Goal: Check status: Check status

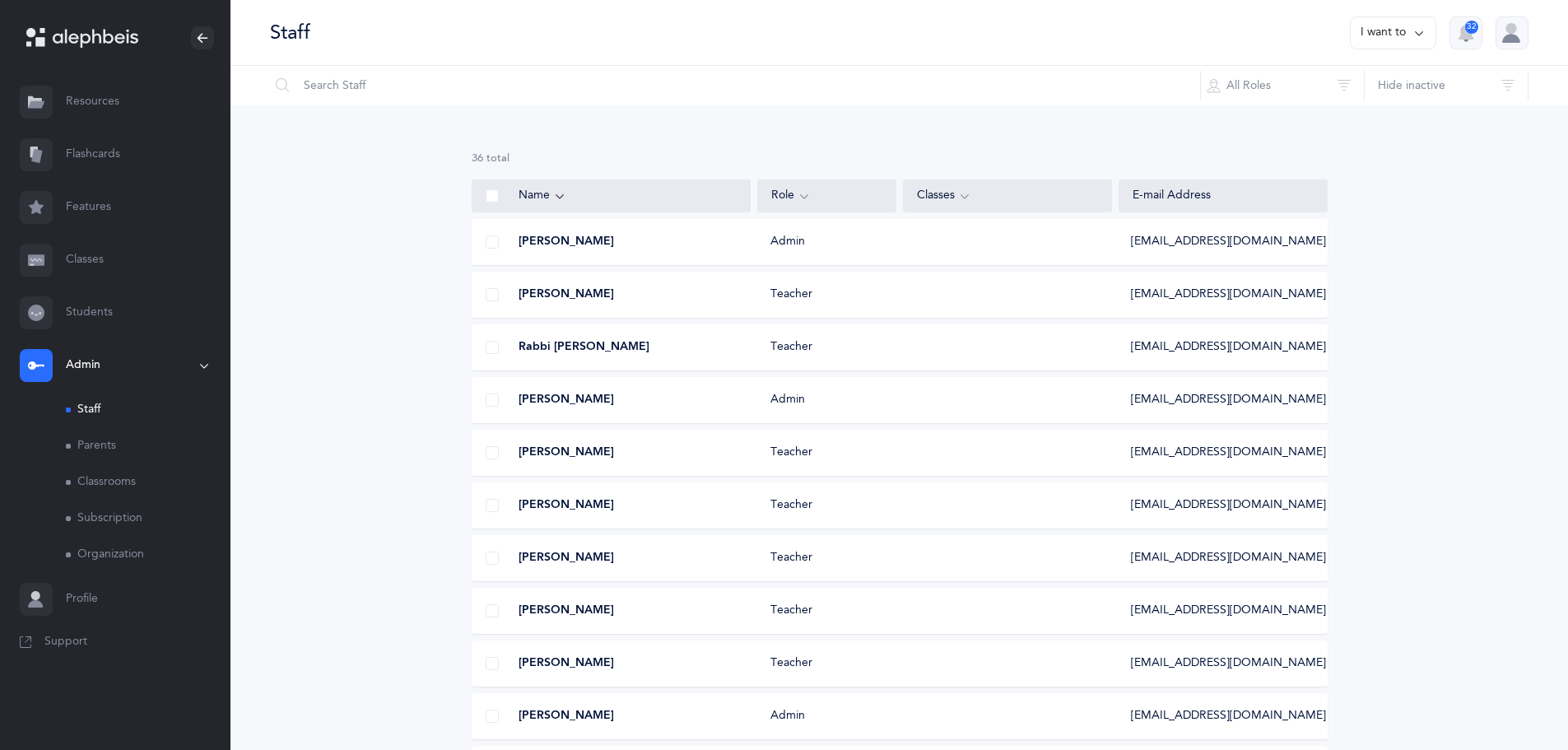
click at [96, 99] on link "Resources" at bounding box center [115, 102] width 230 height 53
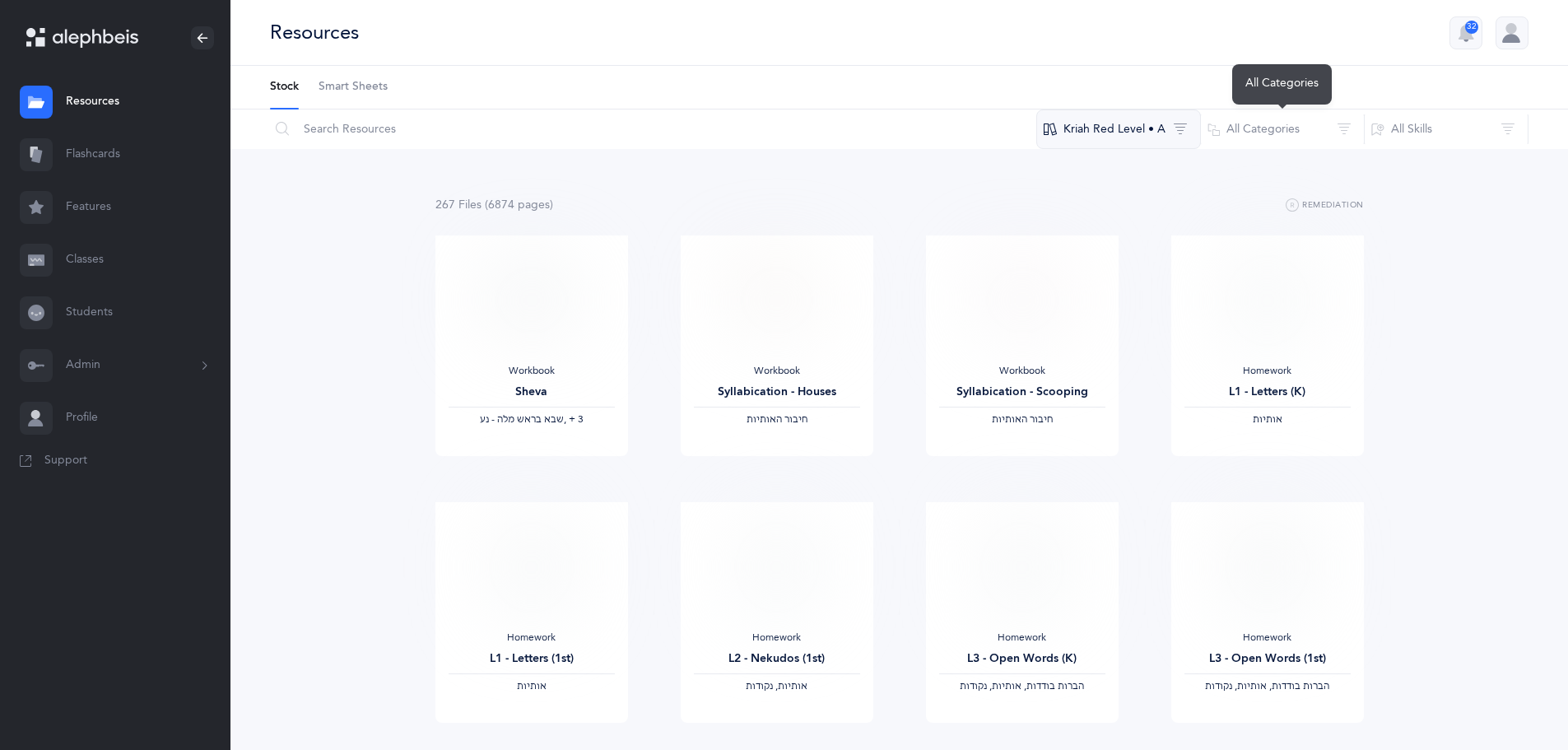
click at [1199, 134] on button "Kriah Red Level • A" at bounding box center [1118, 128] width 165 height 39
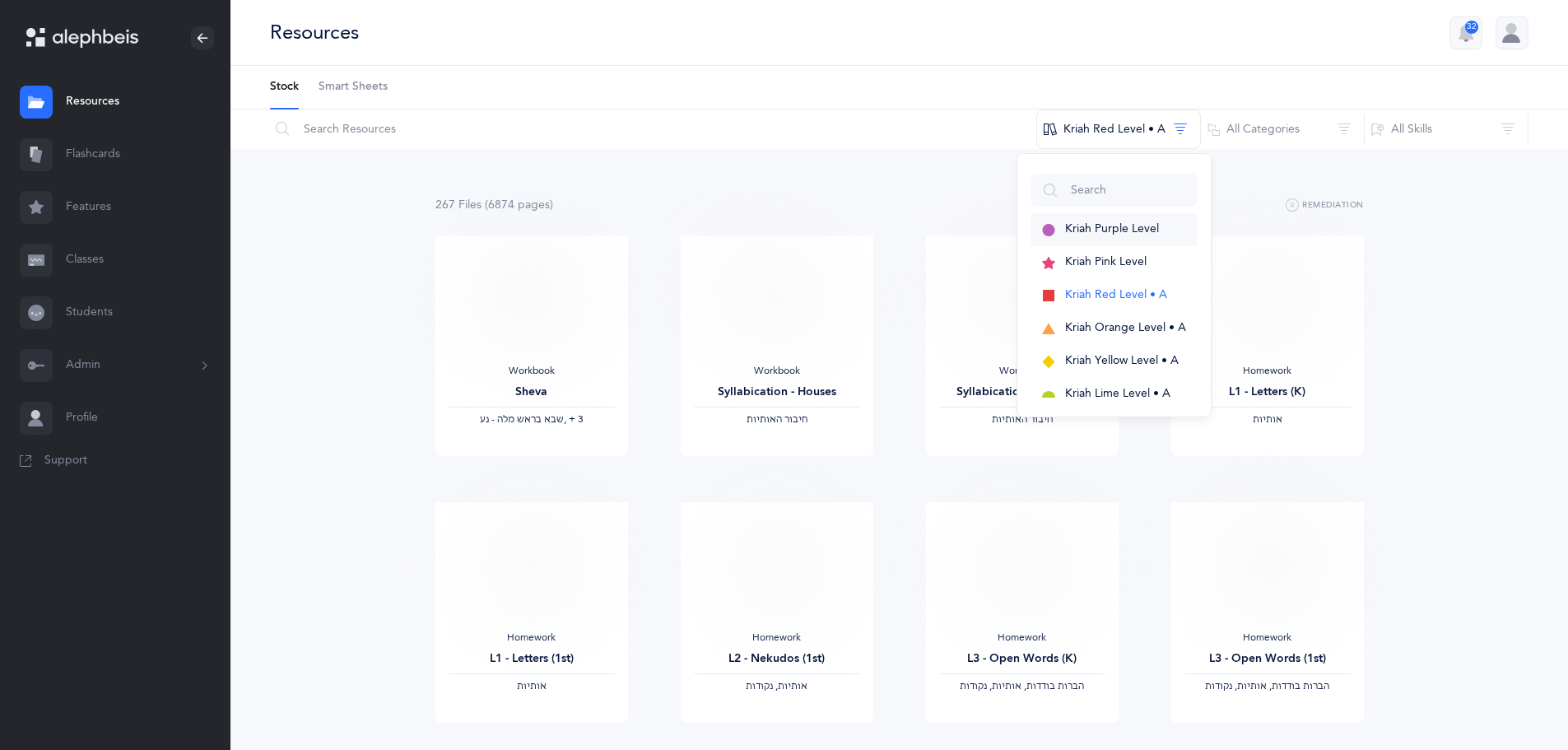
click at [1126, 226] on span "Kriah Purple Level" at bounding box center [1112, 228] width 94 height 13
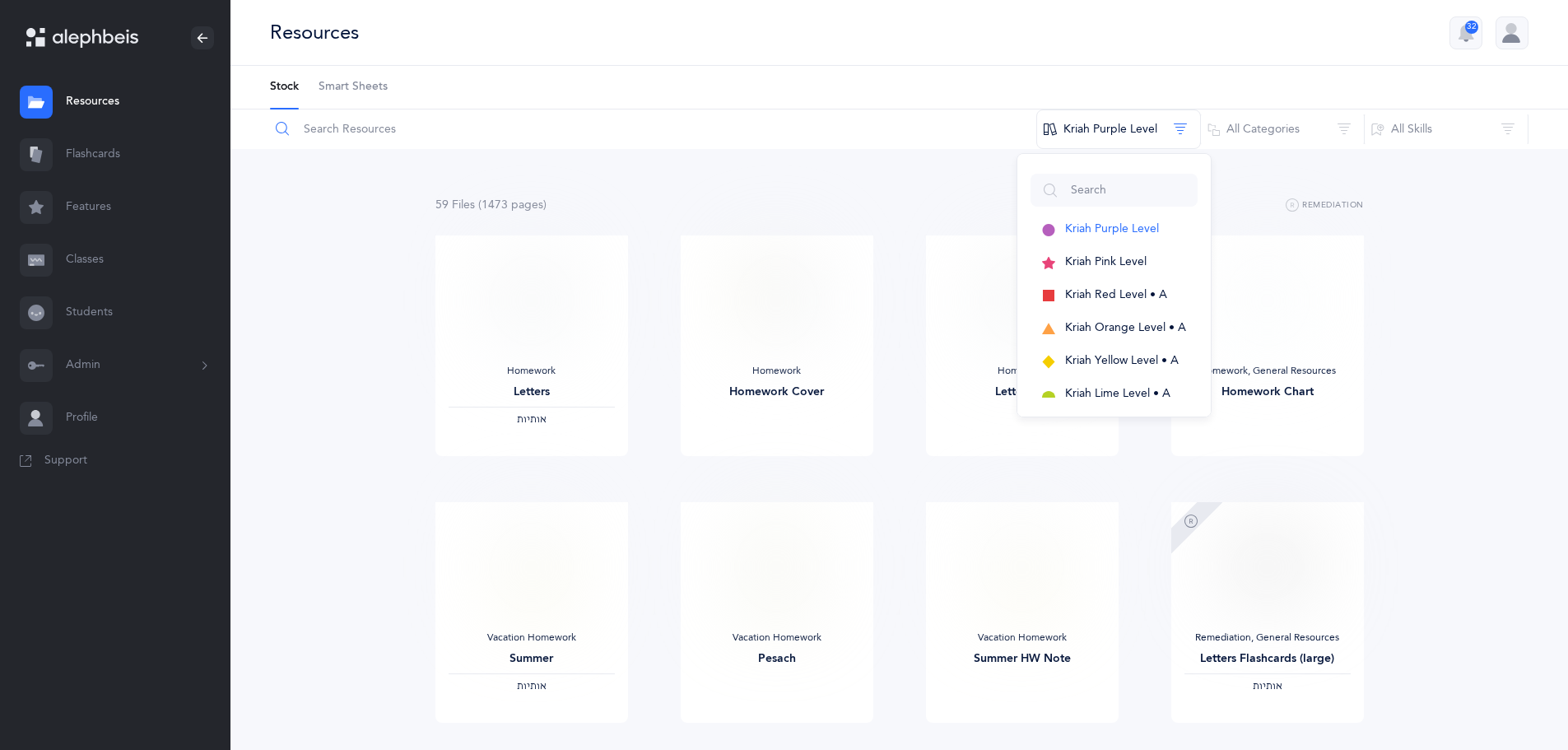
click at [900, 143] on input "text" at bounding box center [653, 128] width 768 height 39
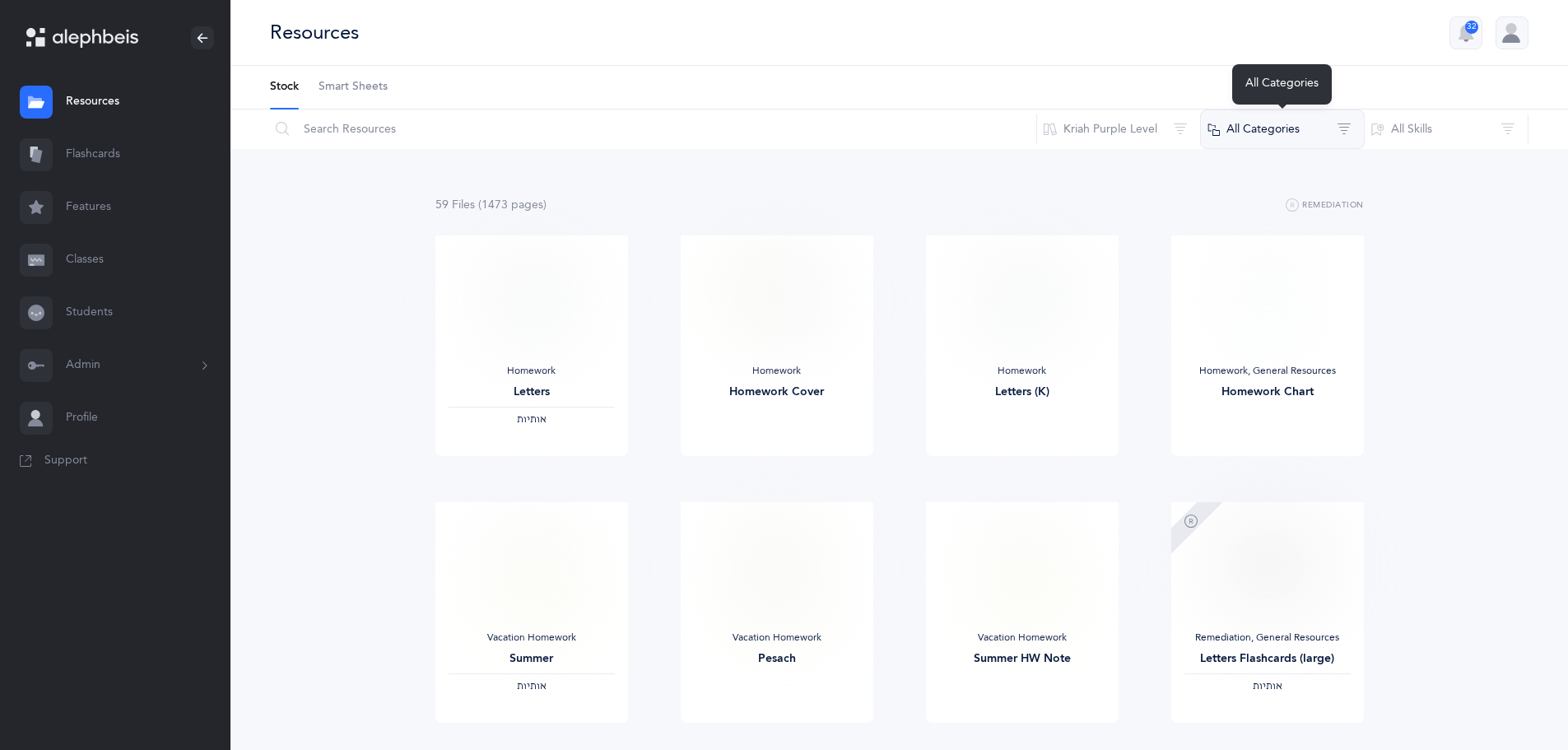
click at [1274, 132] on button "All Categories" at bounding box center [1282, 128] width 165 height 39
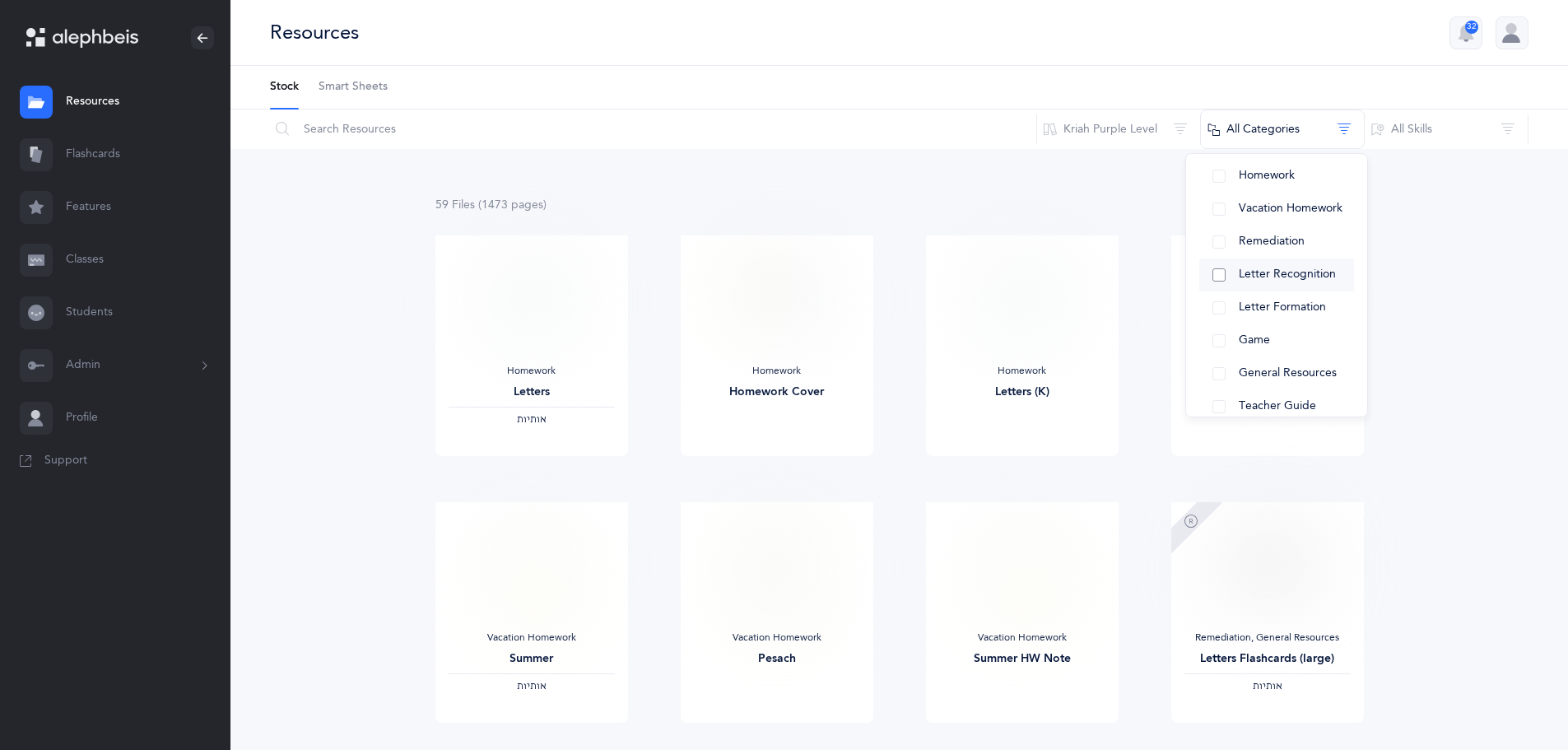
scroll to position [60, 0]
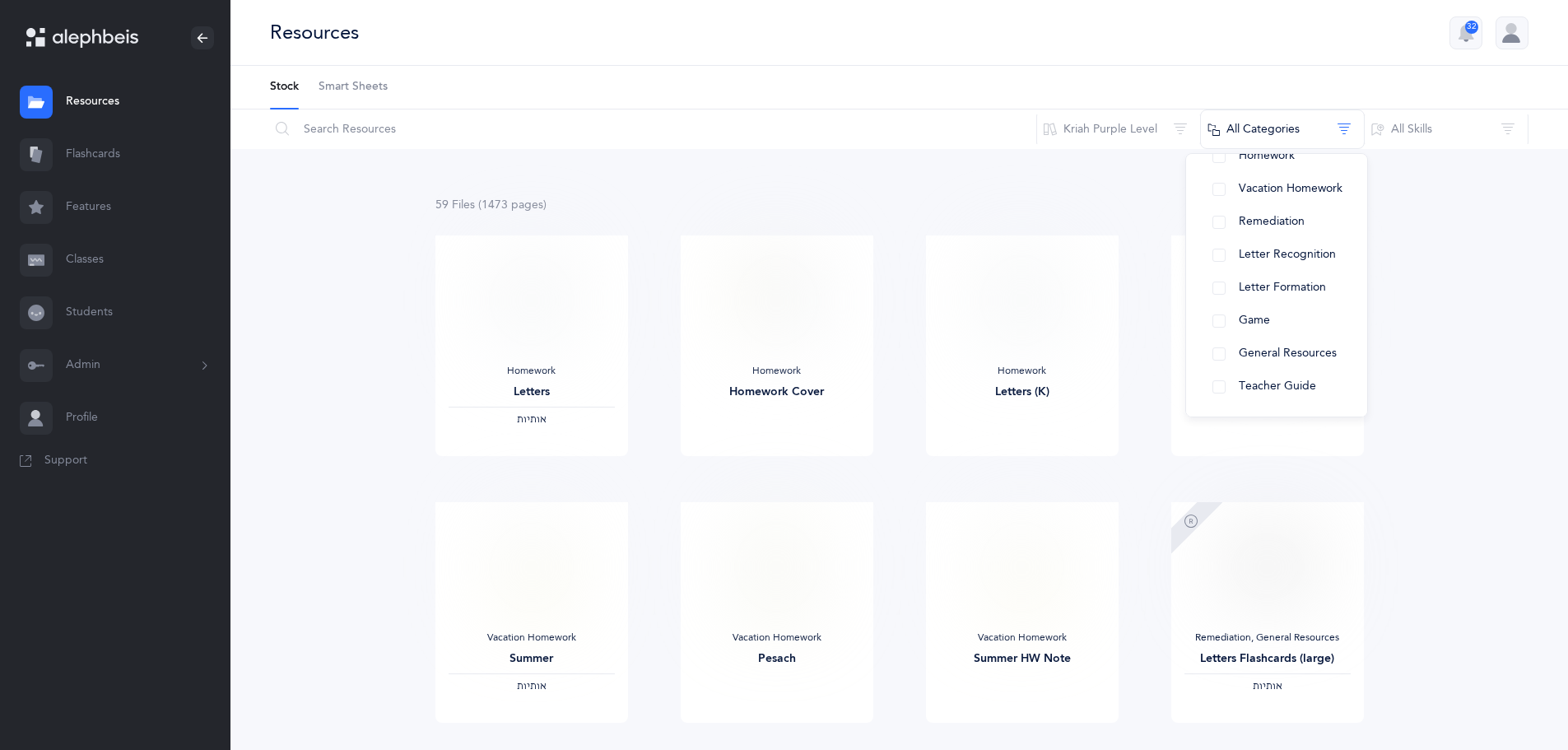
click at [106, 264] on link "Classes" at bounding box center [115, 260] width 230 height 53
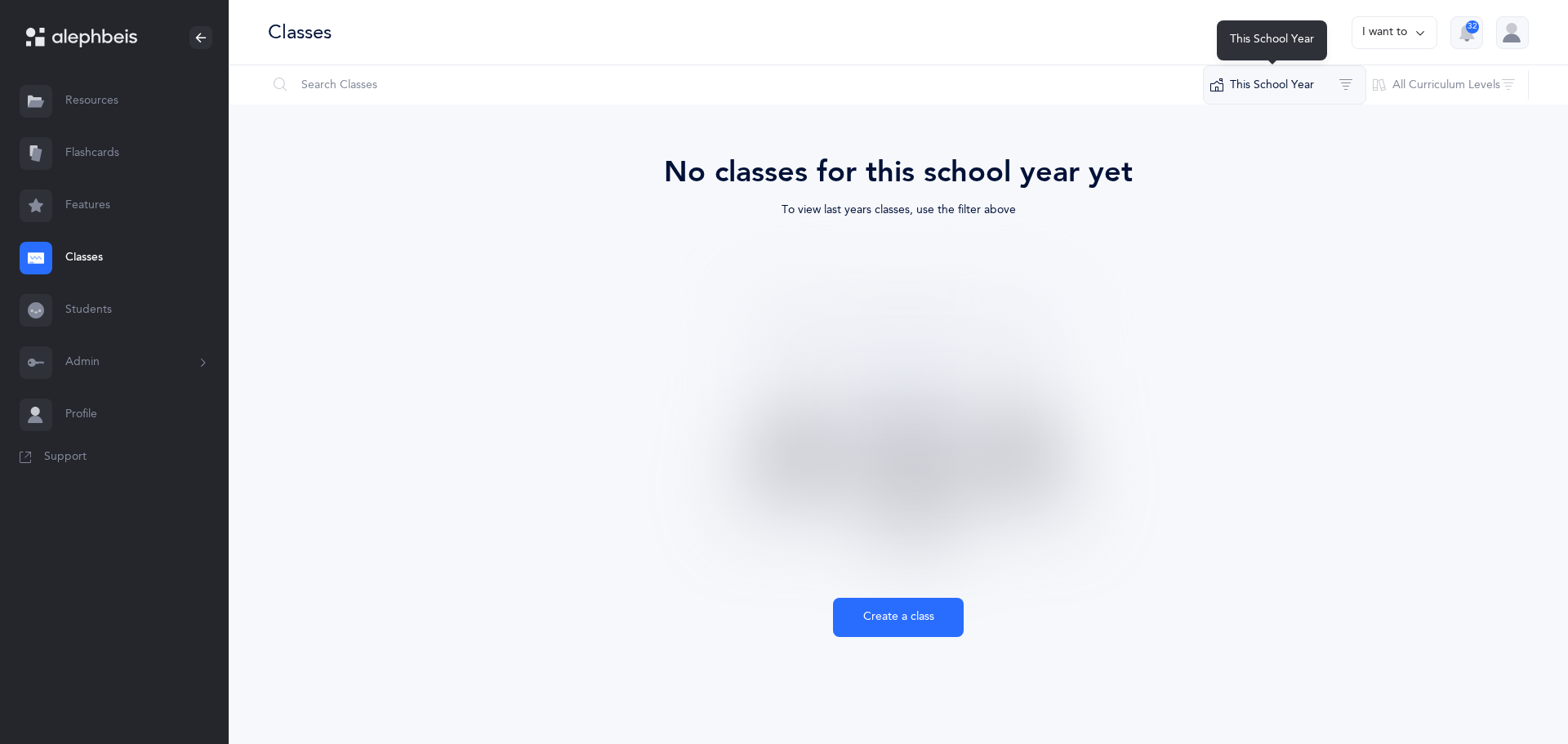
click at [1332, 87] on button "This School Year" at bounding box center [1285, 84] width 163 height 39
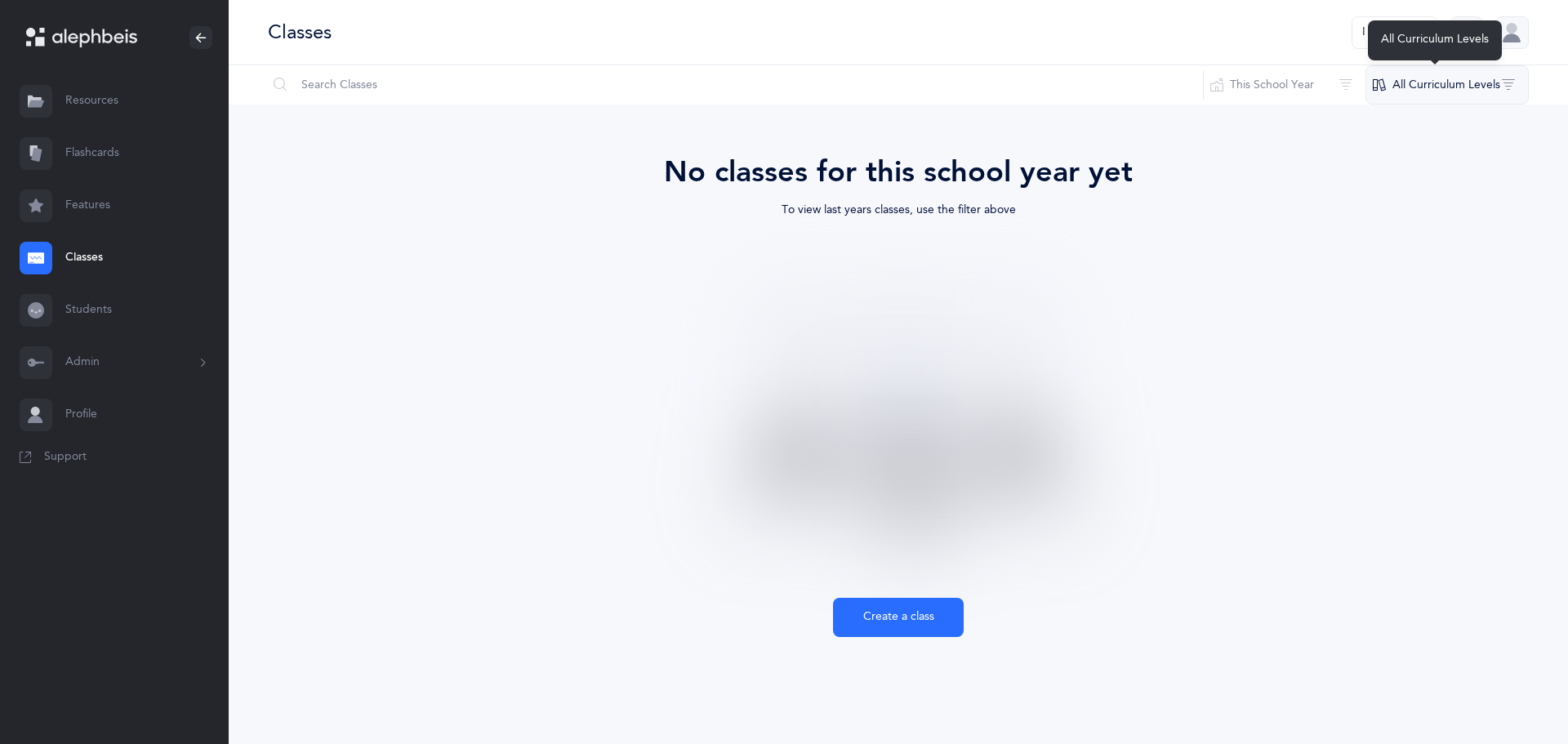
click at [1455, 83] on button "All Curriculum Levels" at bounding box center [1447, 84] width 163 height 39
click at [1455, 84] on button "All Curriculum Levels" at bounding box center [1447, 84] width 163 height 39
click at [1369, 27] on button "I want to" at bounding box center [1394, 33] width 86 height 33
click at [67, 312] on link "Students" at bounding box center [114, 311] width 228 height 52
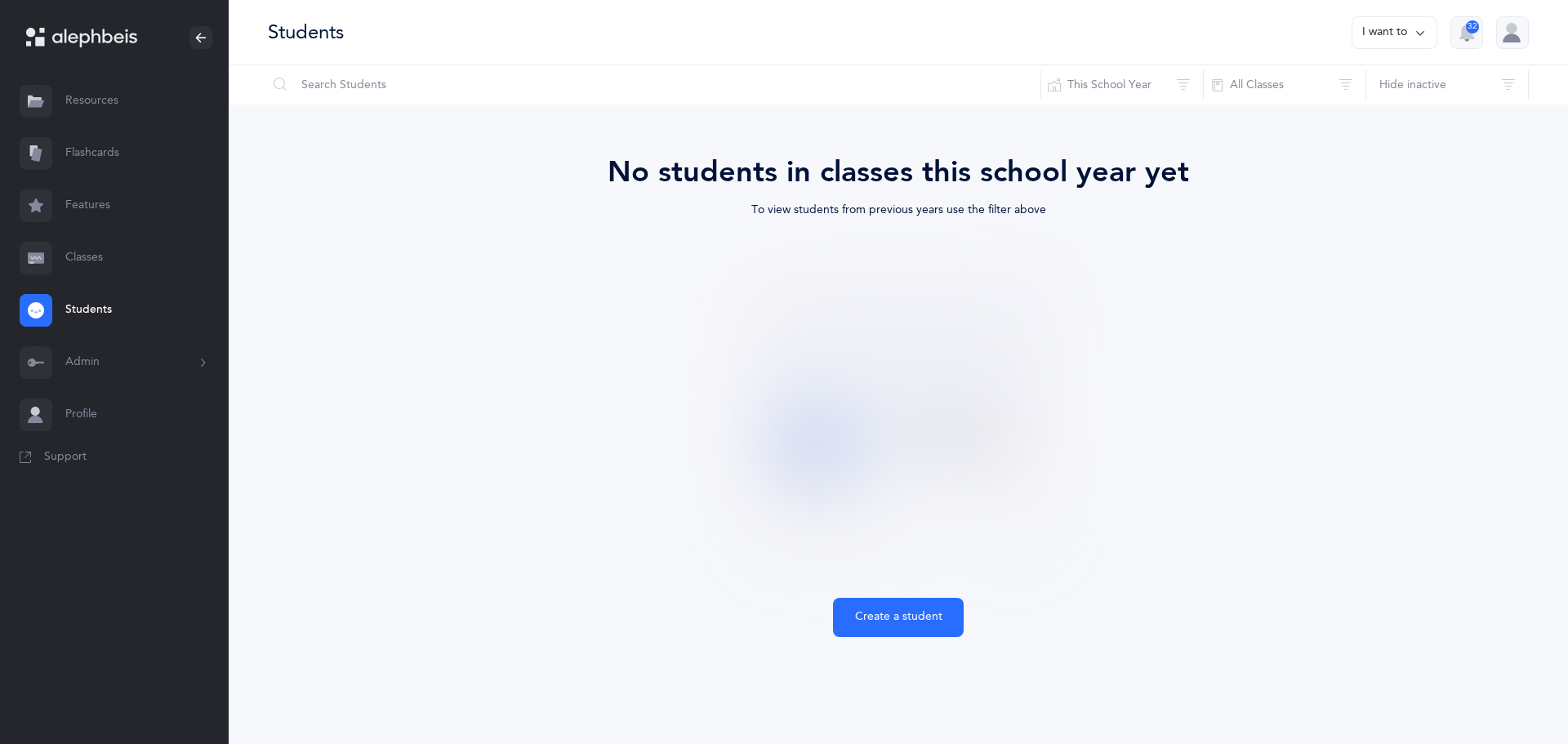
click at [1413, 37] on button "I want to" at bounding box center [1394, 33] width 86 height 33
click at [1146, 85] on button "This School Year" at bounding box center [1122, 84] width 163 height 39
click at [1351, 69] on button "All Classes" at bounding box center [1285, 84] width 163 height 39
click at [1348, 79] on button "All Classes" at bounding box center [1285, 84] width 163 height 39
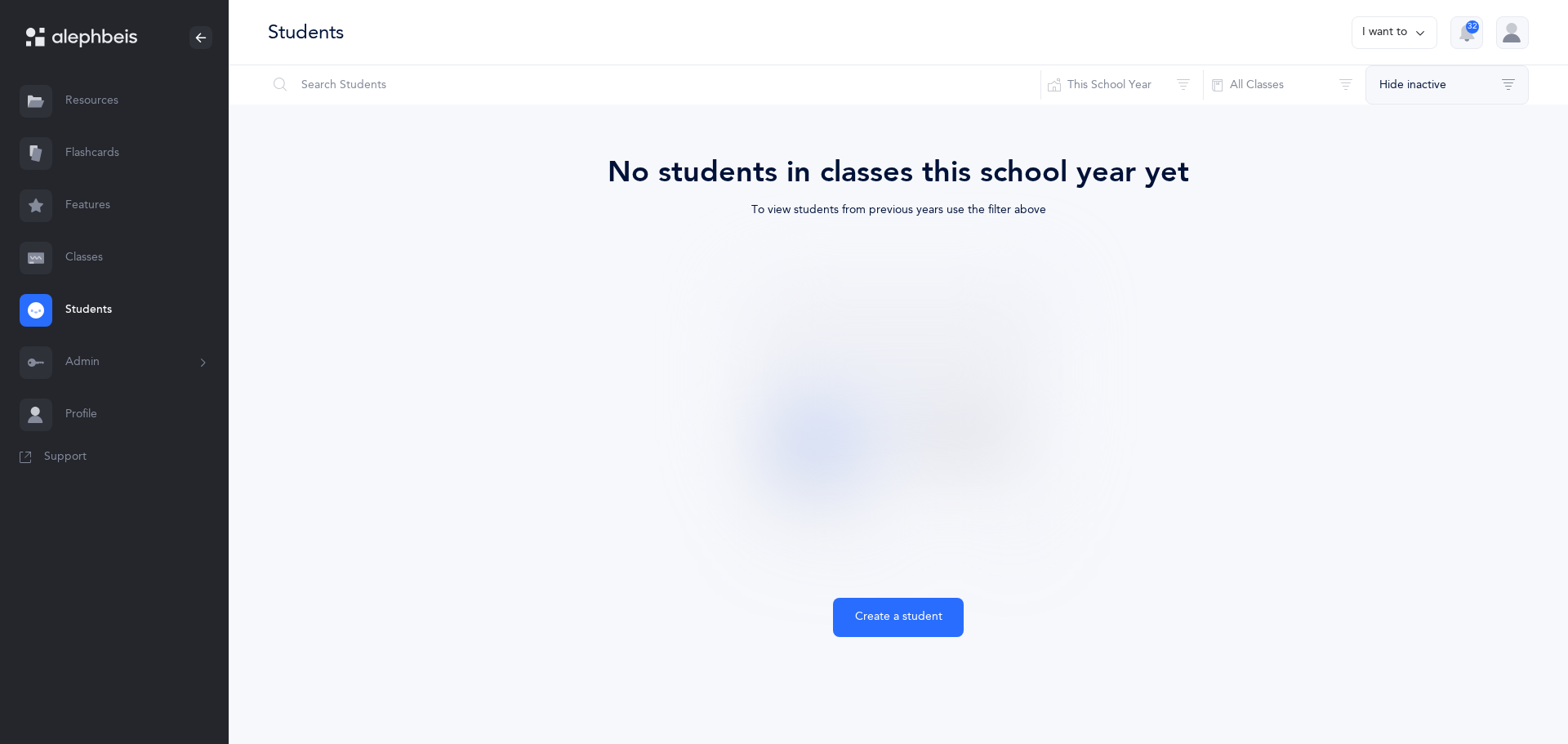
click at [1431, 93] on button "Hide inactive" at bounding box center [1447, 84] width 163 height 39
click at [1405, 97] on button "Hide inactive" at bounding box center [1447, 84] width 163 height 39
click at [91, 200] on link "Features" at bounding box center [114, 206] width 228 height 52
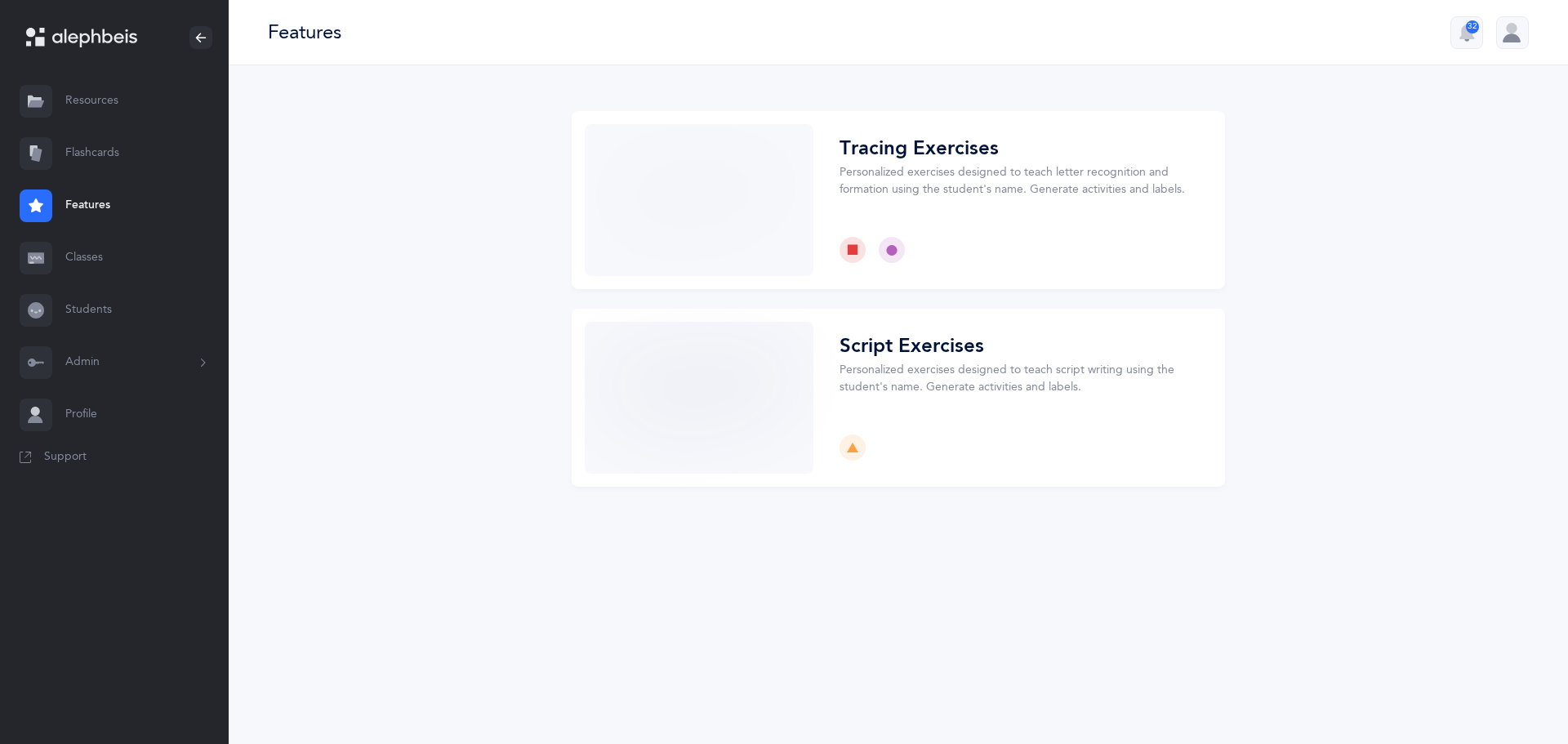
click at [69, 265] on link "Classes" at bounding box center [114, 258] width 228 height 52
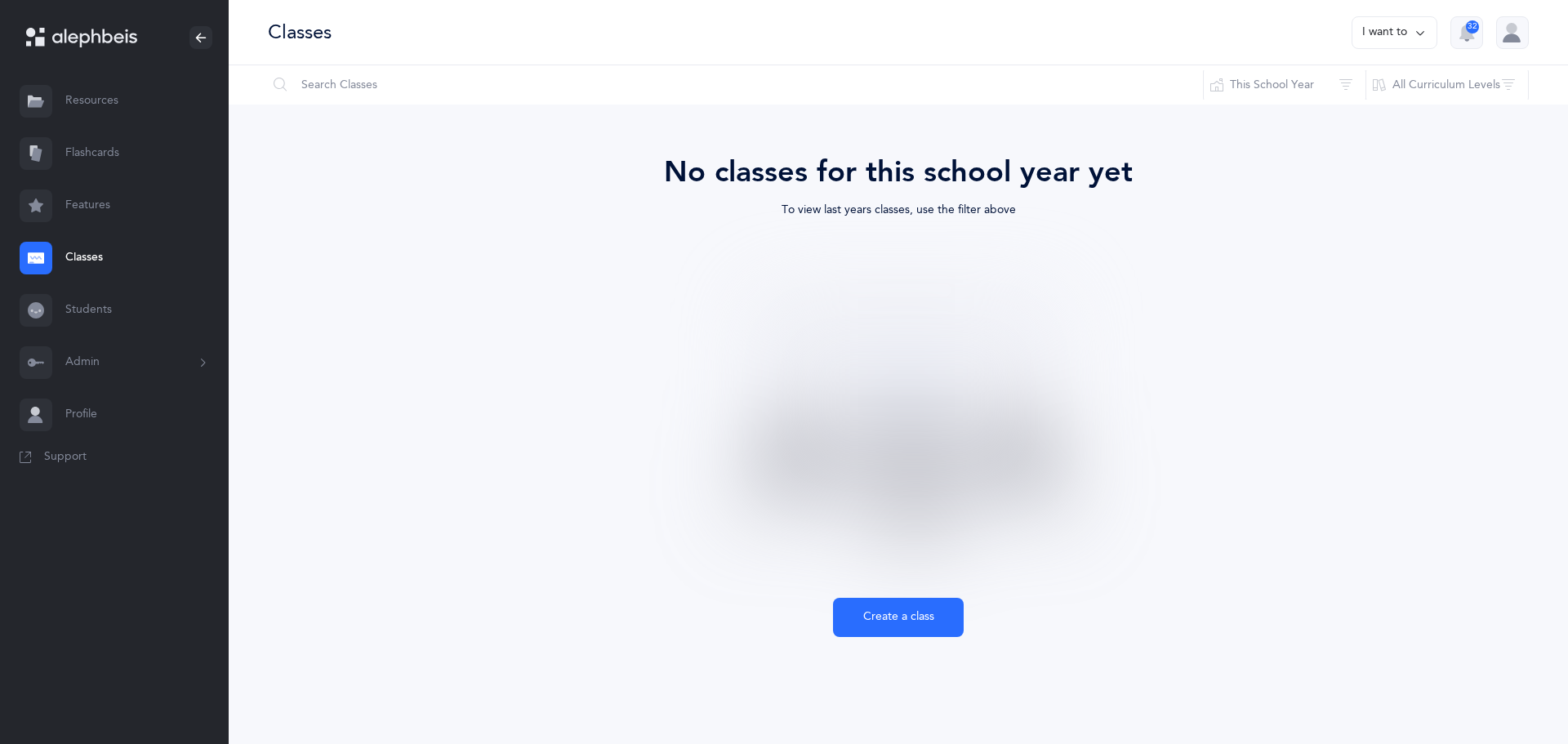
click at [105, 96] on link "Resources" at bounding box center [114, 101] width 228 height 52
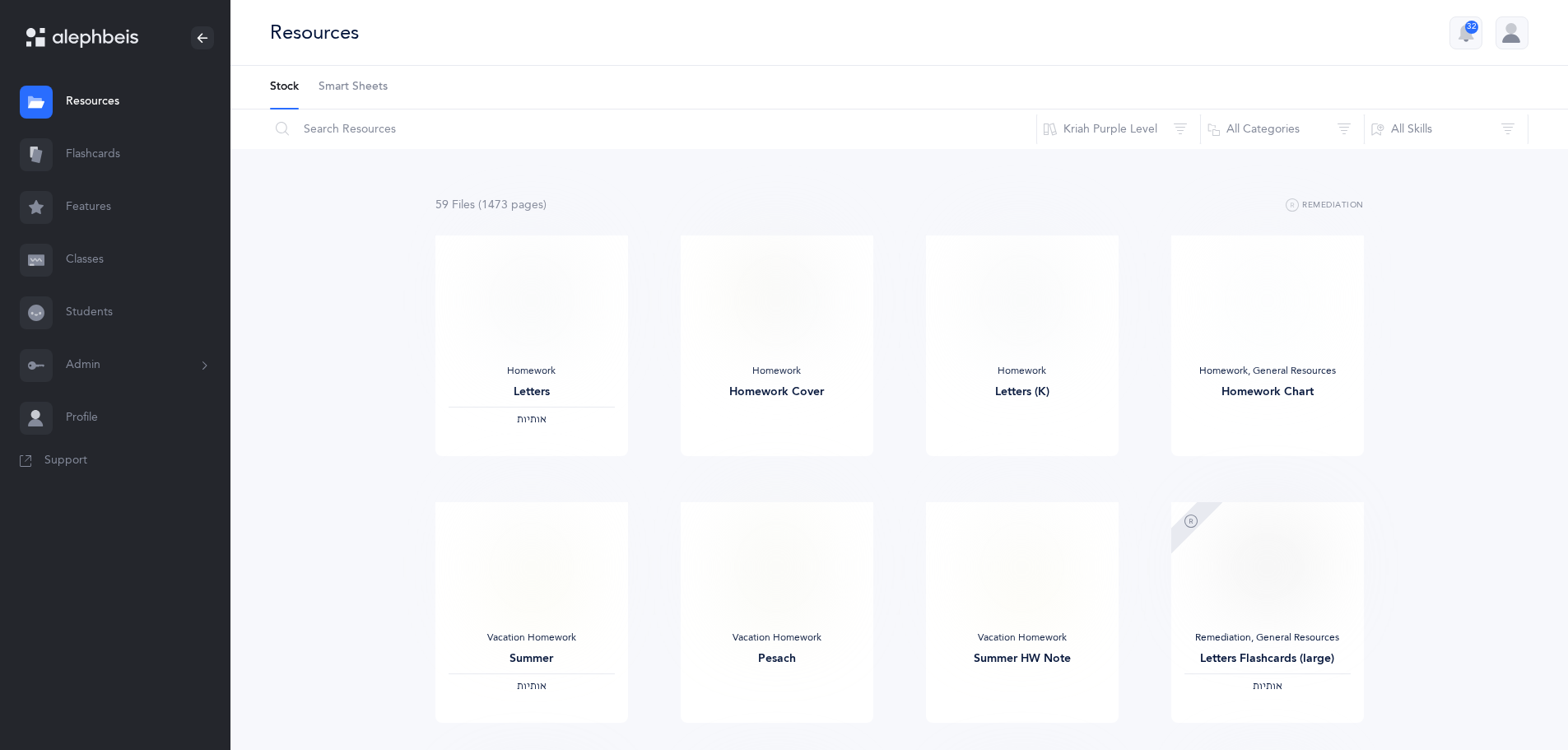
click at [76, 251] on link "Classes" at bounding box center [115, 260] width 230 height 53
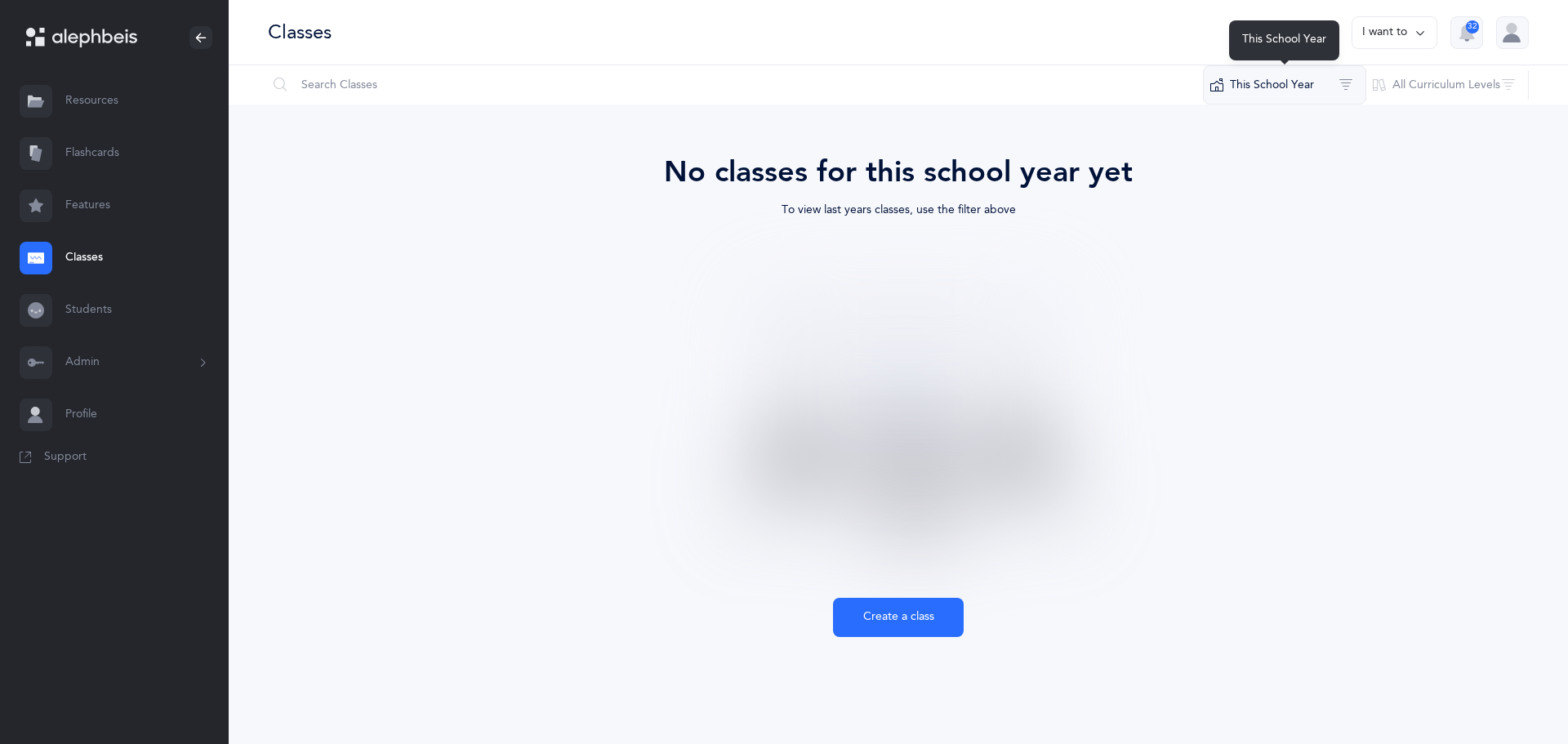
click at [1298, 83] on button "This School Year" at bounding box center [1285, 84] width 163 height 39
click at [1253, 206] on button "[DATE] - [DATE]" at bounding box center [1285, 204] width 135 height 33
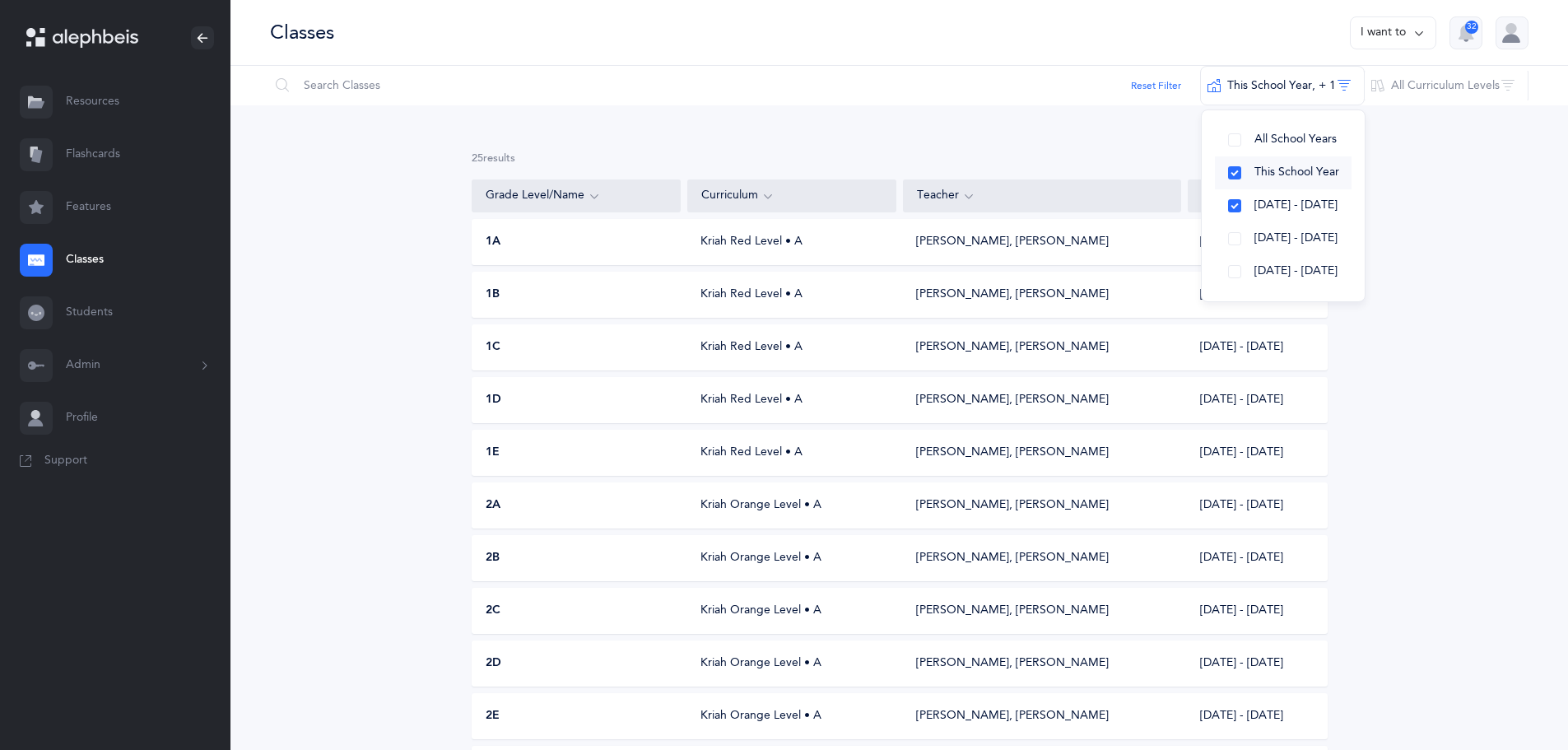
click at [1271, 166] on span "This School Year" at bounding box center [1297, 172] width 85 height 13
click at [725, 239] on div "Kriah Red Level • A" at bounding box center [792, 242] width 209 height 16
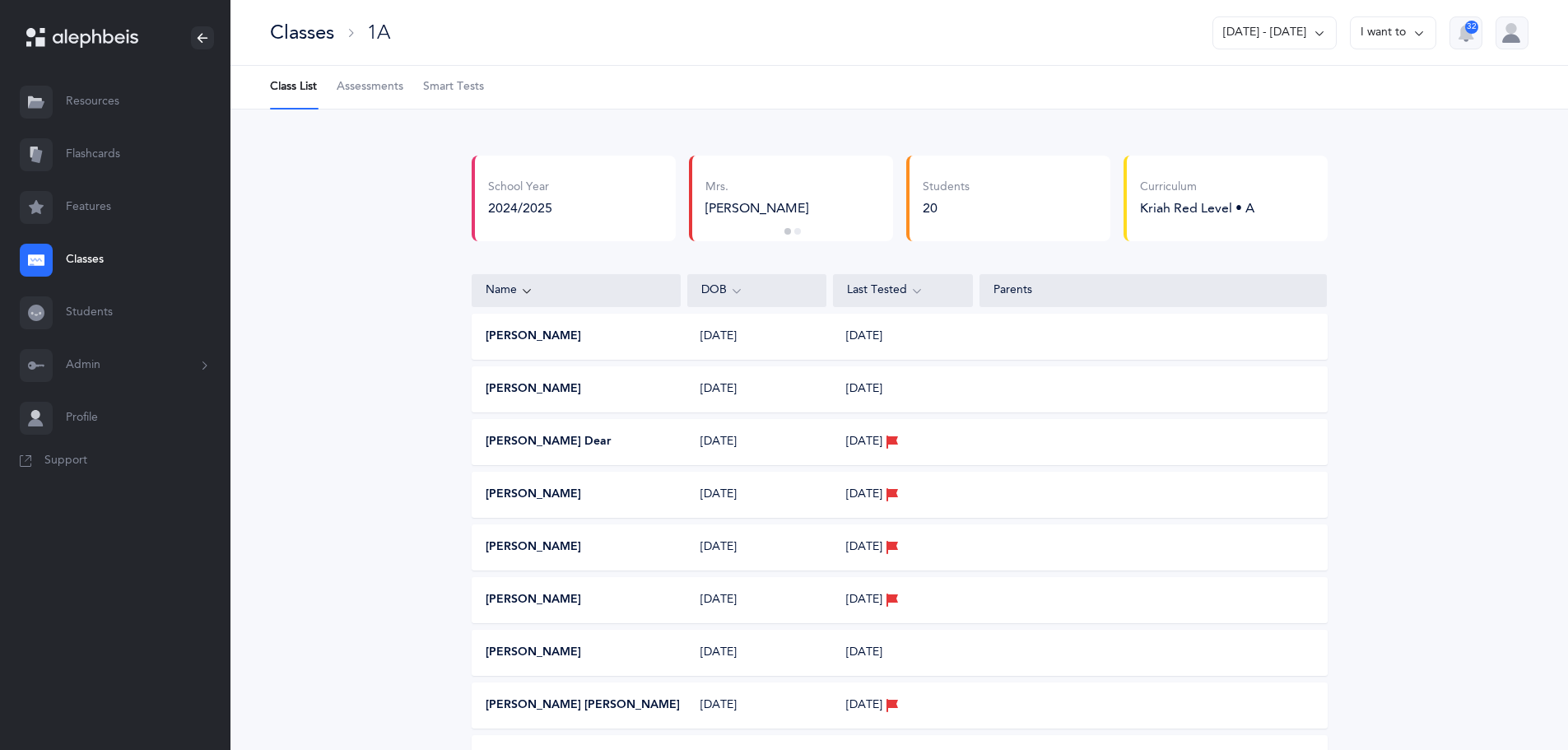
click at [94, 308] on link "Students" at bounding box center [115, 313] width 230 height 53
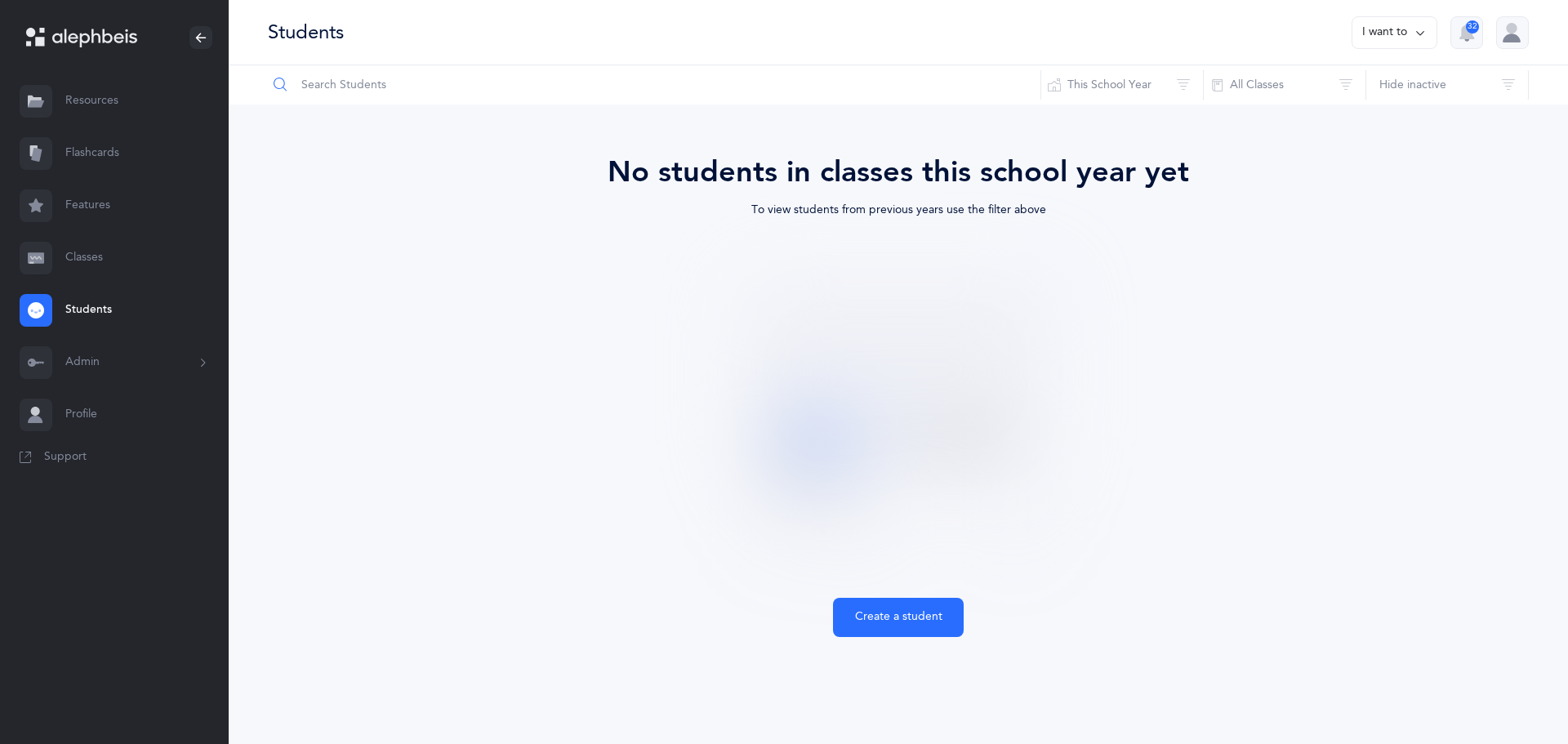
click at [404, 78] on input "text" at bounding box center [654, 84] width 775 height 39
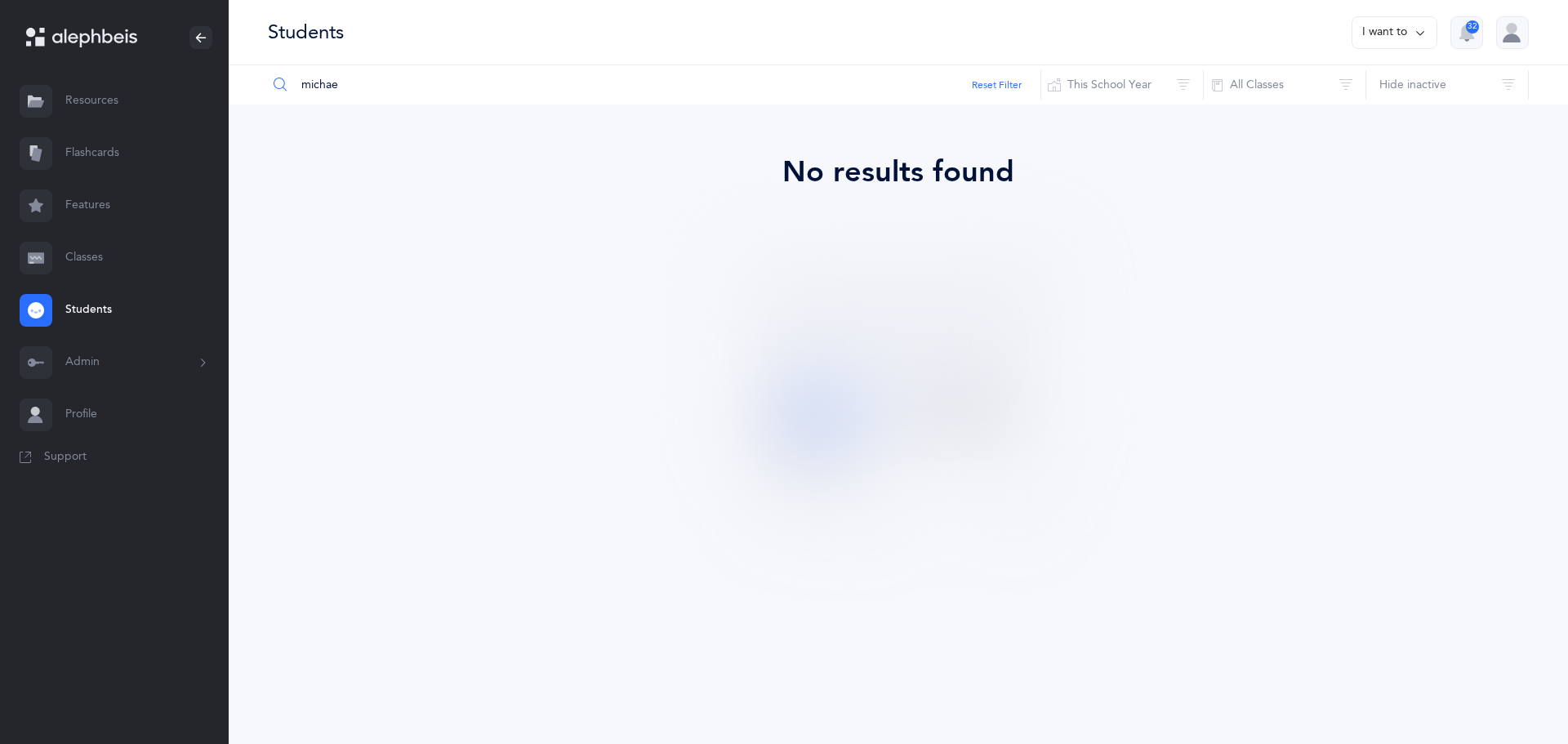
type input "[PERSON_NAME]"
click at [362, 90] on input "[PERSON_NAME]" at bounding box center [654, 84] width 775 height 39
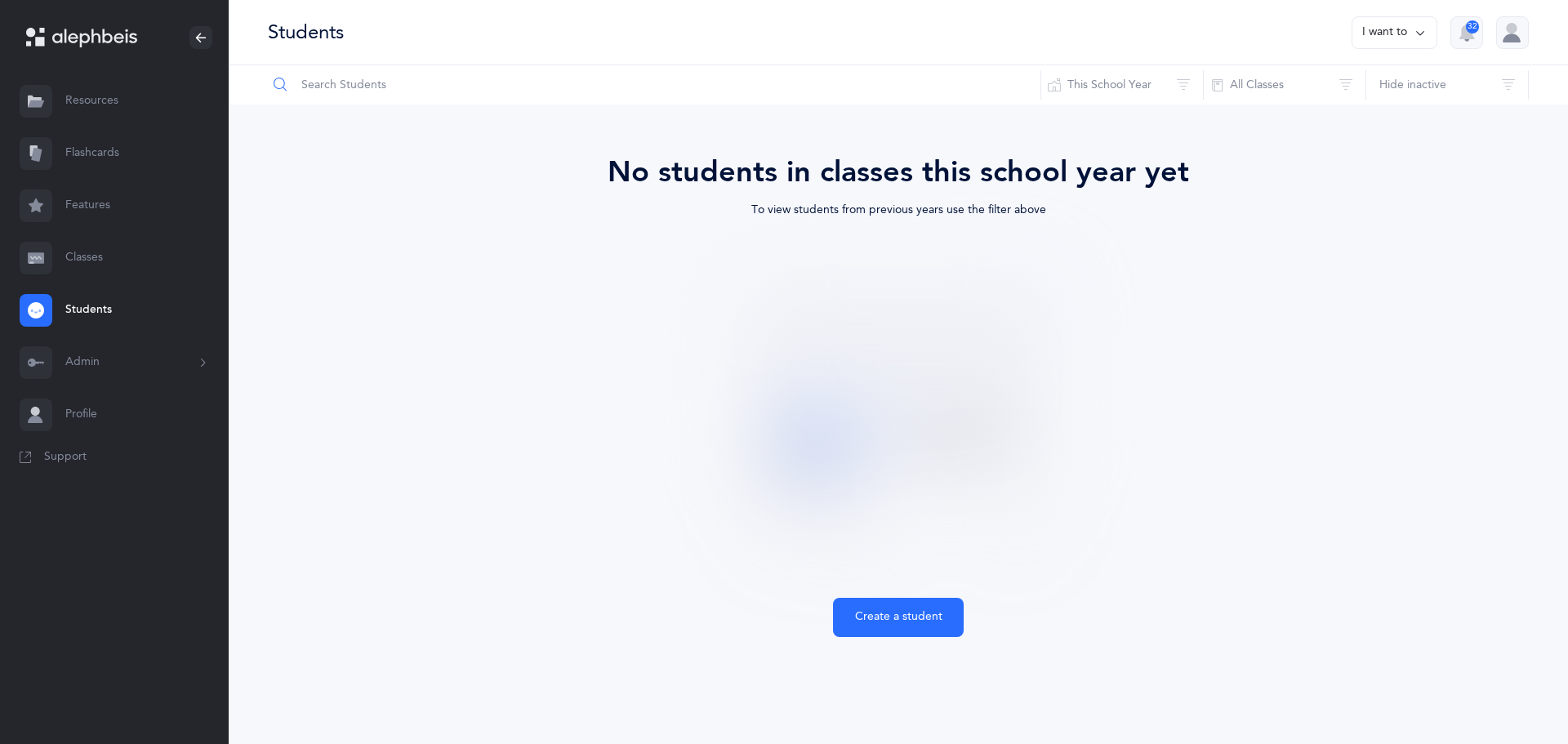
click at [612, 86] on input "text" at bounding box center [654, 84] width 775 height 39
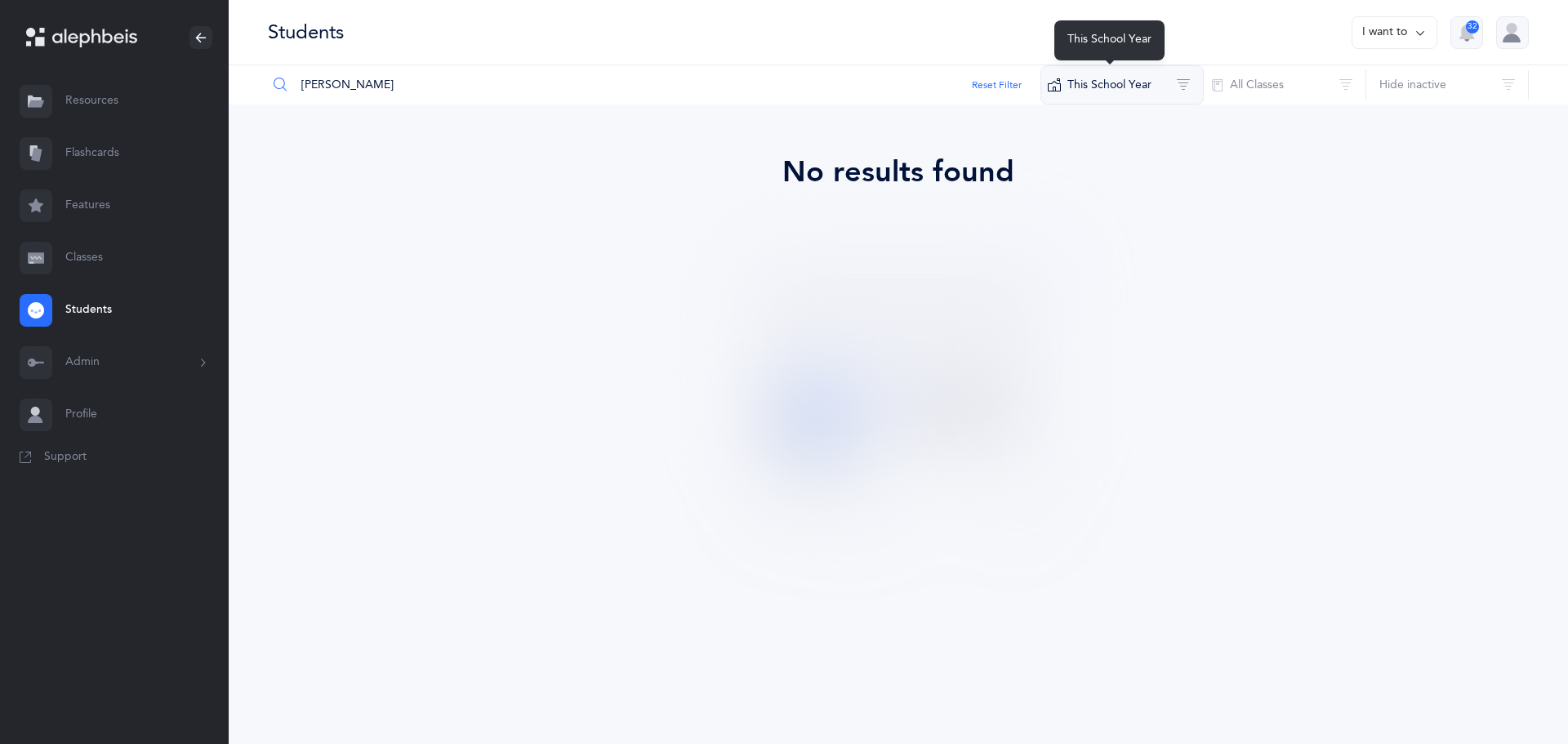
type input "[PERSON_NAME]"
click at [1188, 83] on button "This School Year" at bounding box center [1122, 84] width 163 height 39
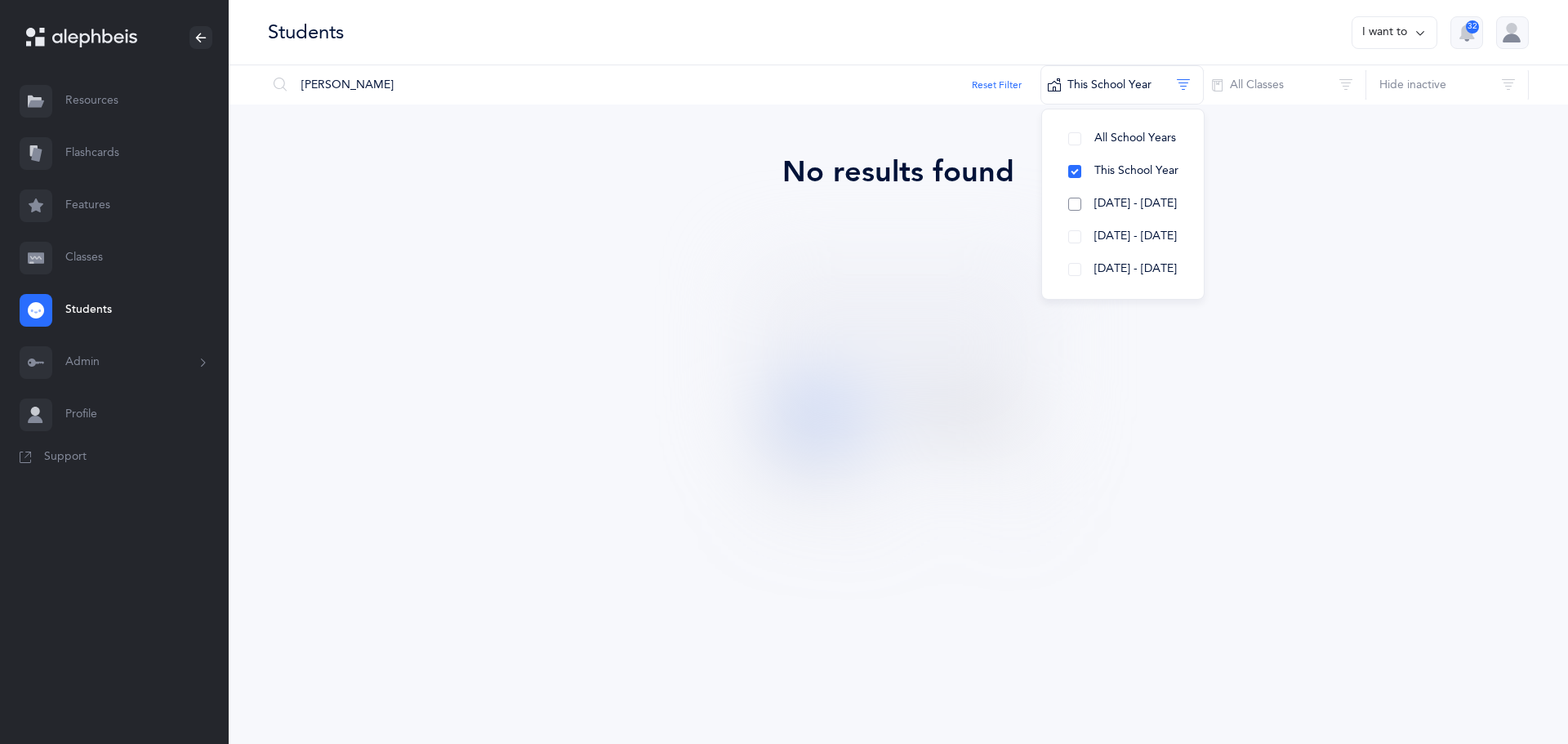
click at [1114, 201] on span "[DATE] - [DATE]" at bounding box center [1135, 203] width 82 height 13
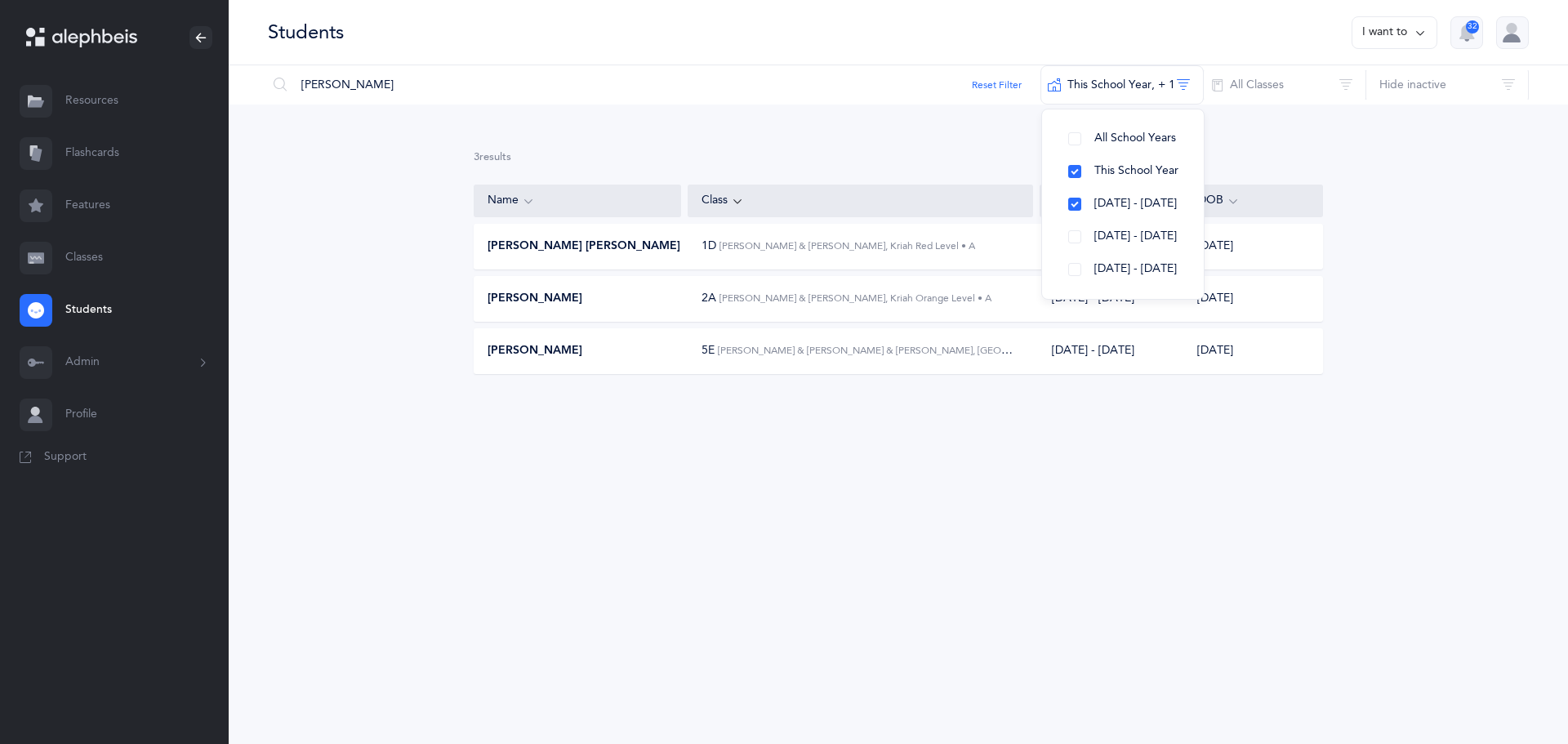
click at [561, 246] on span "[PERSON_NAME] [PERSON_NAME]" at bounding box center [584, 246] width 193 height 16
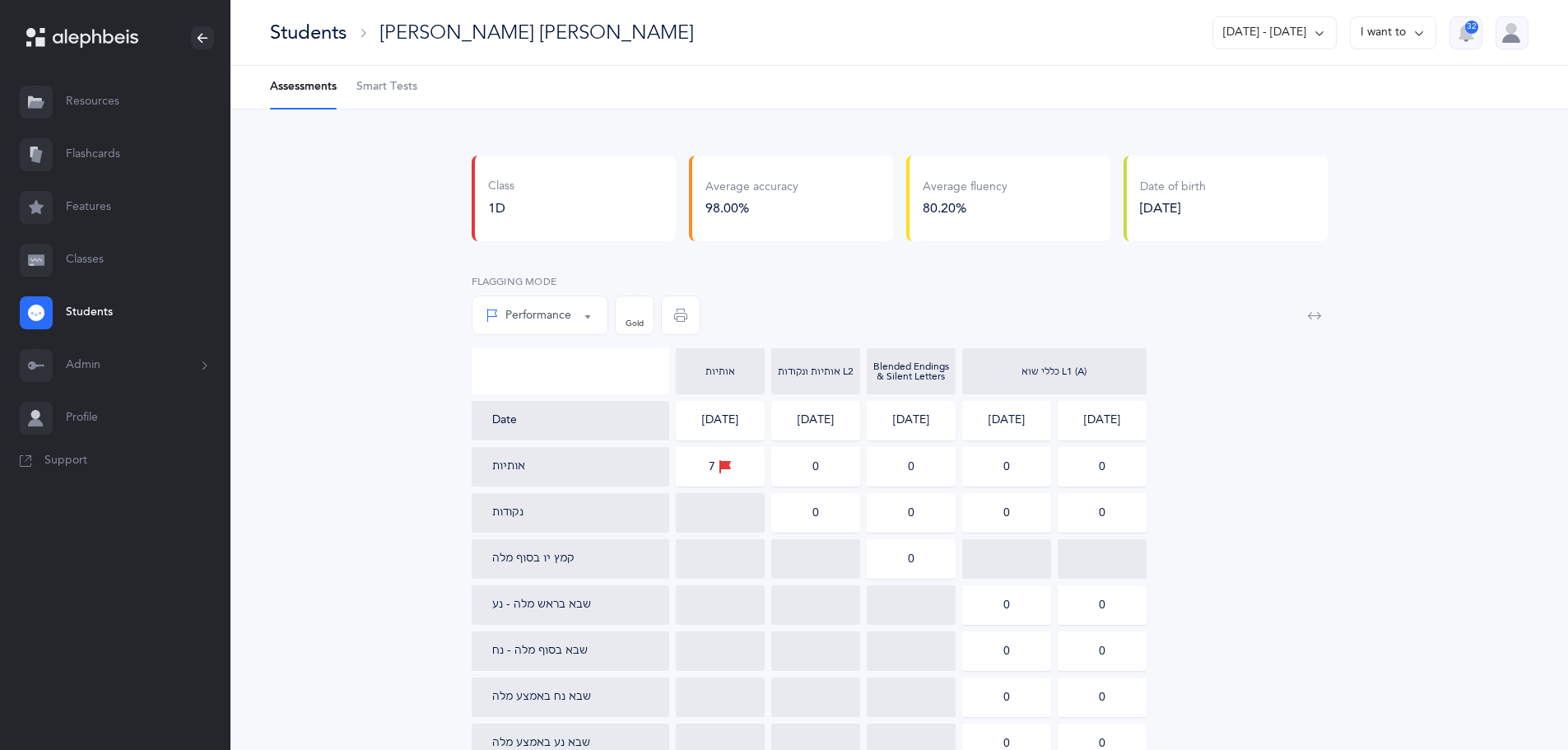
click at [724, 471] on icon at bounding box center [725, 467] width 13 height 18
click at [555, 315] on div "Performance" at bounding box center [529, 315] width 86 height 17
click at [552, 317] on div "Performance" at bounding box center [529, 315] width 86 height 17
click at [553, 321] on div "Performance" at bounding box center [529, 315] width 86 height 17
click at [540, 394] on span "Percentile" at bounding box center [542, 398] width 52 height 15
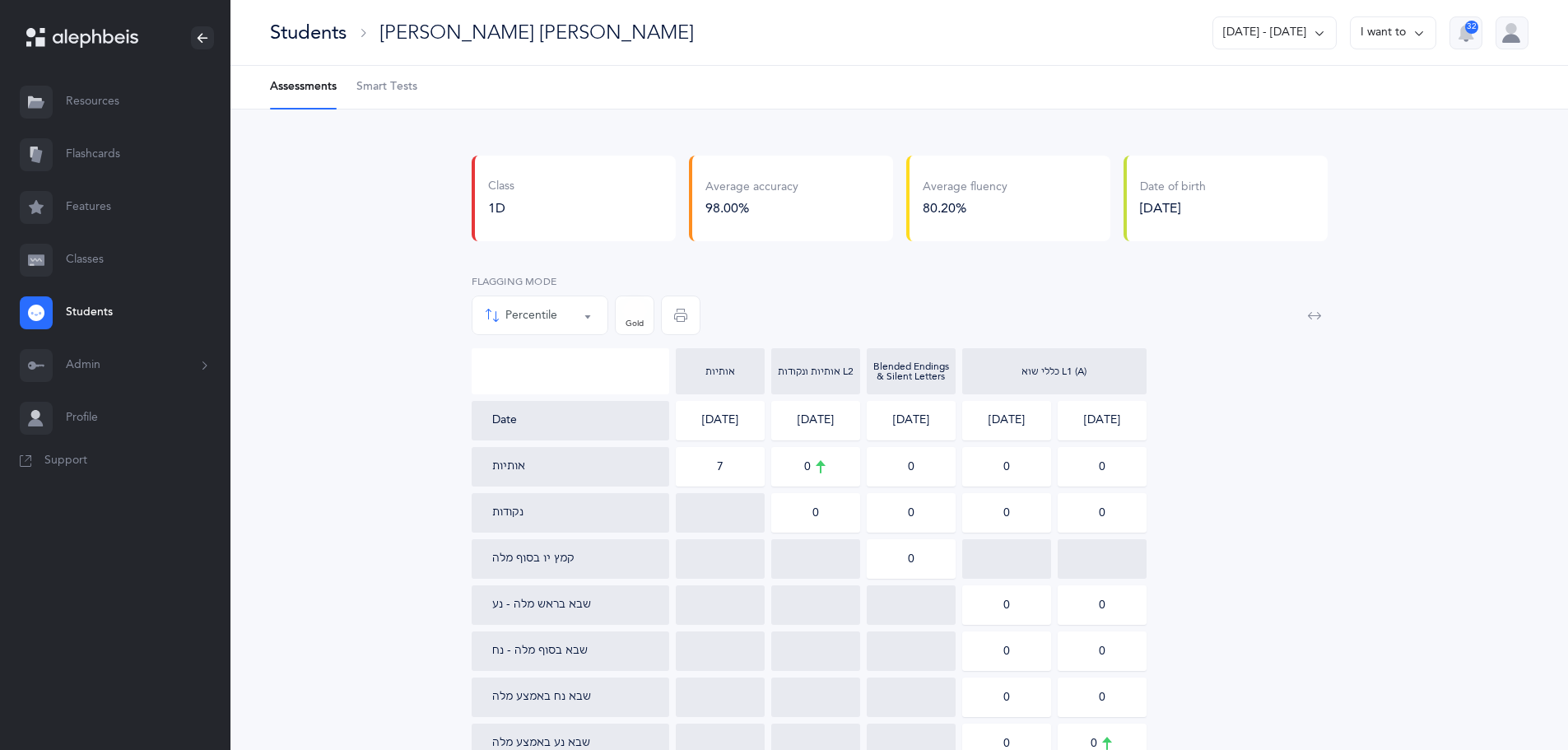
click at [560, 306] on div "Percentile" at bounding box center [540, 315] width 108 height 28
click at [549, 362] on span "Performance" at bounding box center [550, 365] width 66 height 15
select select "1"
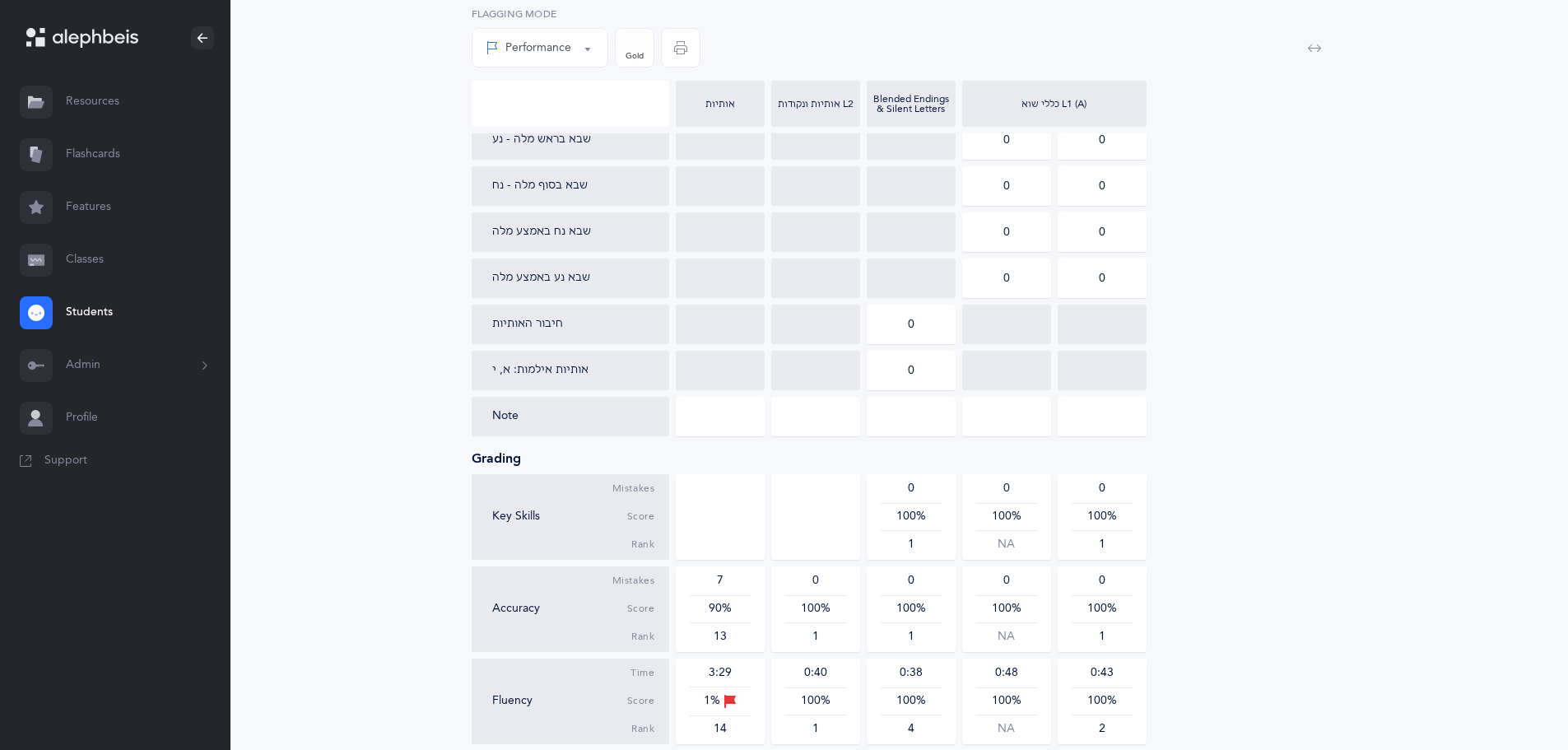
scroll to position [494, 0]
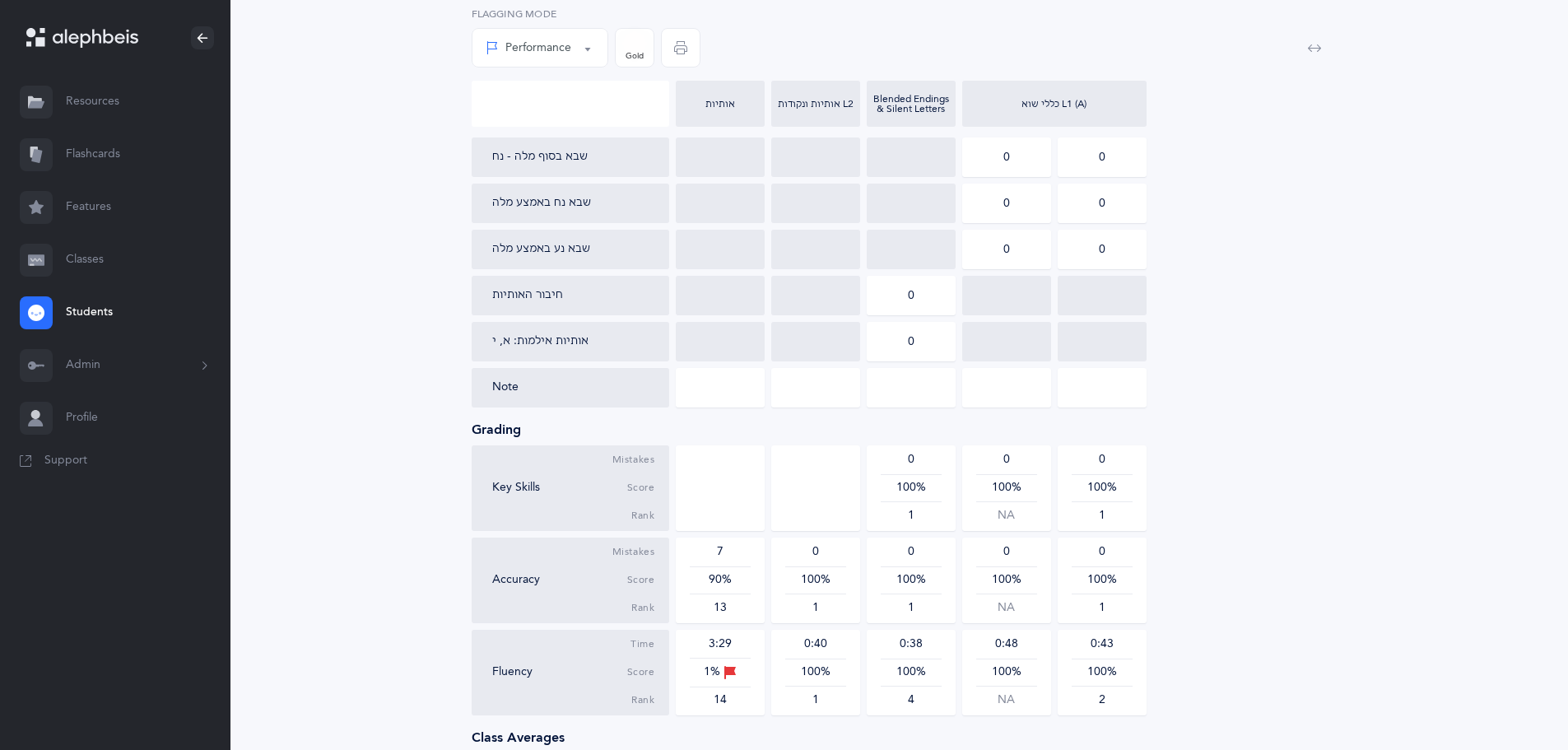
click at [730, 671] on icon at bounding box center [730, 673] width 13 height 18
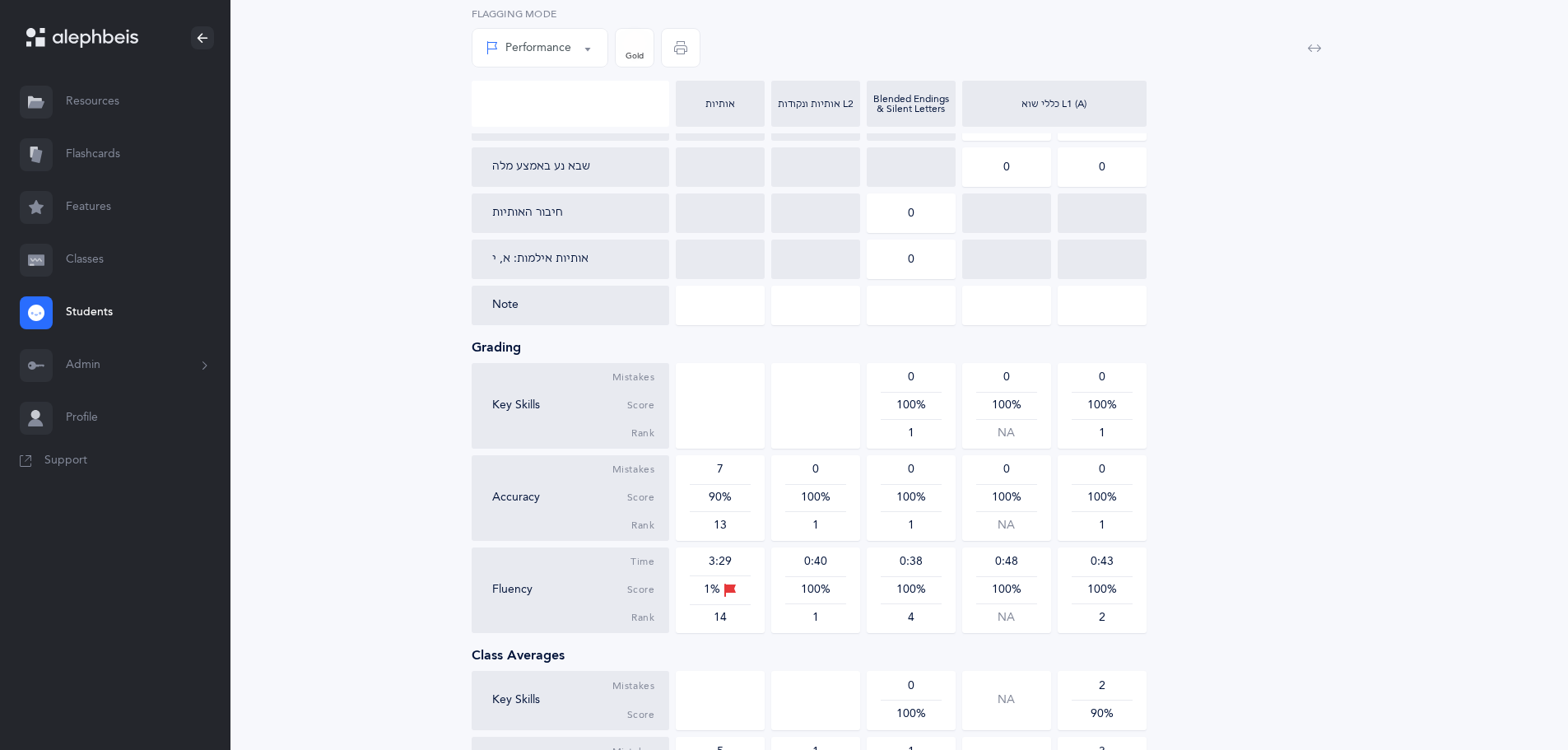
click at [730, 591] on icon at bounding box center [730, 591] width 13 height 18
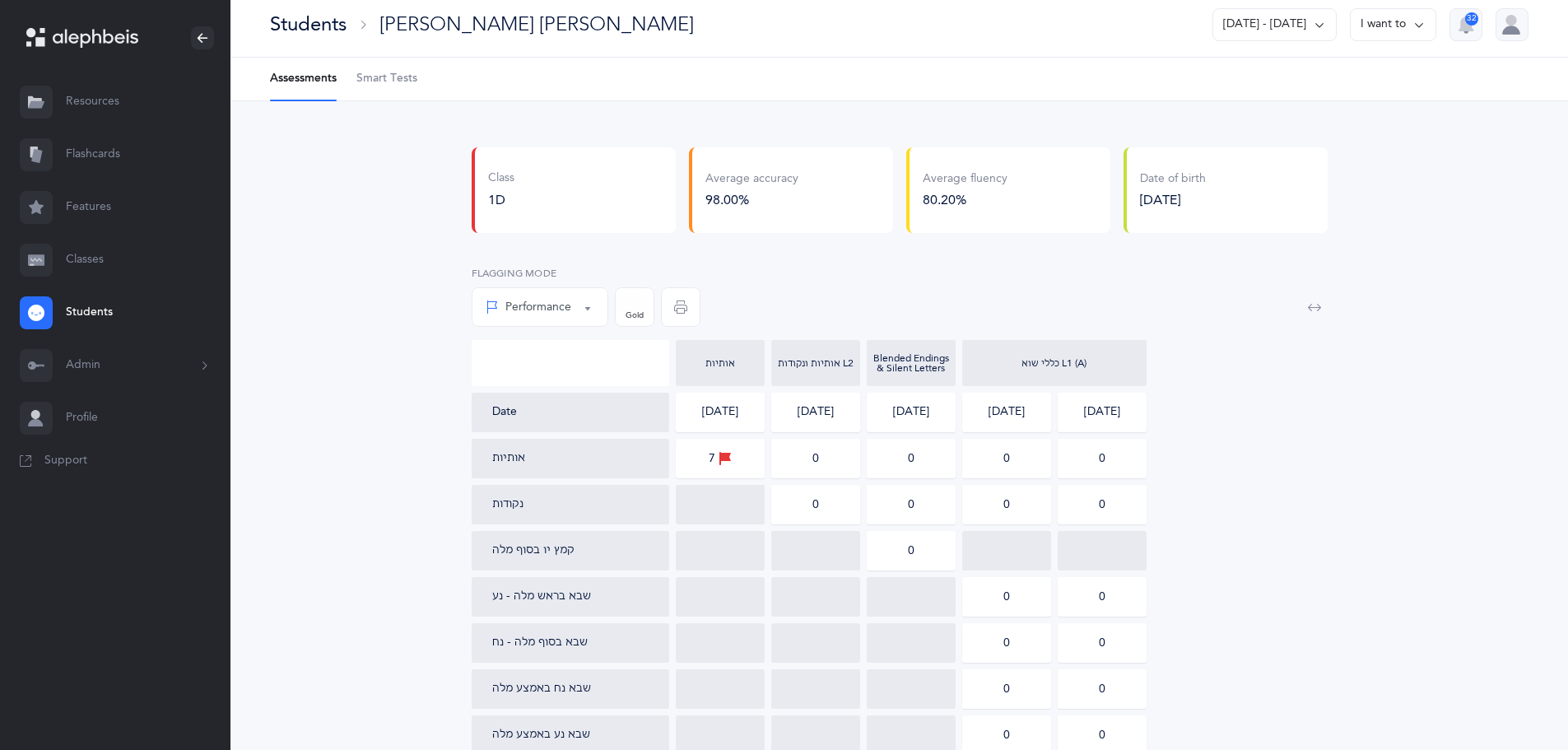
scroll to position [0, 0]
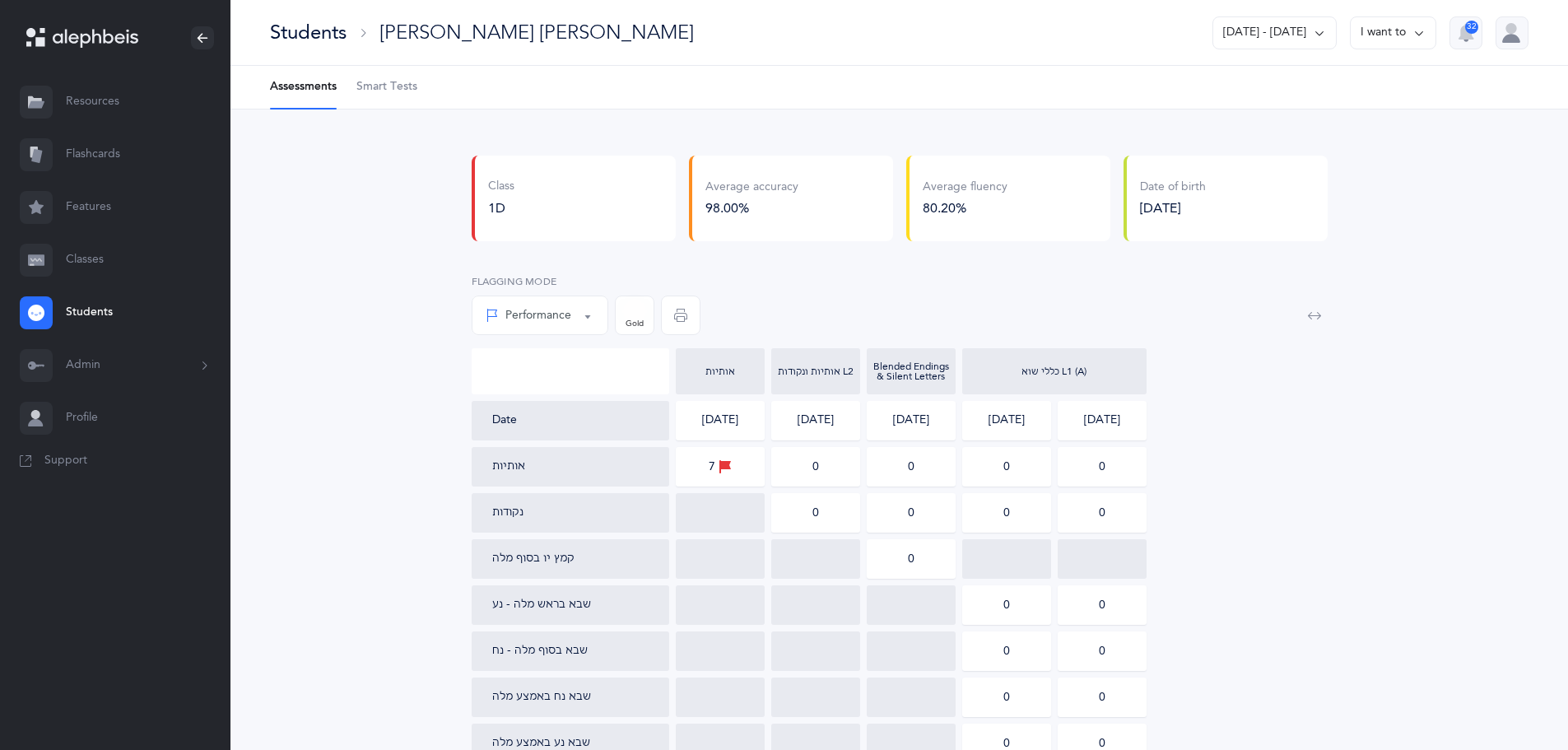
click at [89, 260] on link "Classes" at bounding box center [115, 260] width 230 height 53
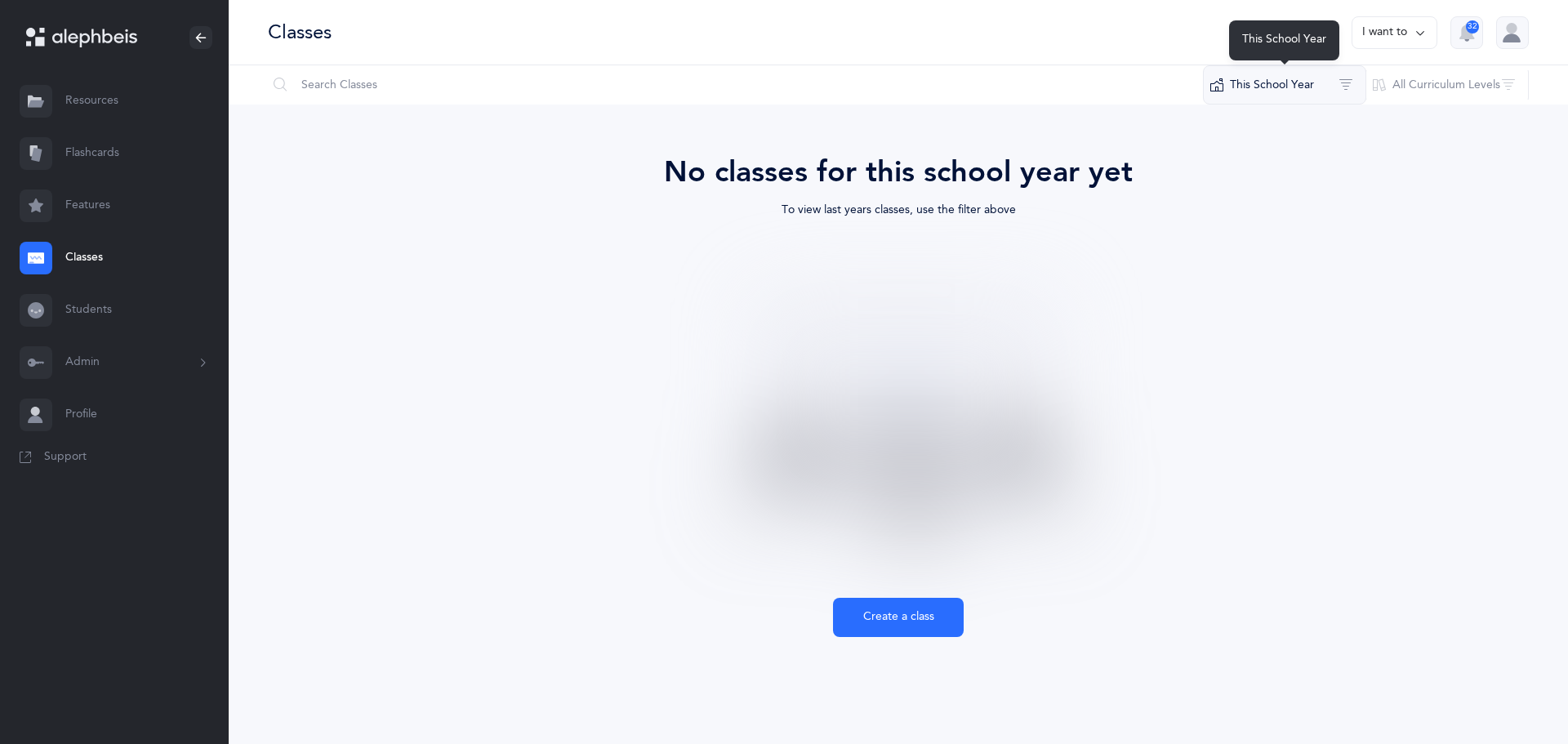
click at [1276, 88] on button "This School Year" at bounding box center [1285, 84] width 163 height 39
click at [1258, 204] on span "[DATE] - [DATE]" at bounding box center [1297, 203] width 82 height 13
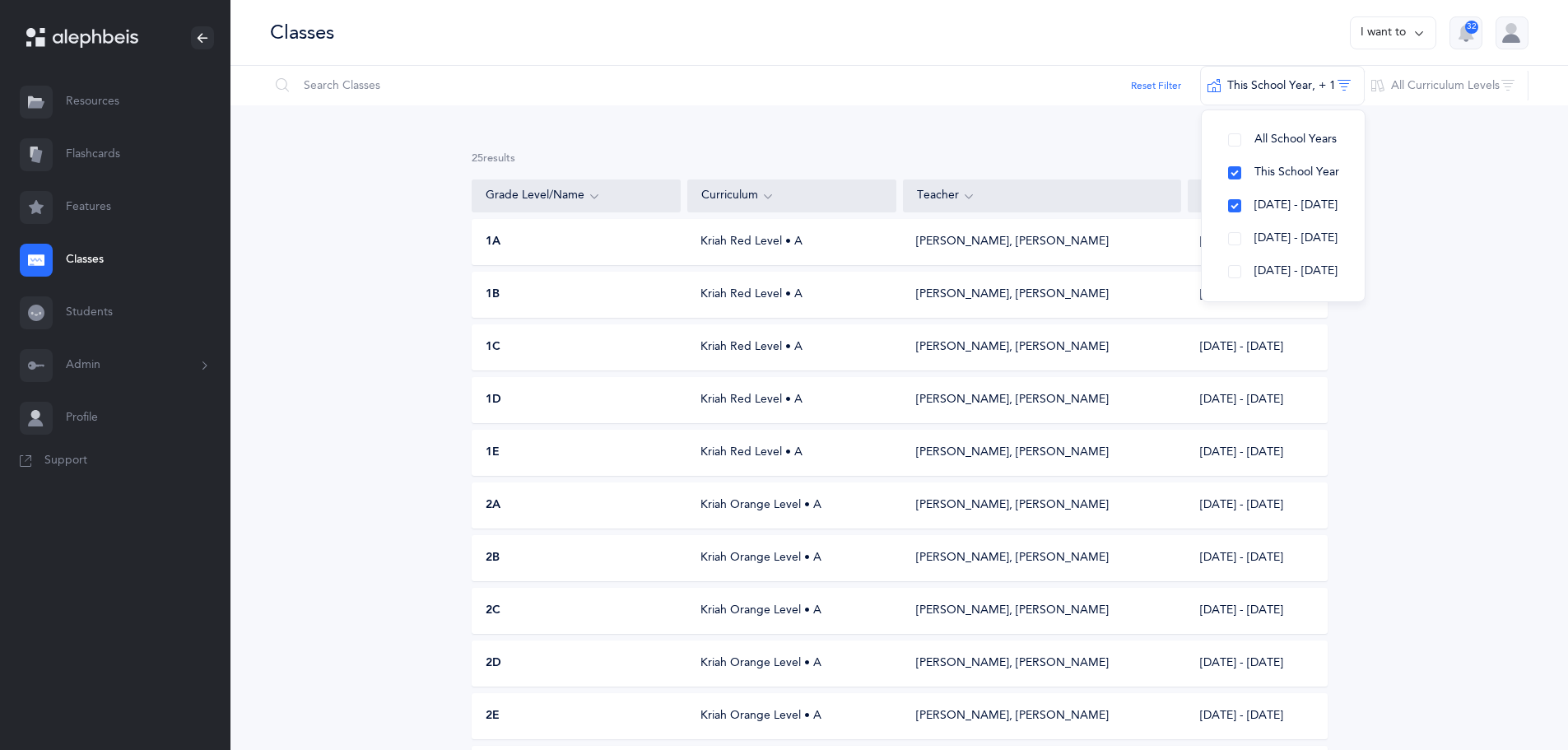
click at [523, 398] on div "1D" at bounding box center [577, 400] width 209 height 16
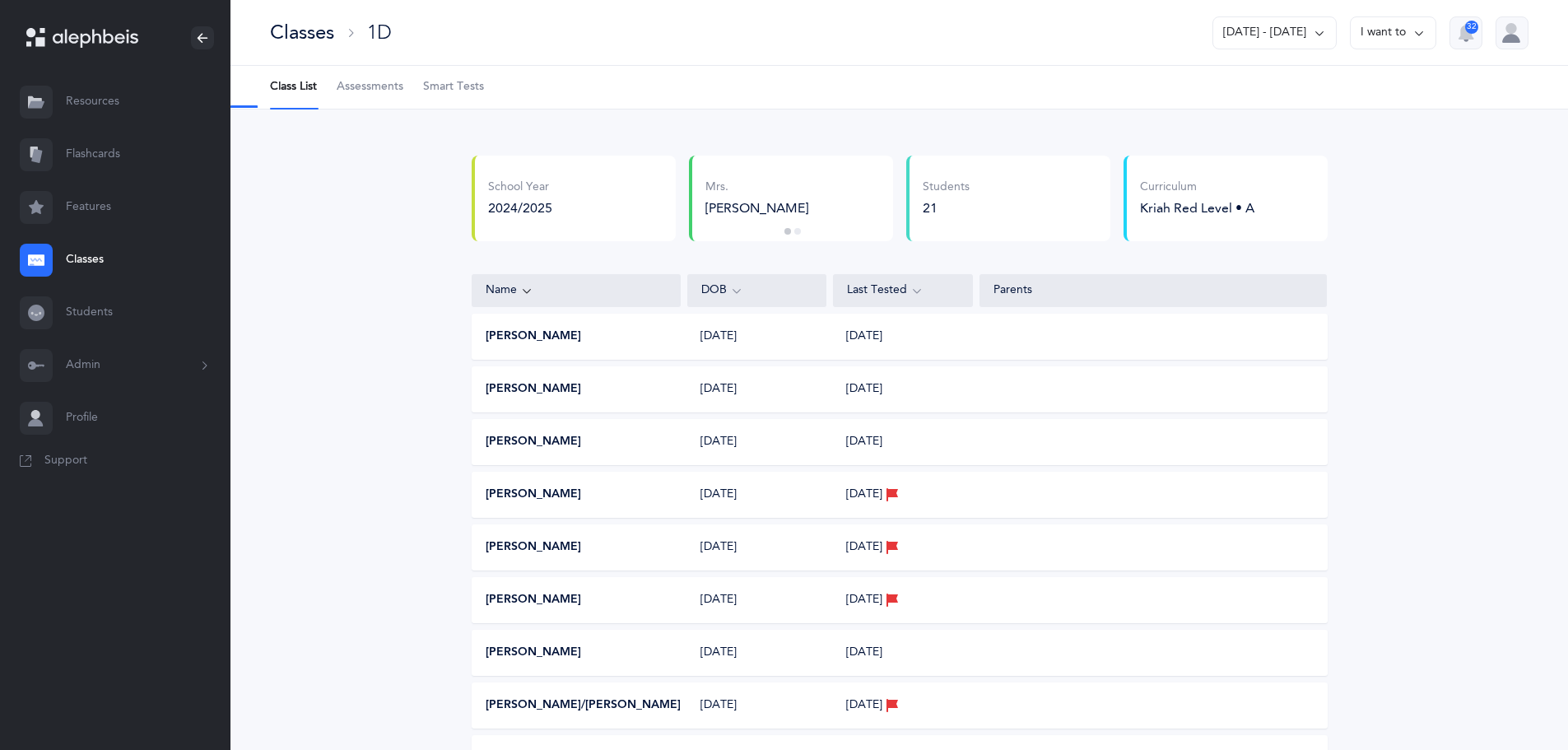
select select "6"
click at [381, 86] on span "Assessments" at bounding box center [369, 87] width 66 height 16
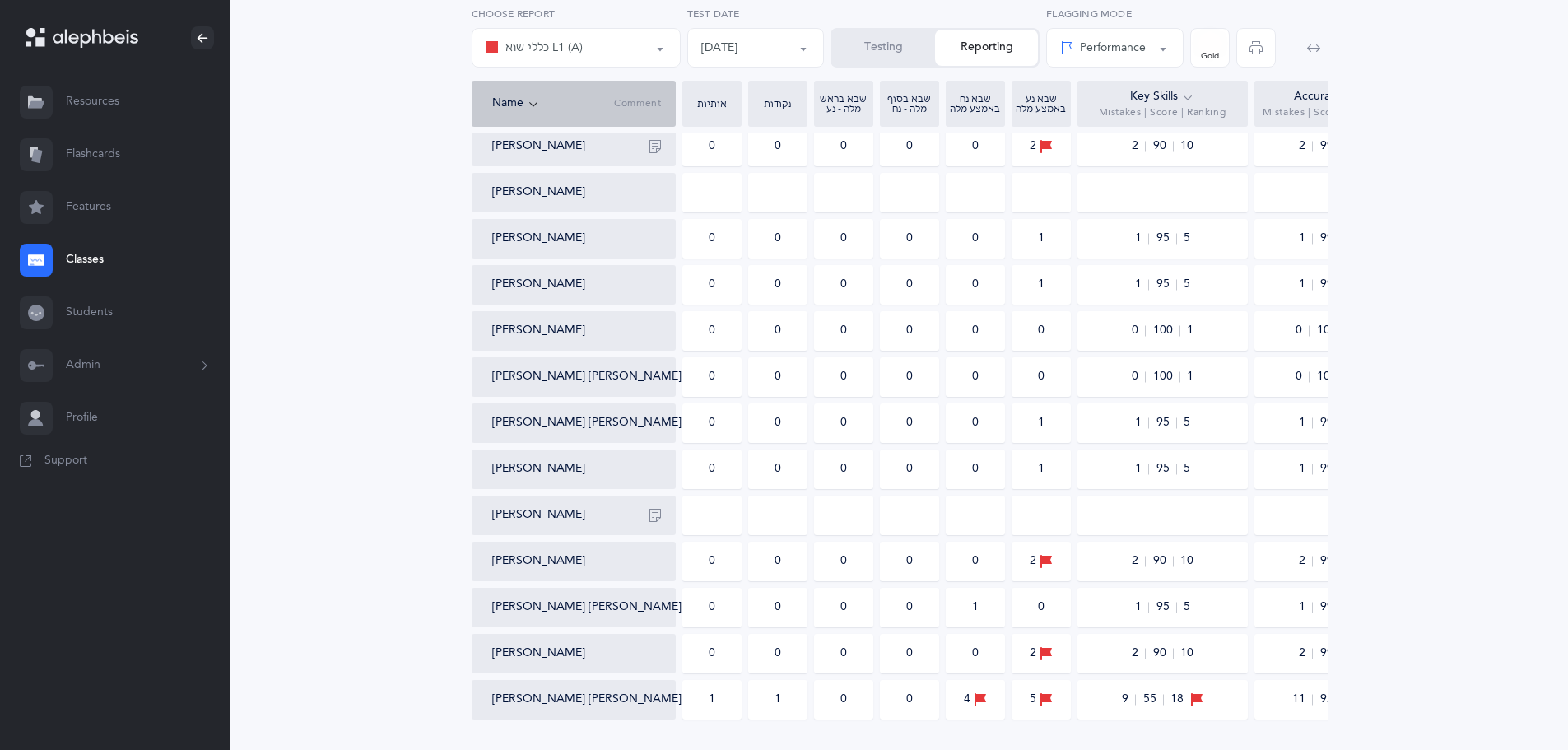
scroll to position [658, 0]
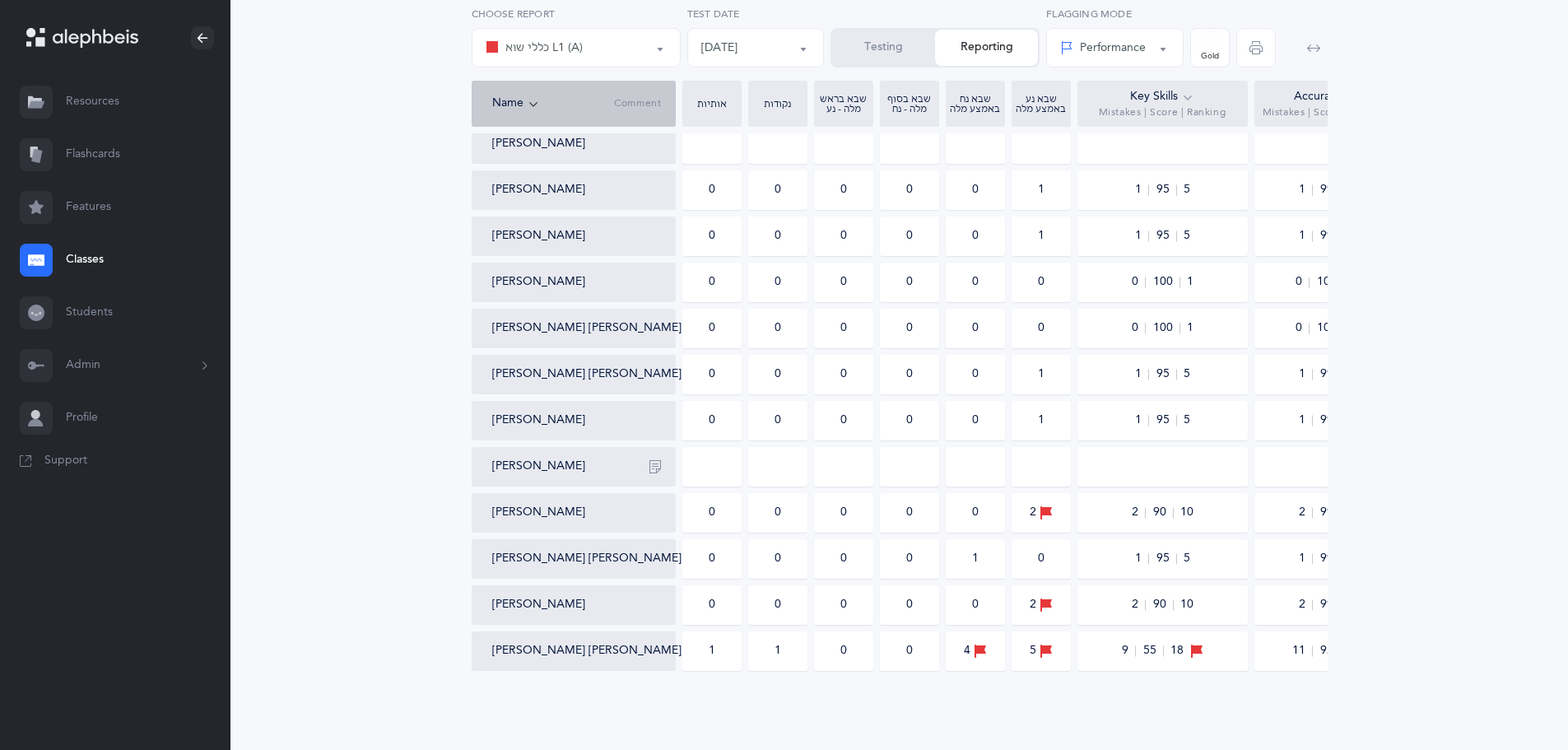
click at [802, 55] on button "[DATE]" at bounding box center [755, 47] width 137 height 39
click at [641, 61] on div "כללי שוא L1 (A)" at bounding box center [576, 47] width 181 height 28
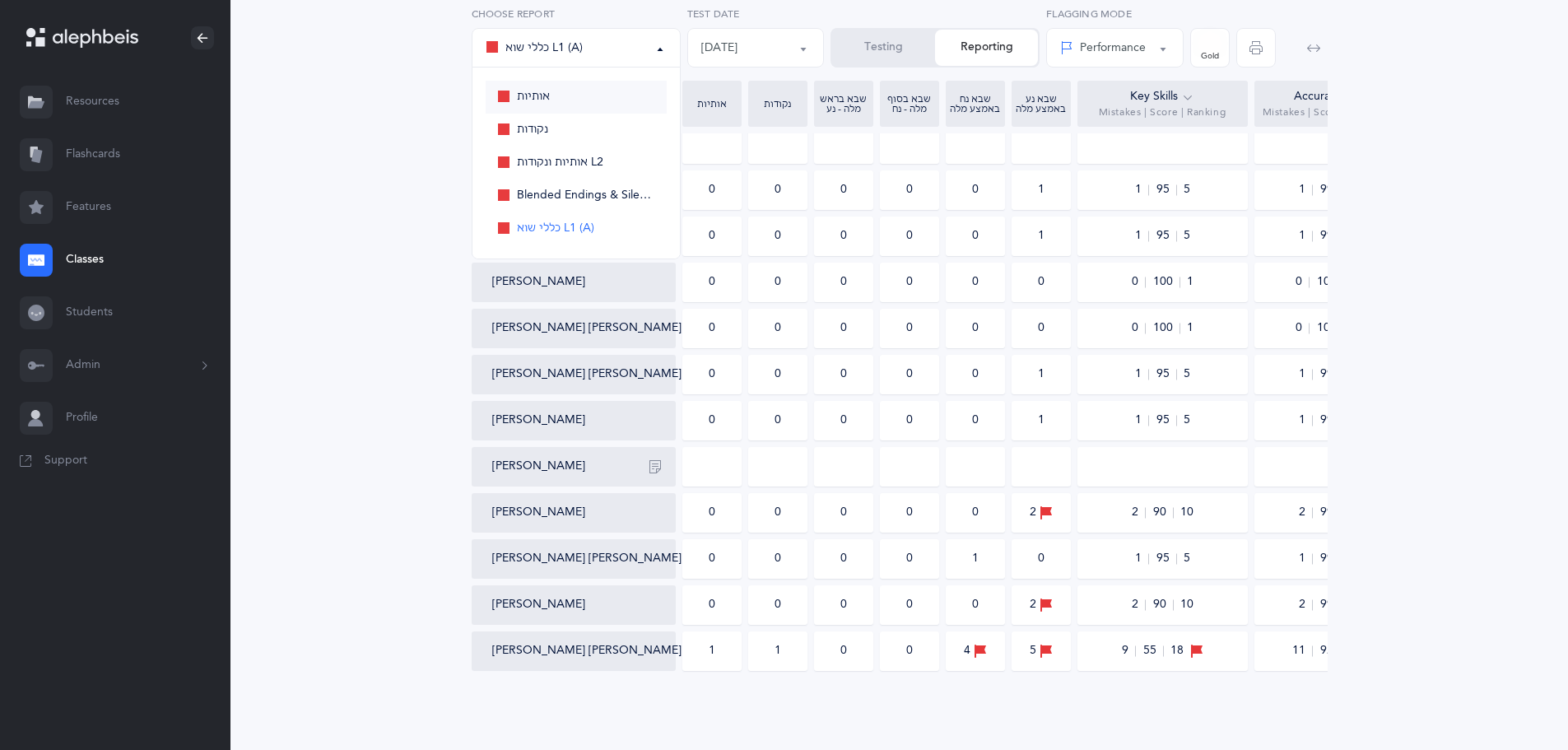
click at [533, 95] on span "אותיות" at bounding box center [533, 97] width 33 height 15
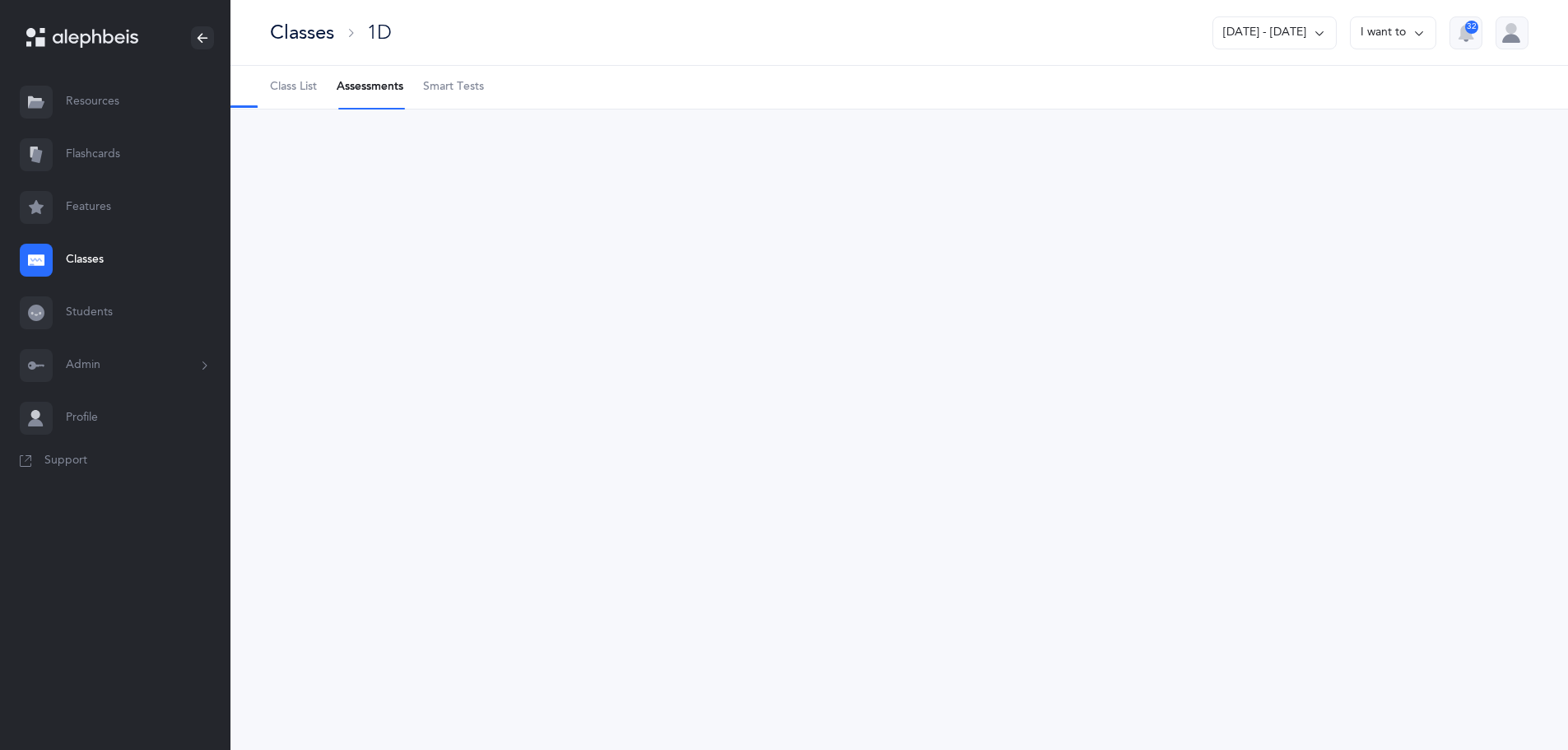
scroll to position [0, 0]
select select "2"
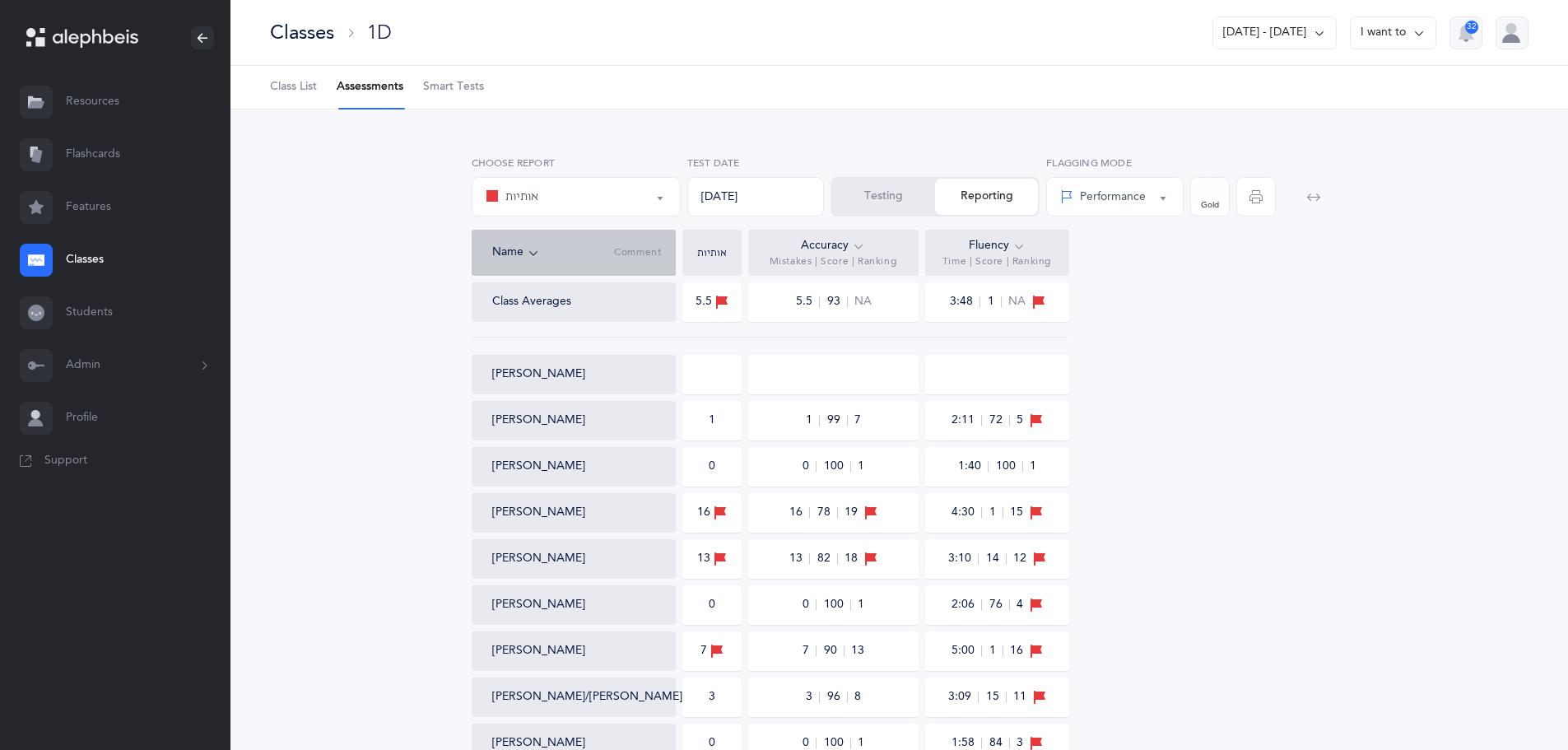
click at [661, 198] on button "אותיות" at bounding box center [576, 197] width 209 height 39
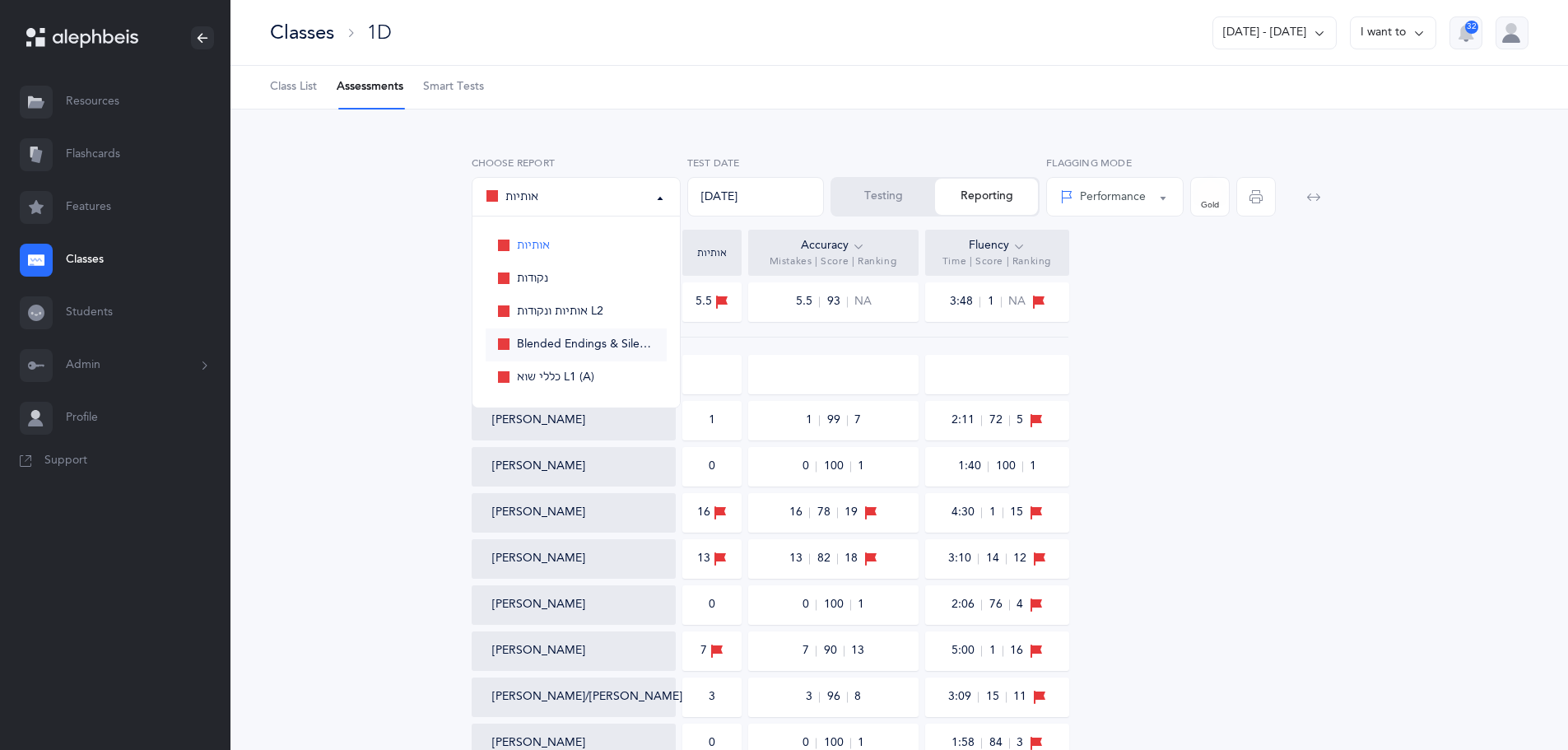
click at [587, 341] on span "Blended Endings & Silent Letters" at bounding box center [586, 345] width 138 height 15
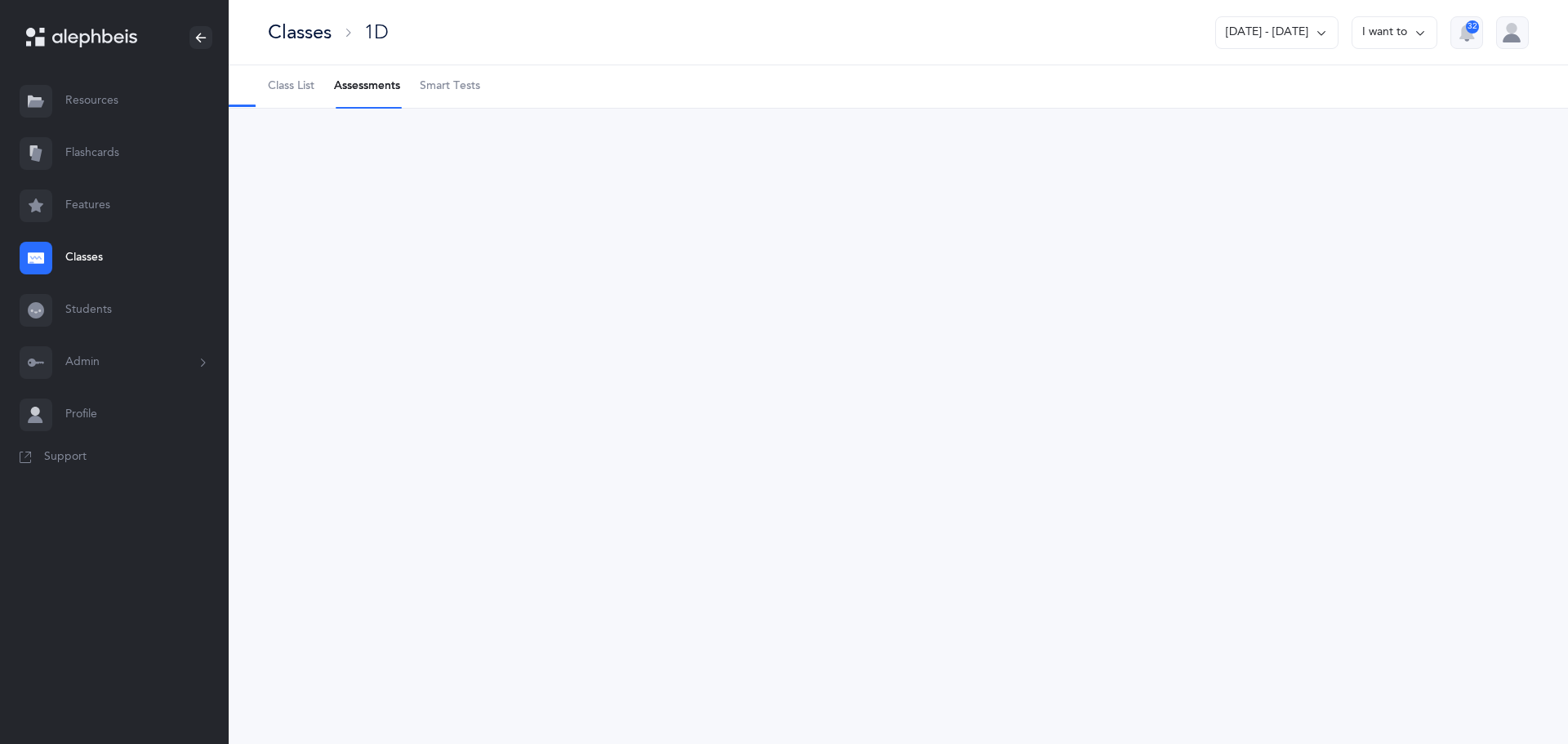
select select "5"
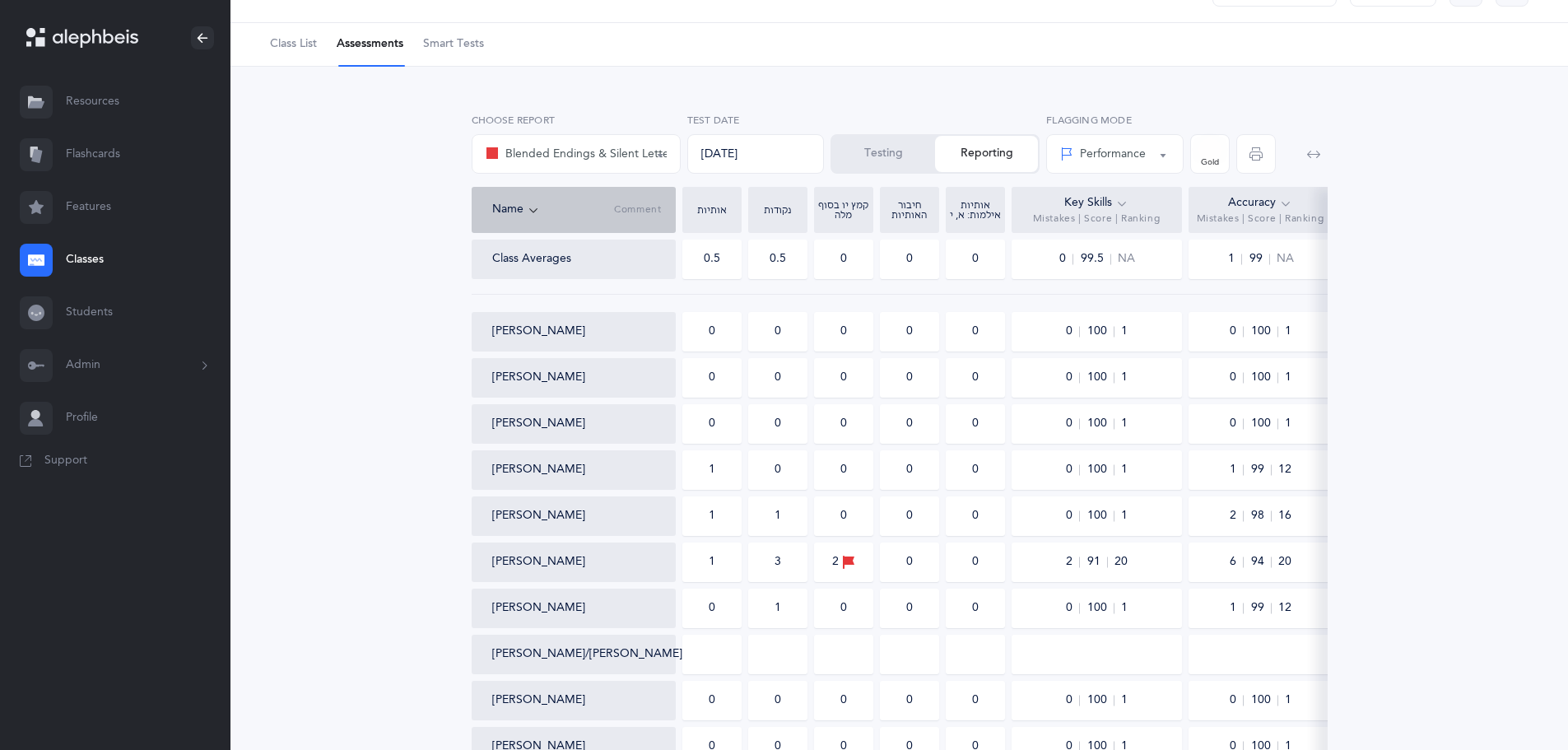
scroll to position [82, 0]
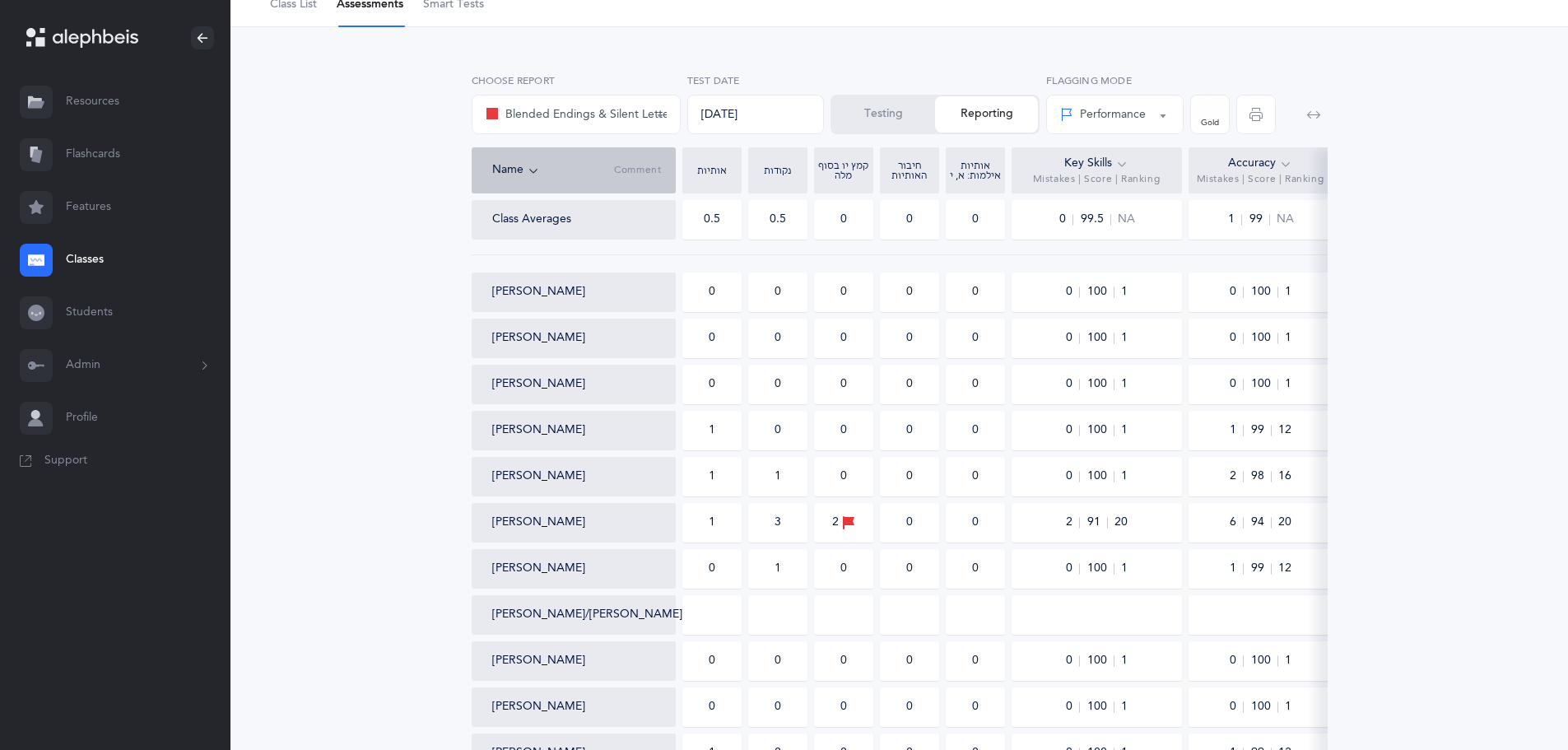
click at [754, 102] on div "[DATE]" at bounding box center [755, 114] width 137 height 39
click at [914, 114] on button "Testing" at bounding box center [884, 115] width 103 height 36
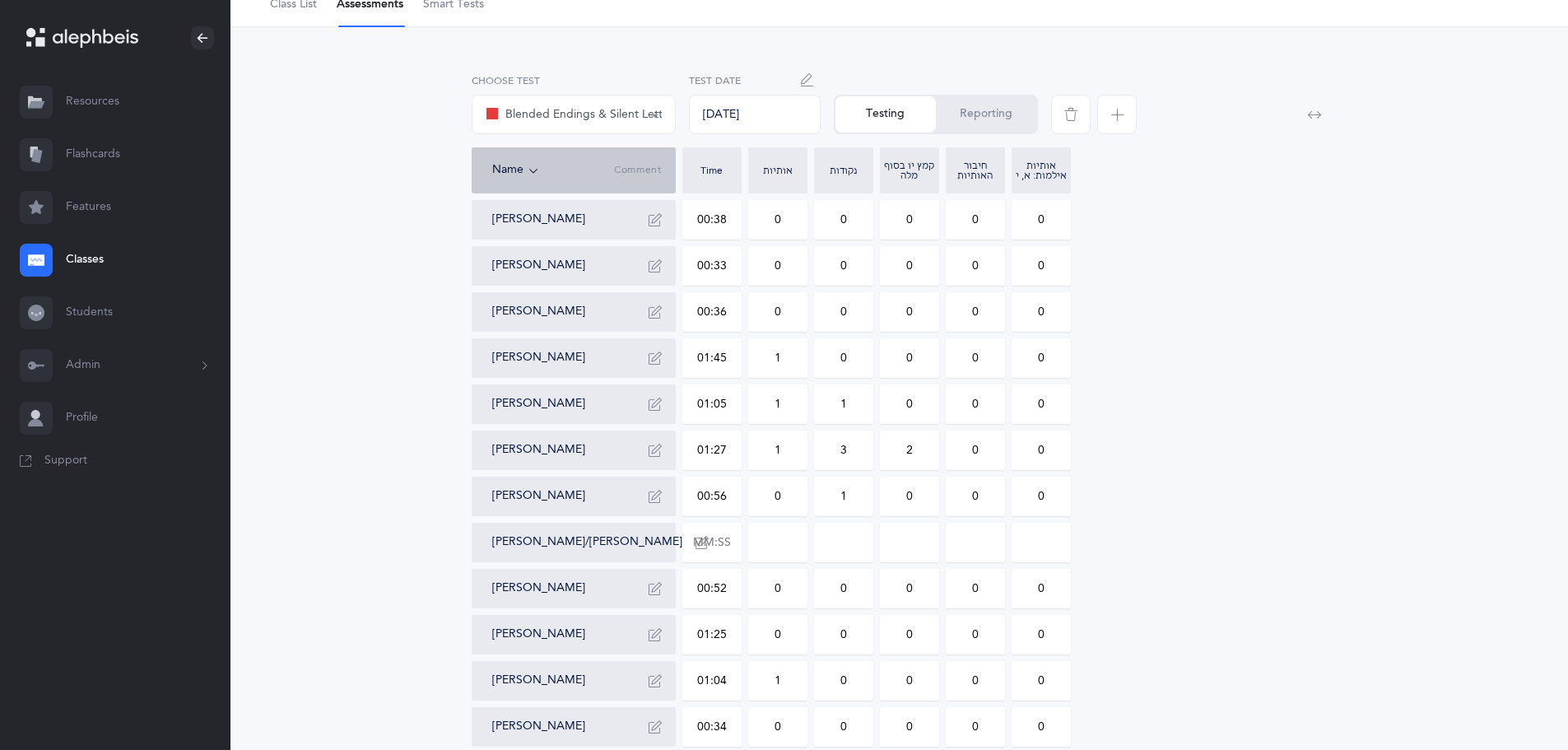
click at [787, 117] on div "[DATE]" at bounding box center [754, 114] width 132 height 39
click at [612, 115] on div "Blended Endings & Silent Letters" at bounding box center [574, 115] width 177 height 20
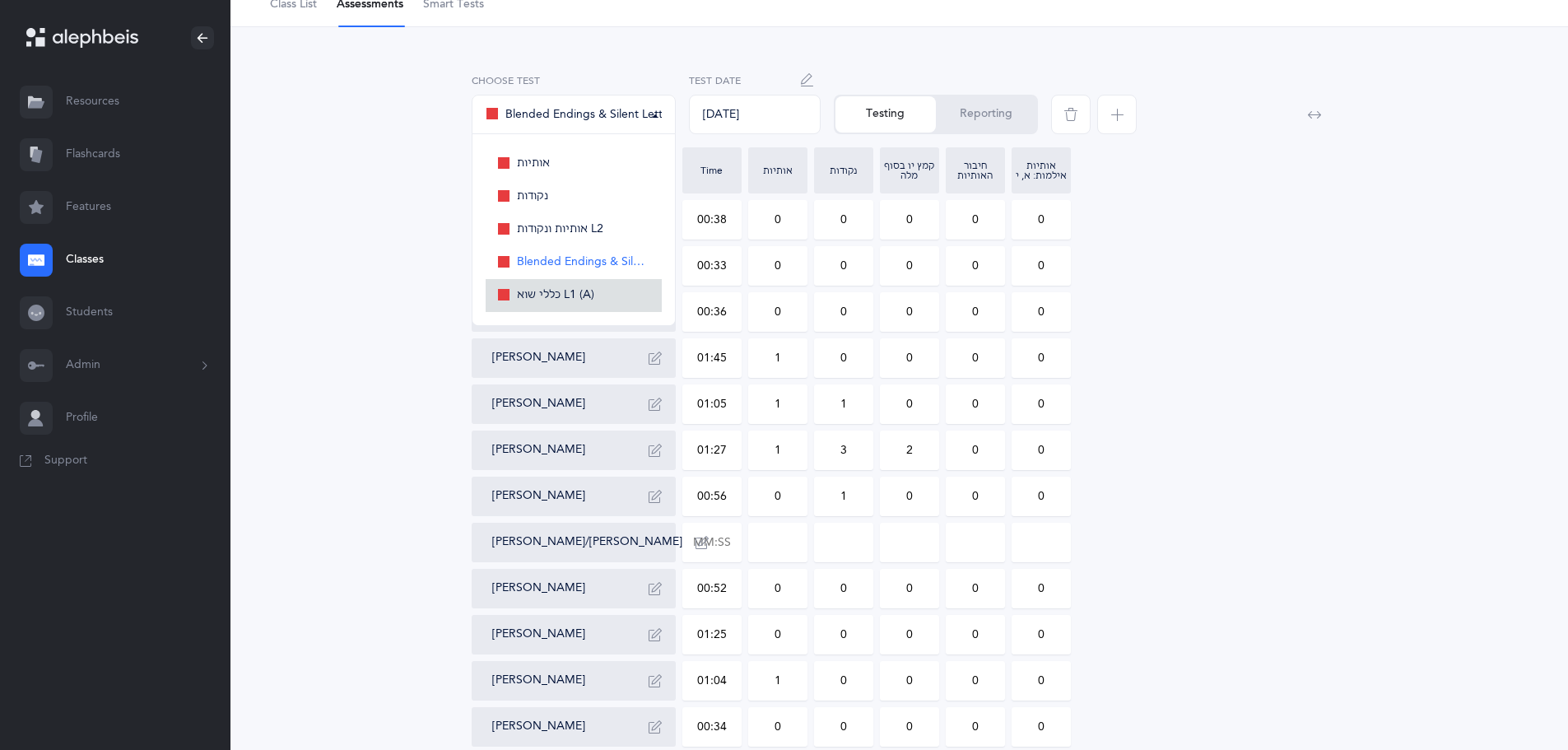
click at [532, 292] on span "כללי שוא L1 (A)" at bounding box center [555, 296] width 77 height 15
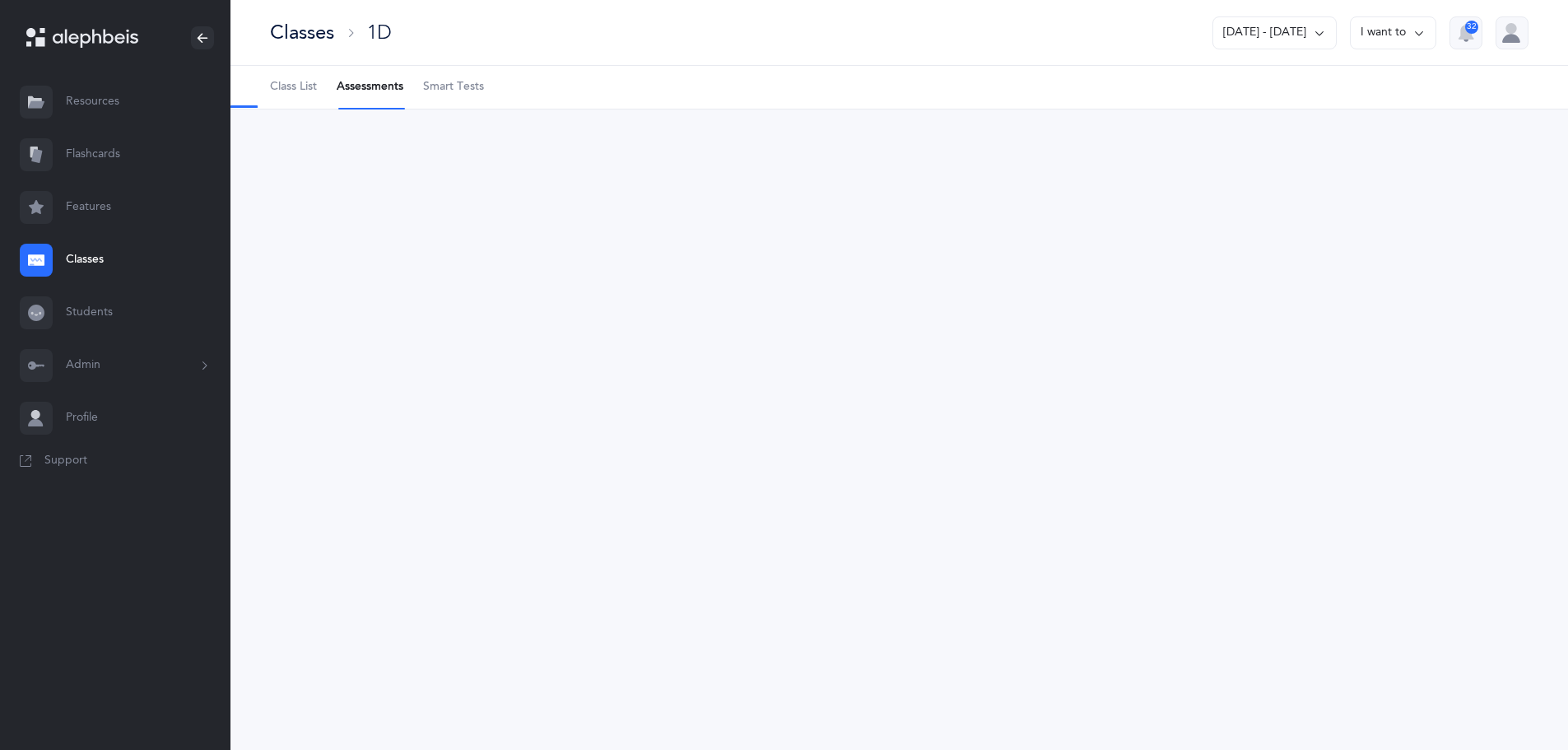
scroll to position [0, 0]
select select "6"
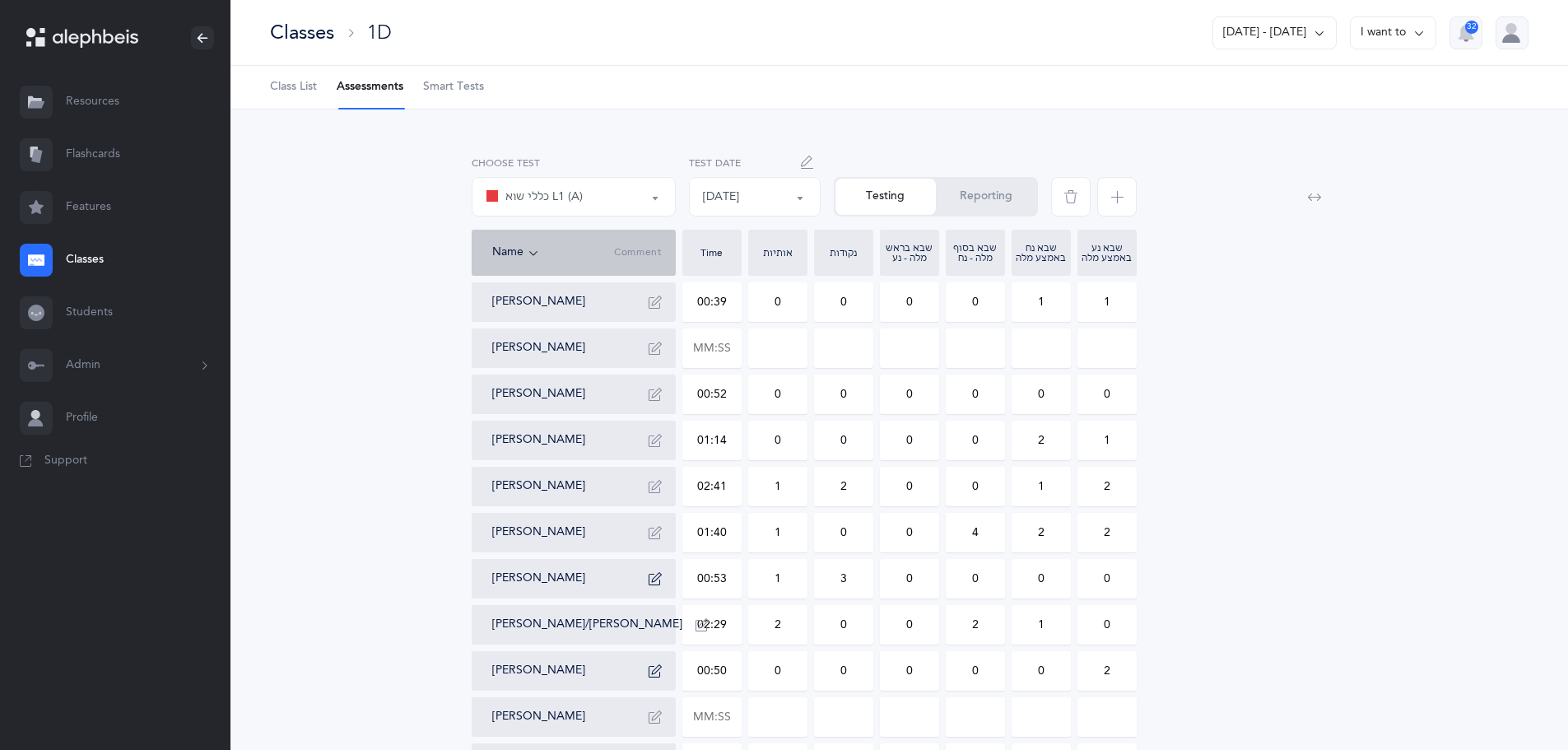
click at [998, 192] on button "Reporting" at bounding box center [986, 197] width 100 height 36
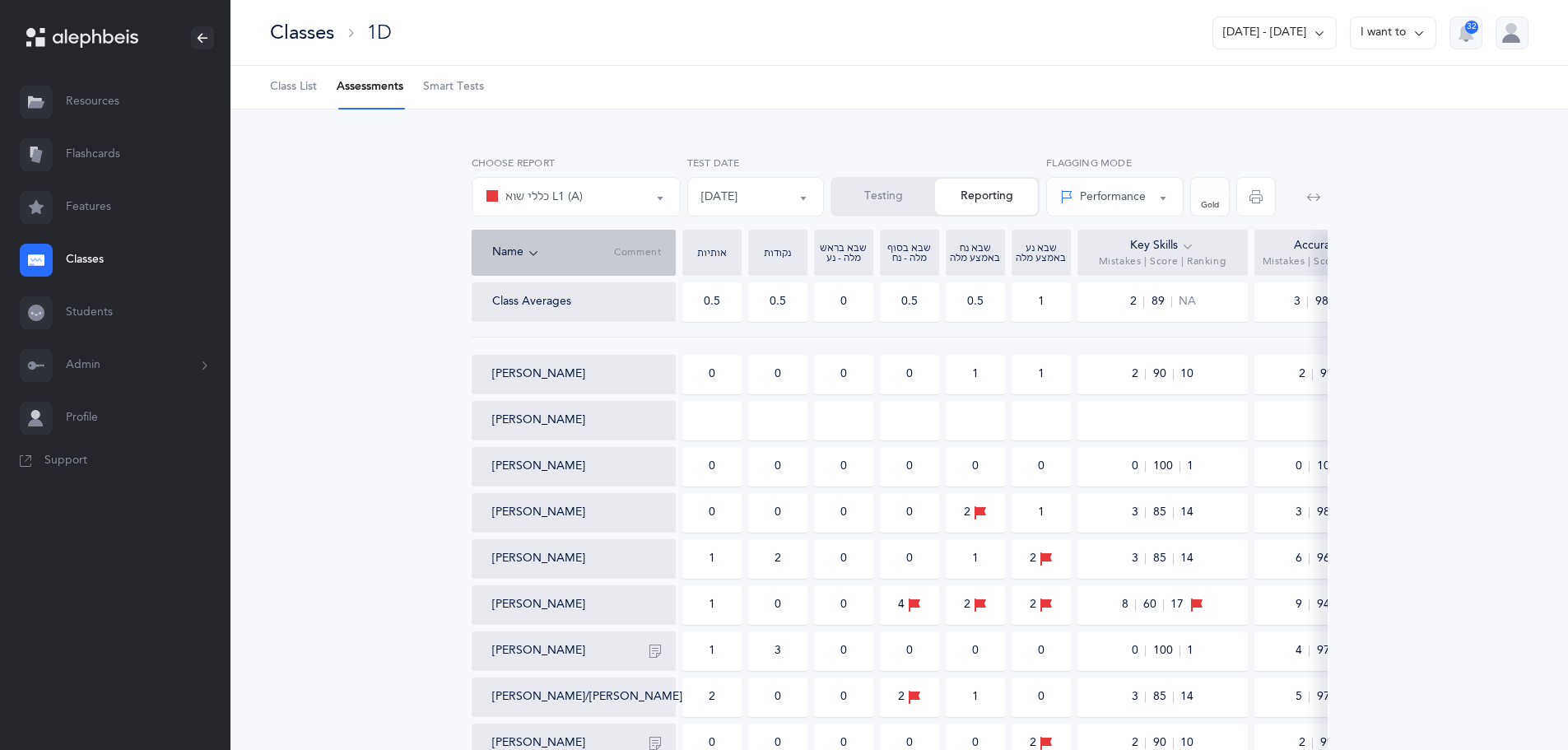
click at [875, 203] on button "Testing" at bounding box center [884, 197] width 103 height 36
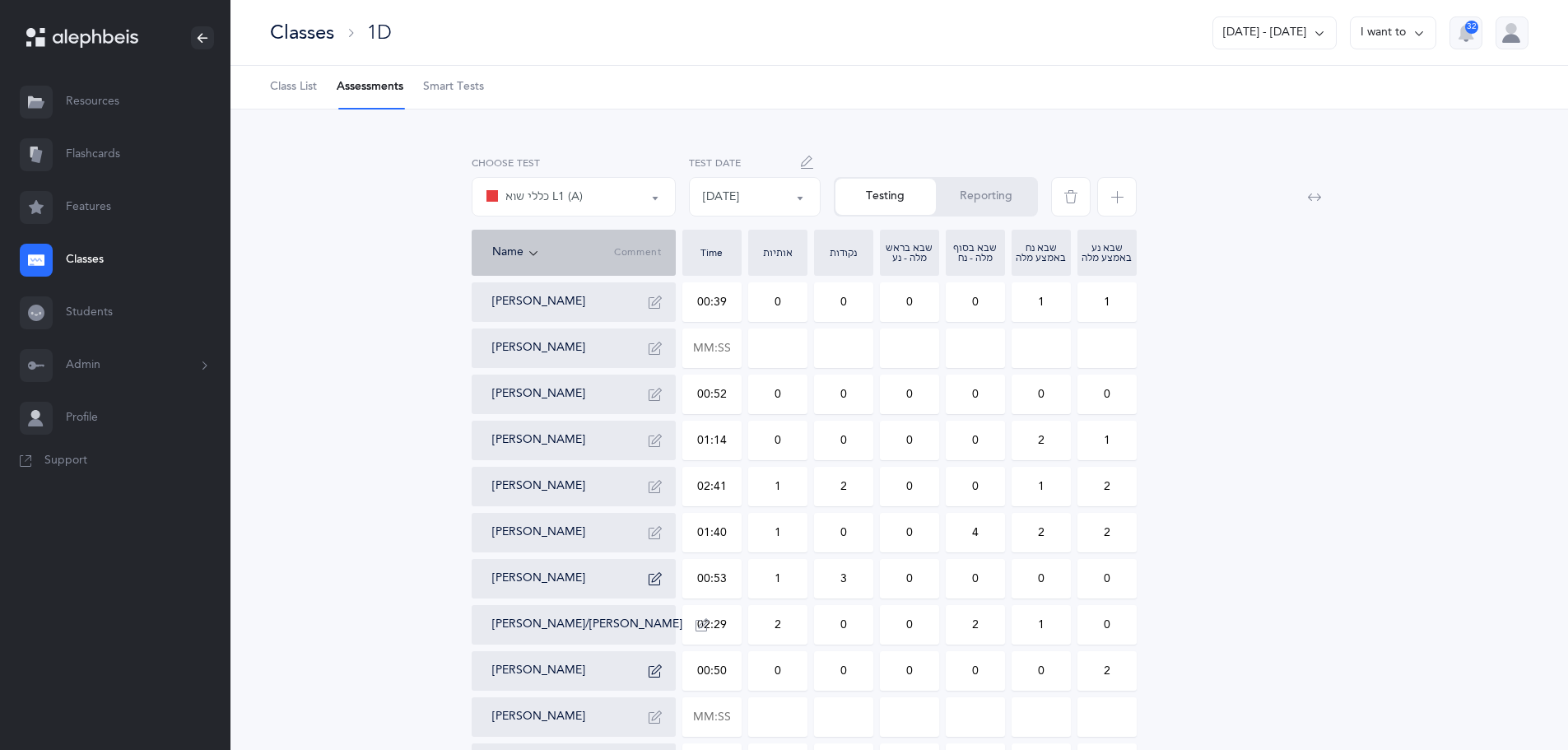
drag, startPoint x: 1004, startPoint y: 201, endPoint x: 994, endPoint y: 200, distance: 10.0
click at [997, 200] on button "Reporting" at bounding box center [986, 197] width 100 height 36
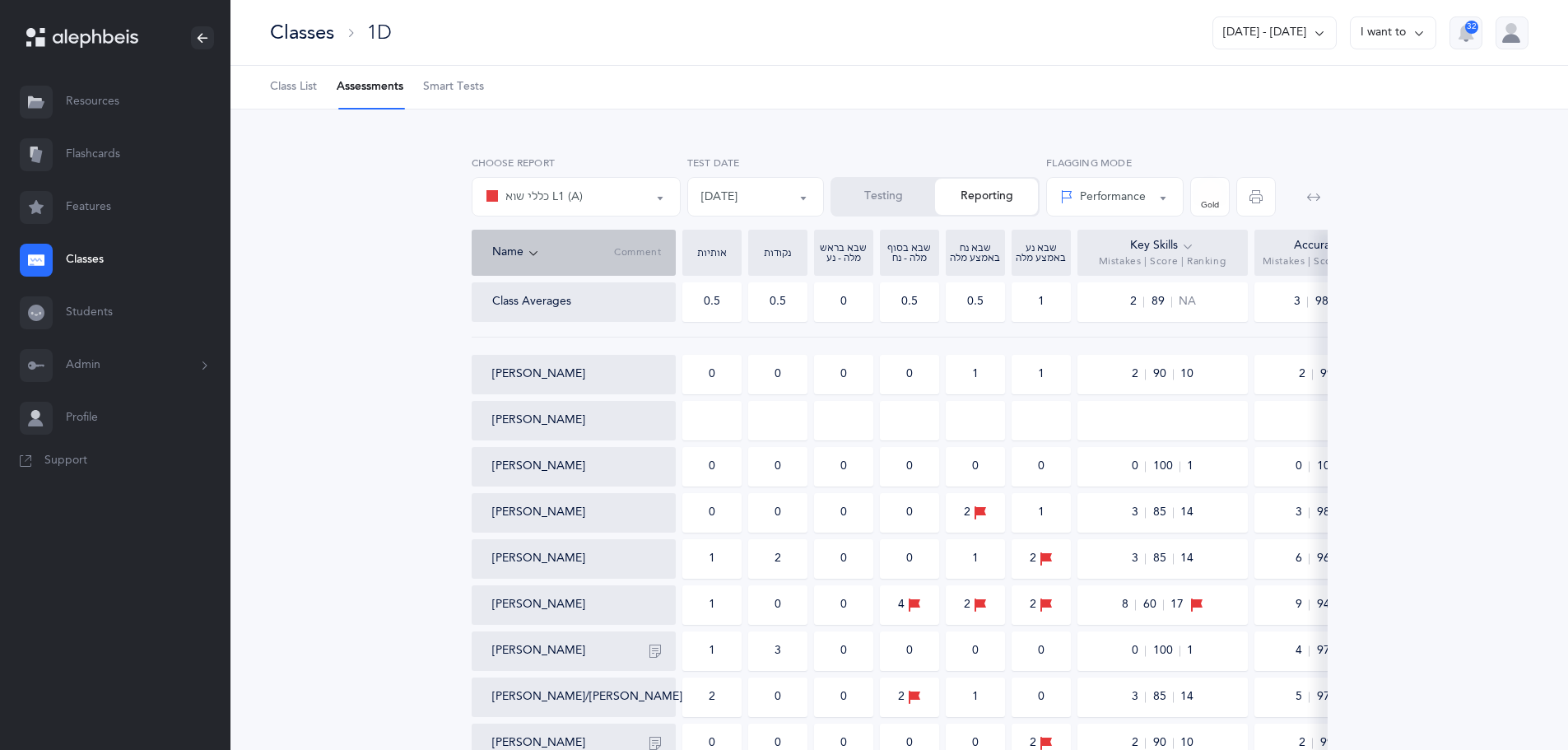
click at [1181, 241] on icon at bounding box center [1188, 247] width 13 height 18
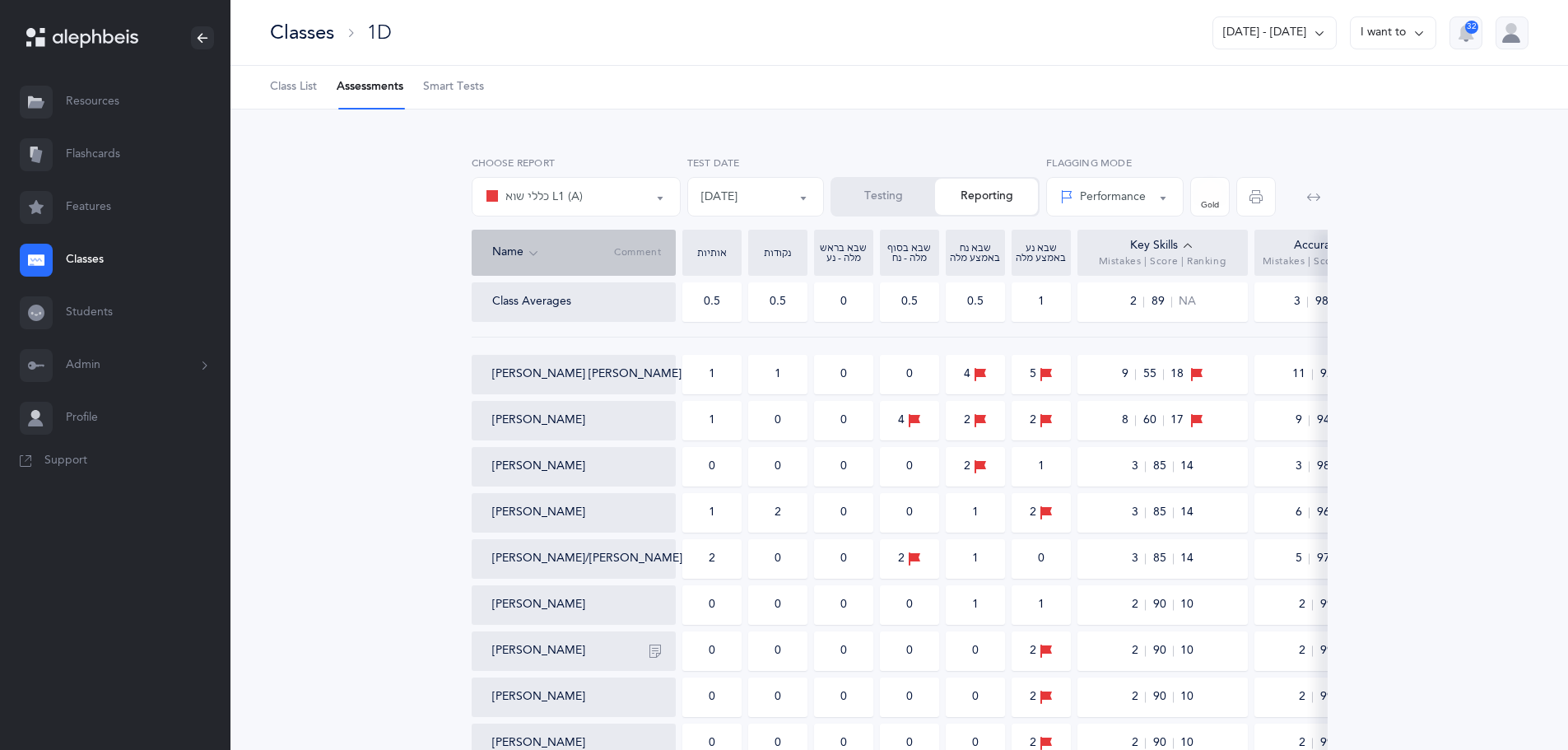
click at [1181, 241] on icon at bounding box center [1188, 247] width 13 height 18
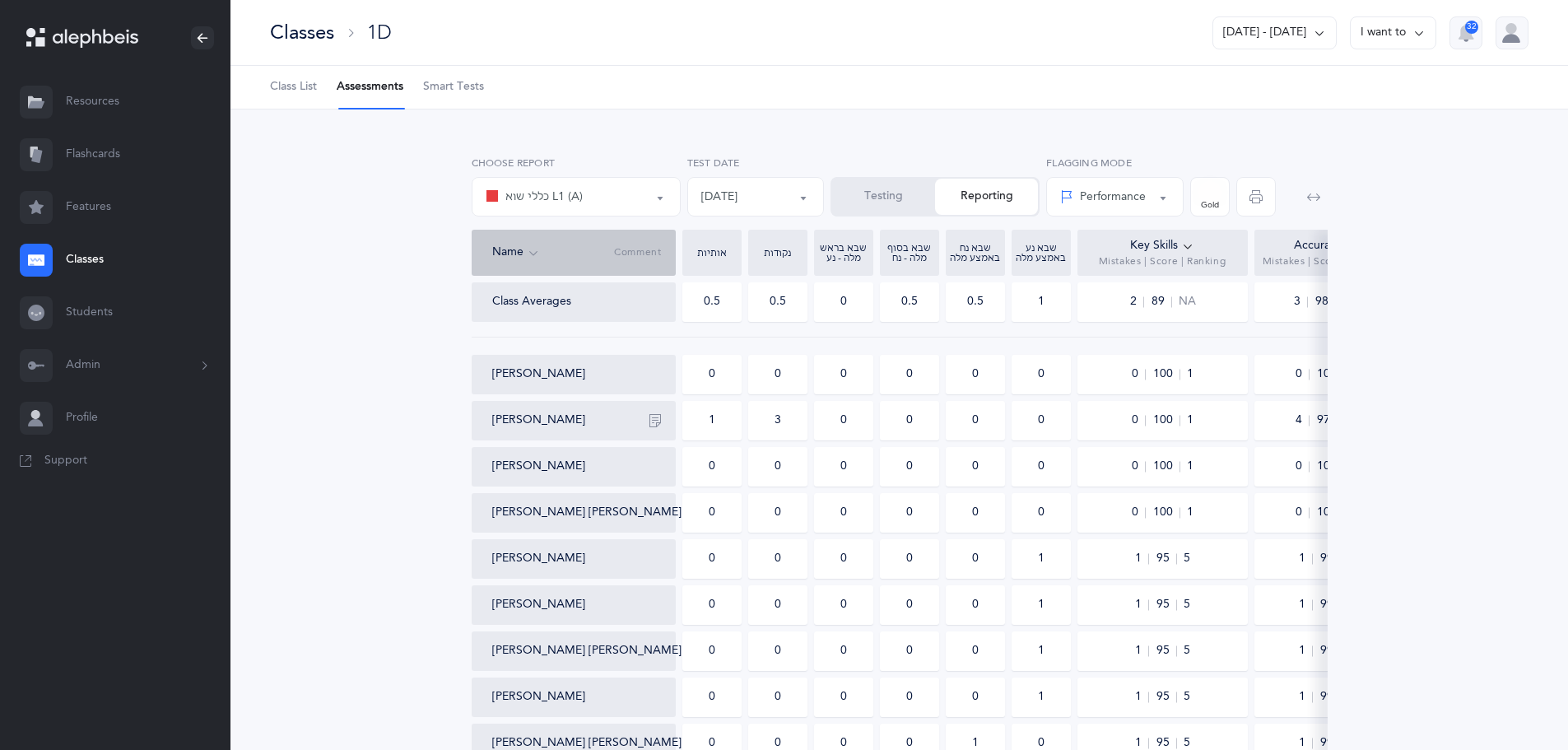
click at [1182, 241] on icon at bounding box center [1188, 247] width 13 height 18
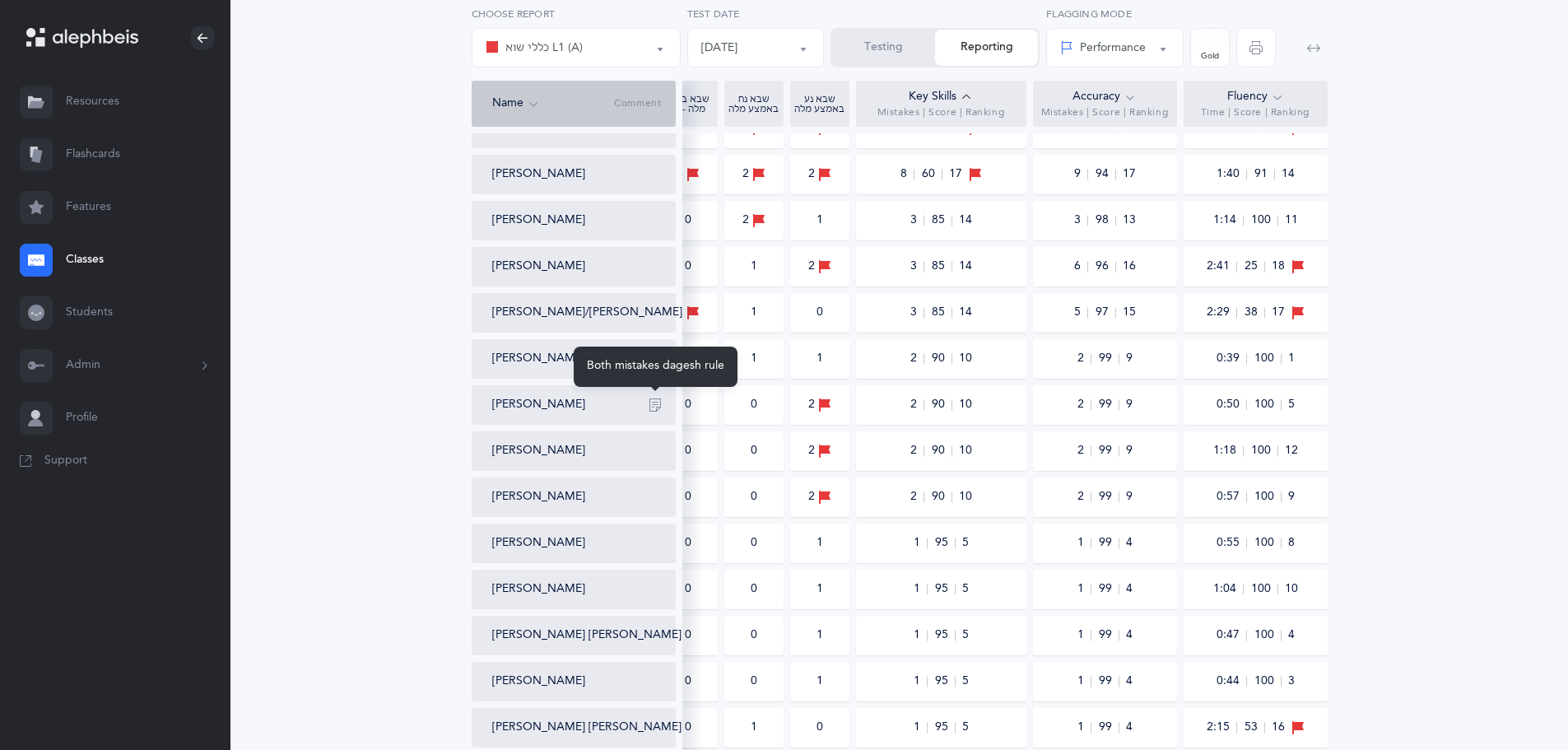
click at [656, 408] on icon "button" at bounding box center [655, 405] width 13 height 13
click at [568, 400] on button "[PERSON_NAME]" at bounding box center [539, 405] width 93 height 16
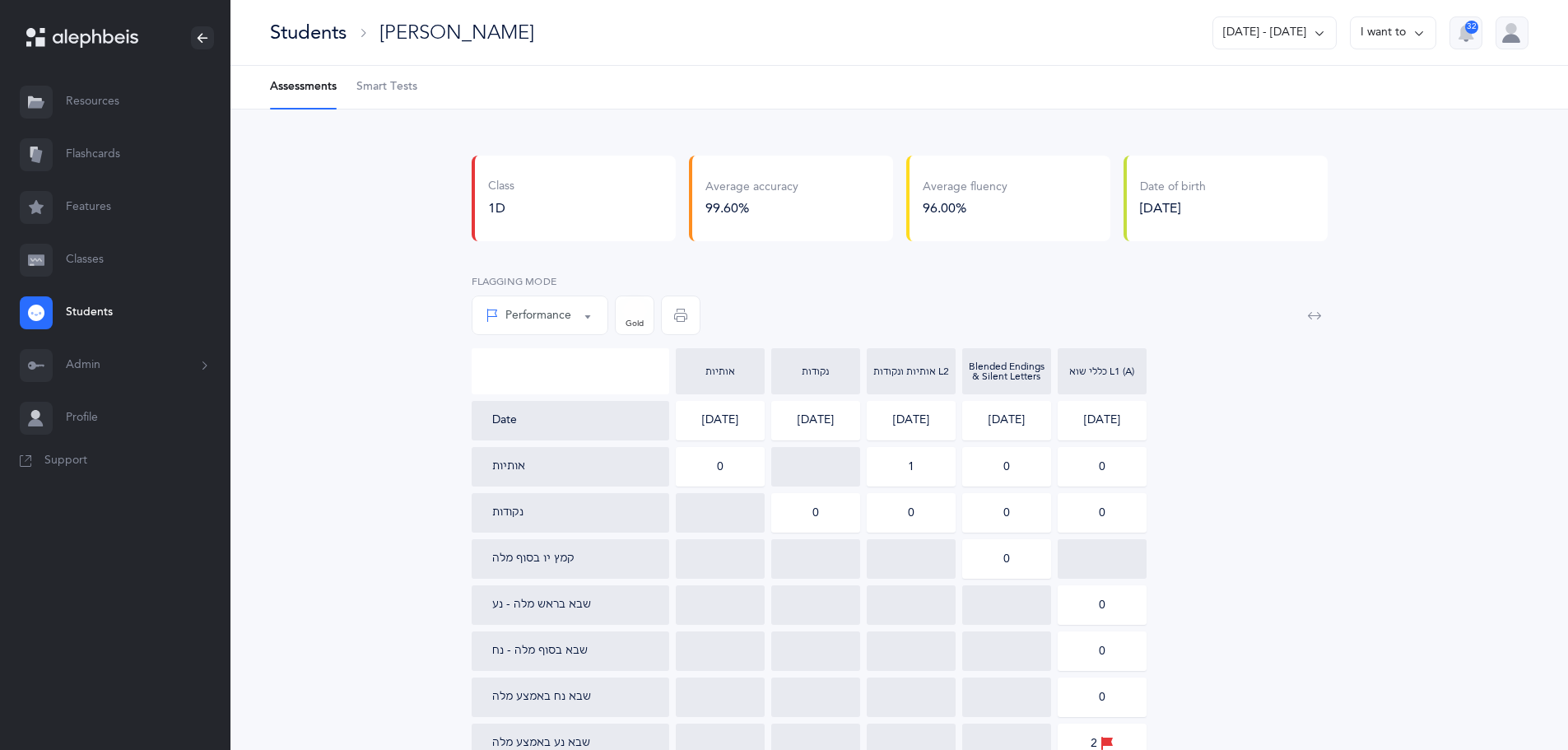
click at [583, 319] on button "Performance" at bounding box center [540, 315] width 137 height 39
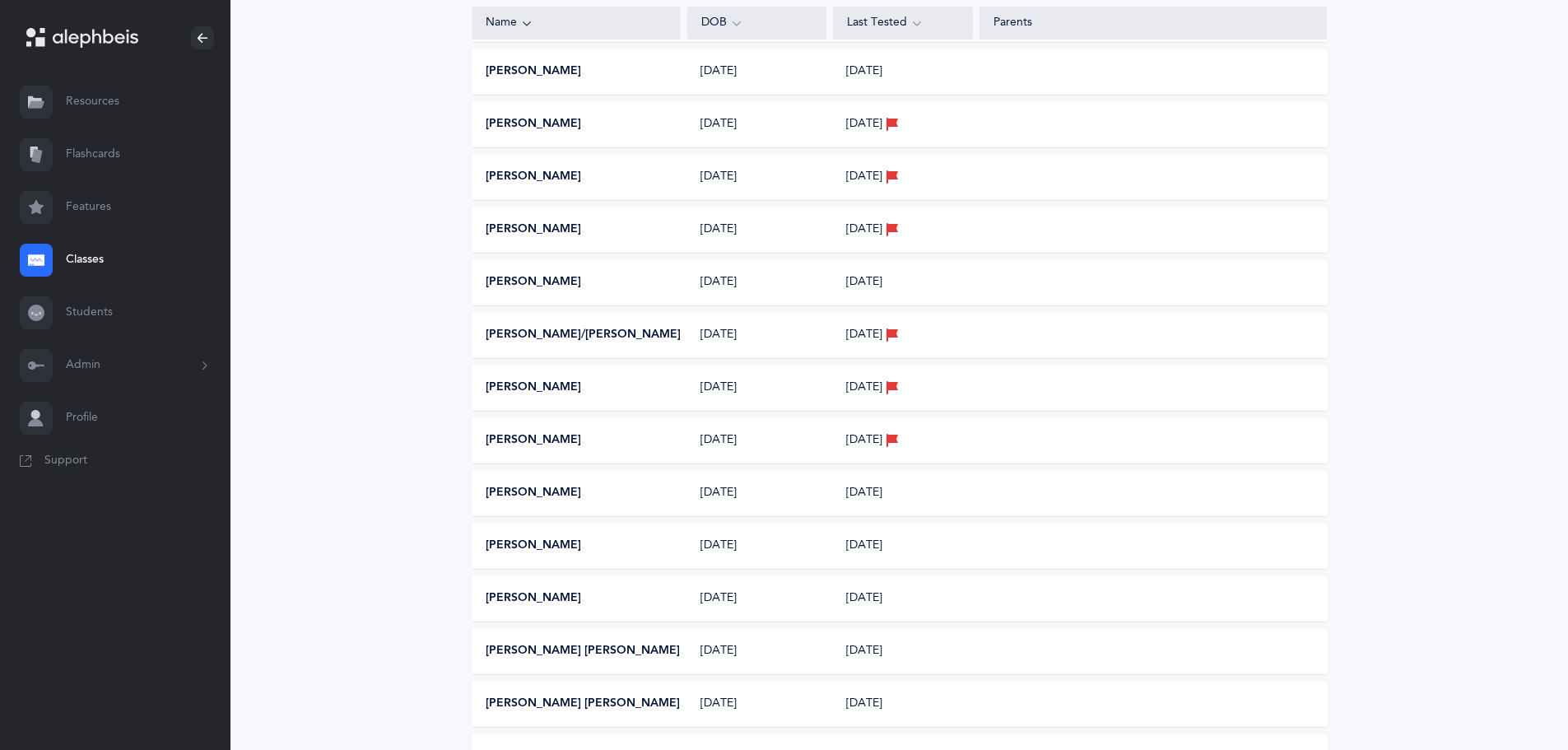
scroll to position [410, 0]
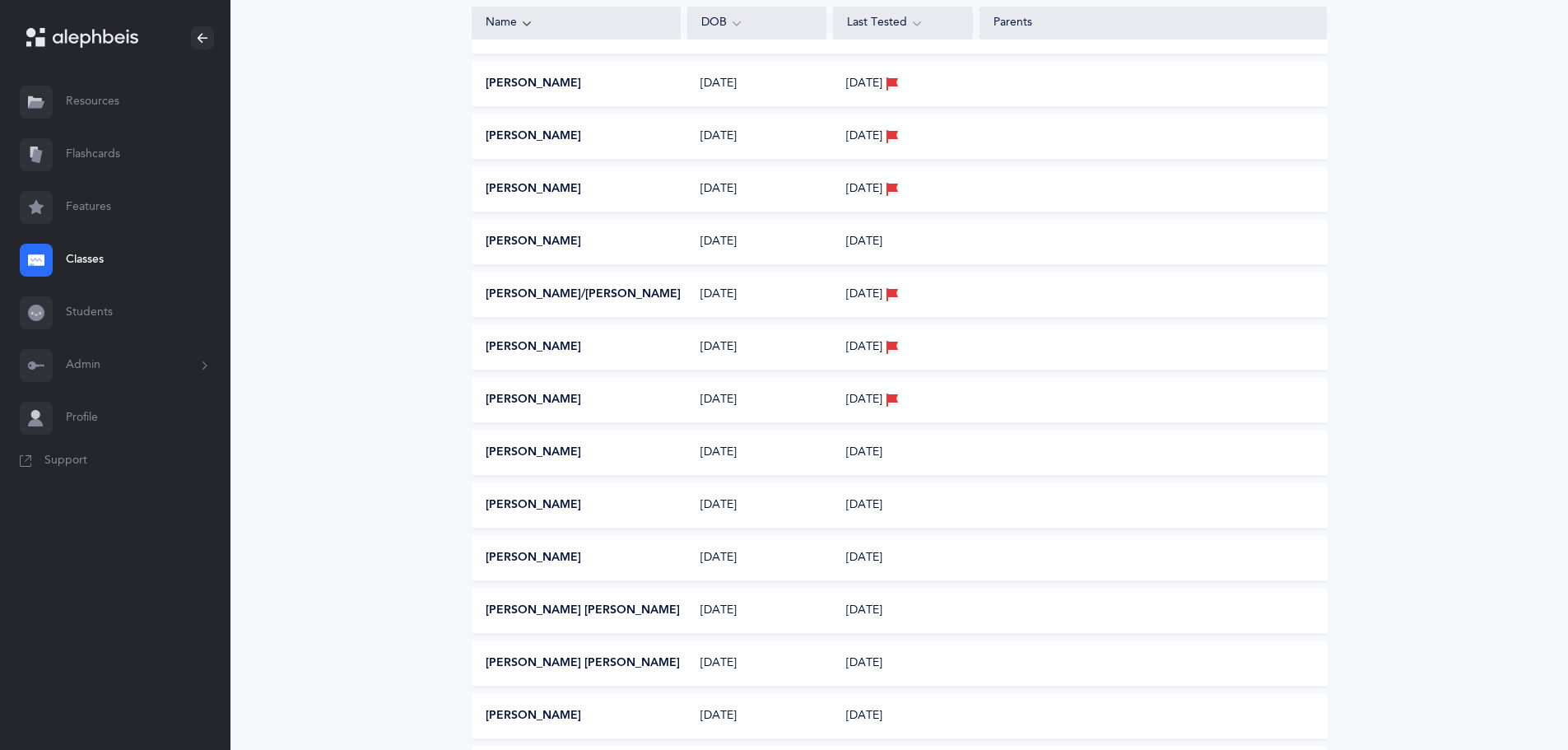
click at [569, 615] on button "[PERSON_NAME] [PERSON_NAME]" at bounding box center [583, 611] width 195 height 16
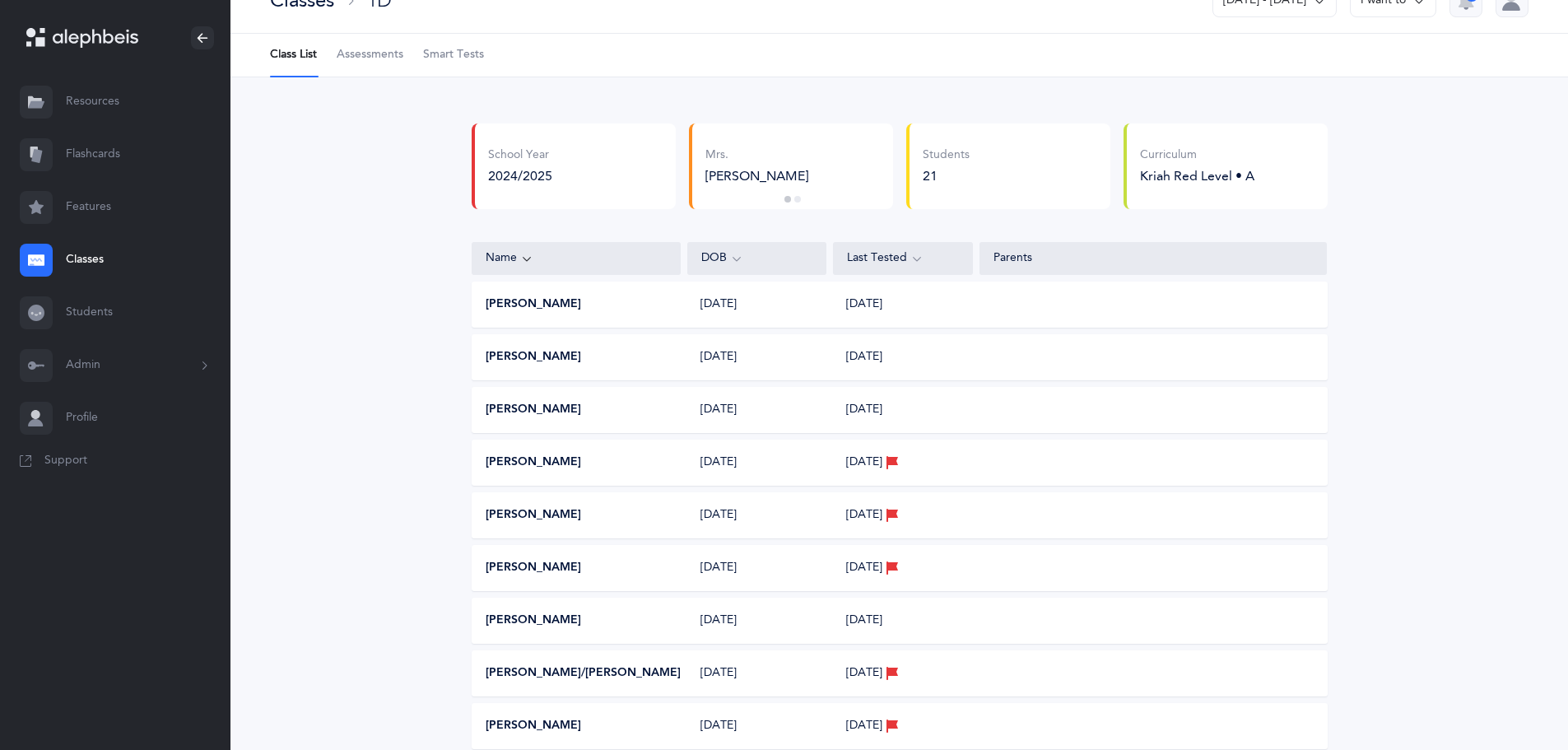
scroll to position [0, 0]
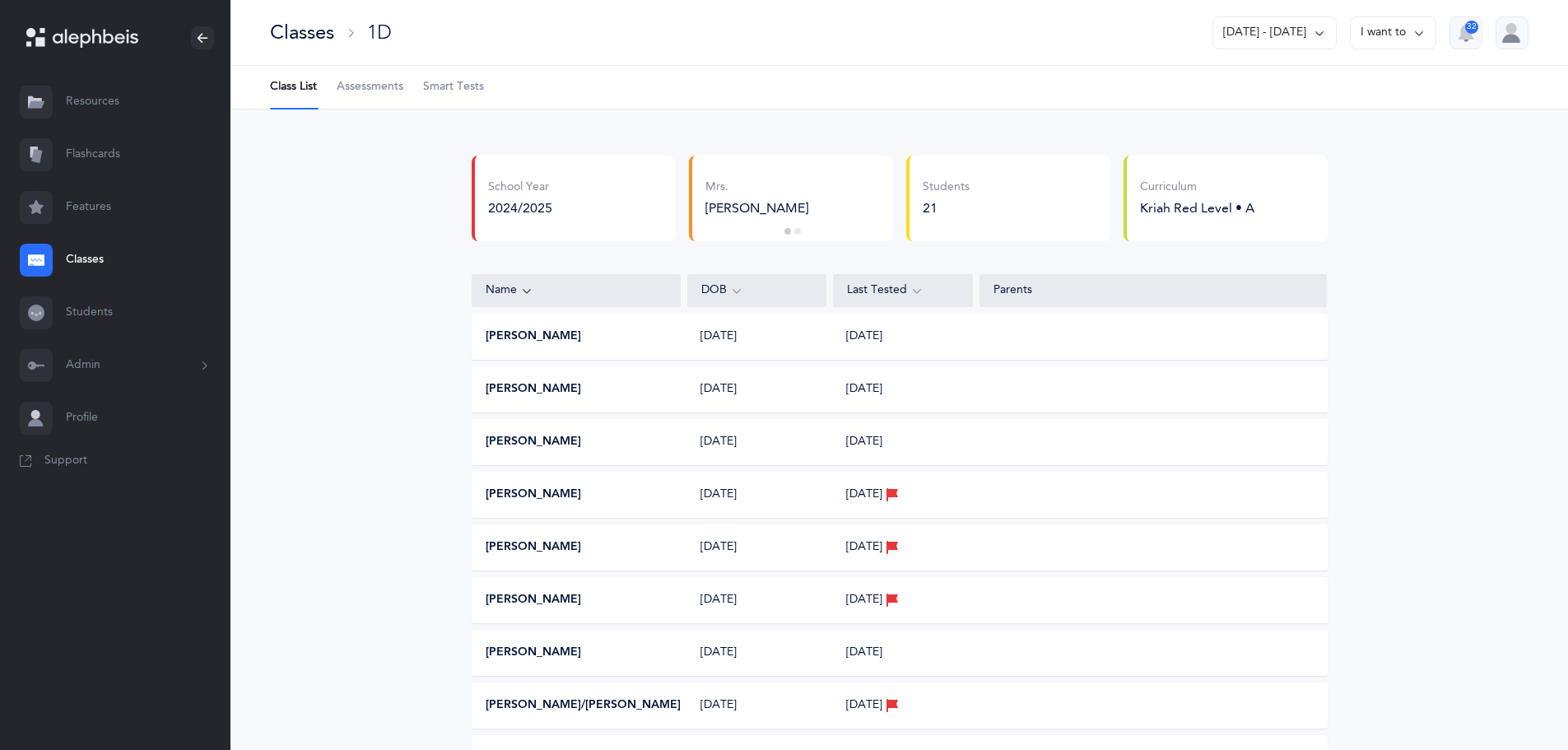
click at [380, 94] on span "Assessments" at bounding box center [369, 87] width 66 height 16
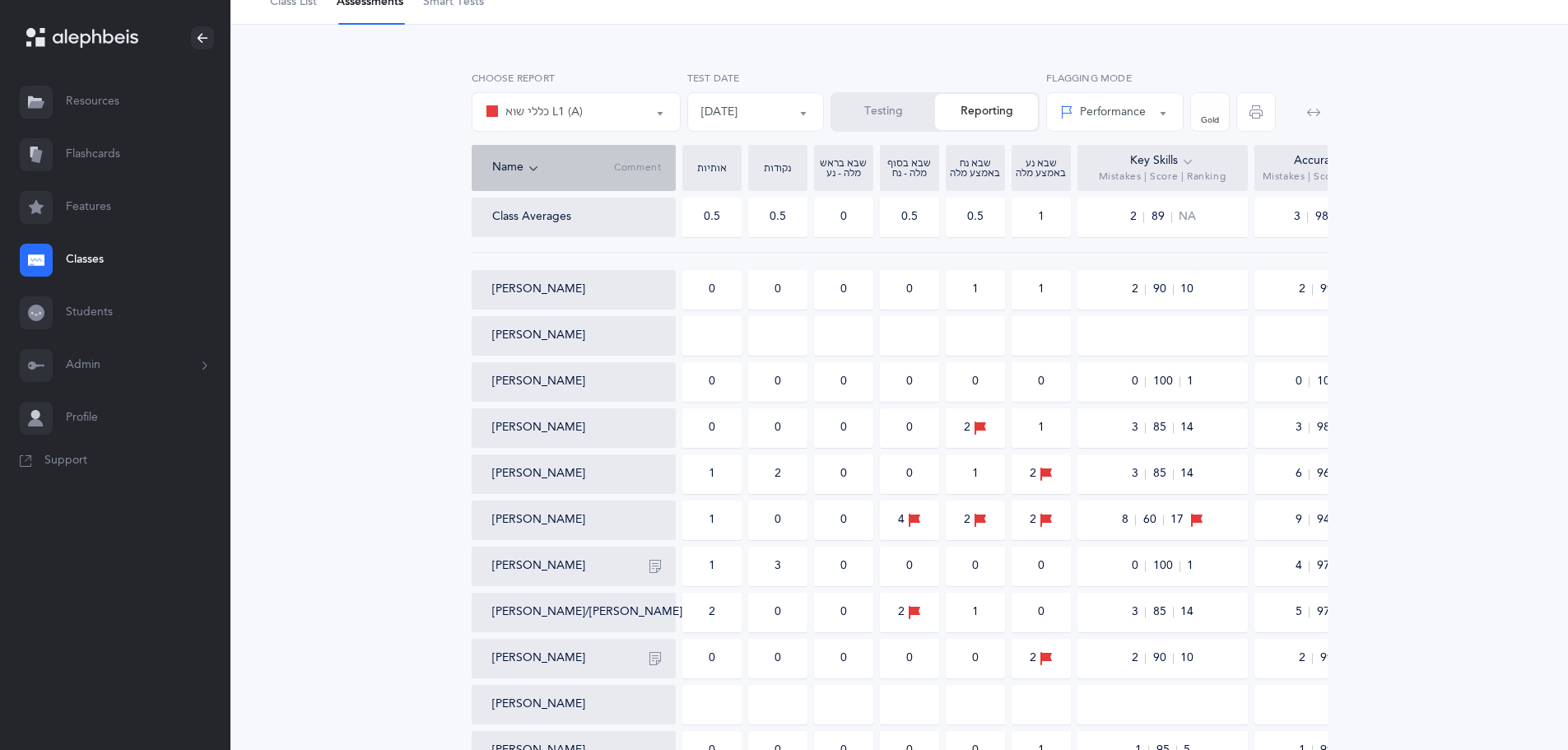
scroll to position [165, 0]
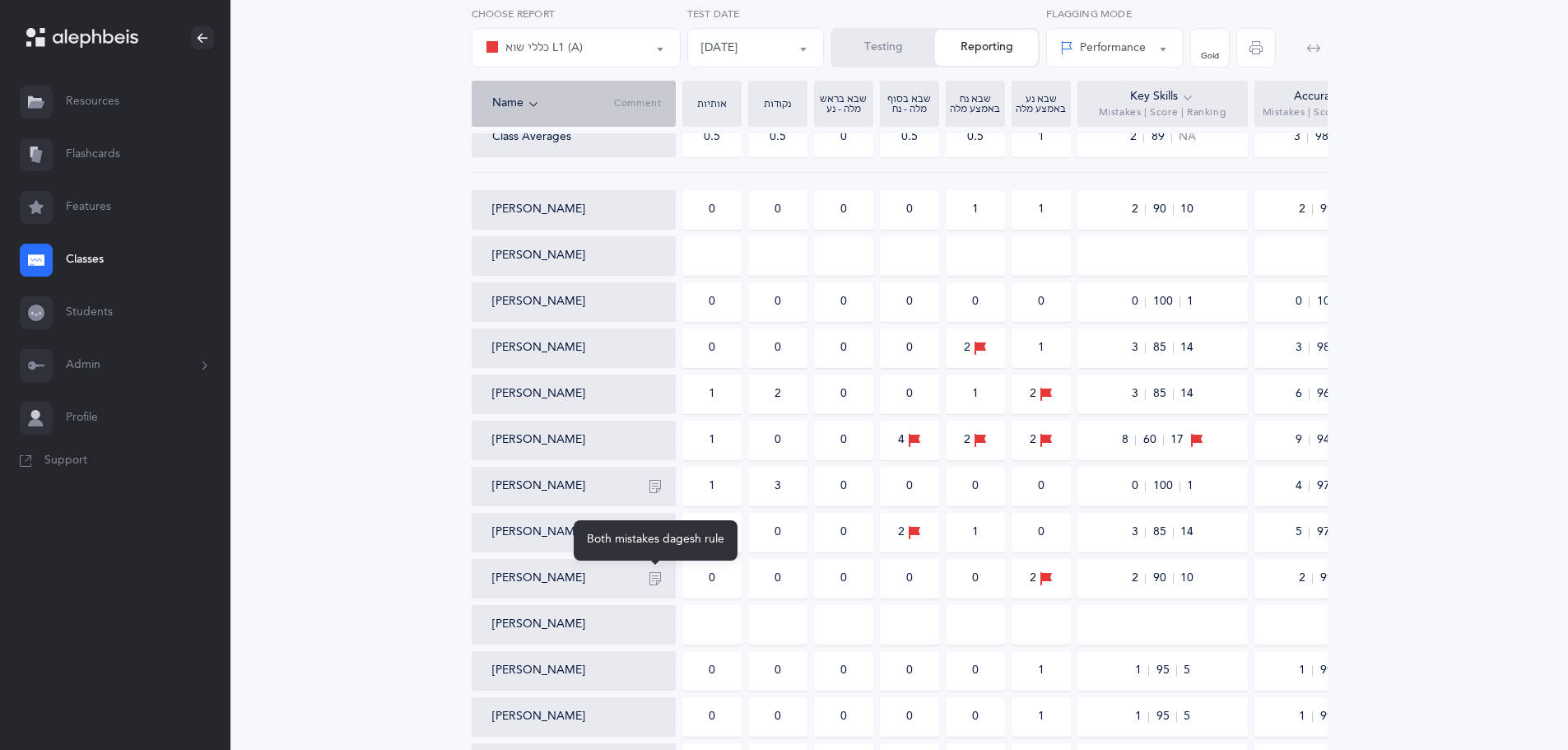
click at [647, 578] on button "button" at bounding box center [655, 579] width 26 height 26
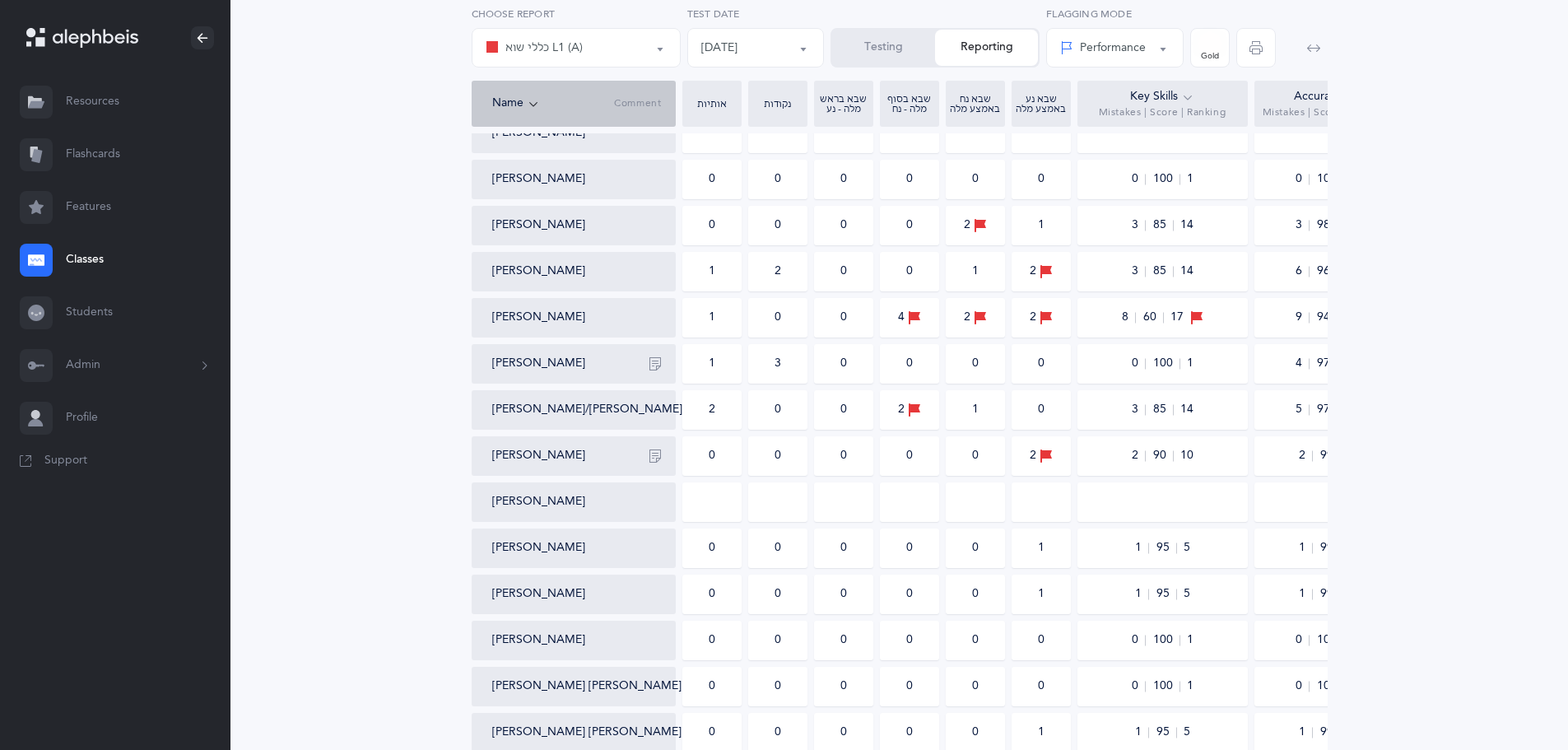
scroll to position [329, 0]
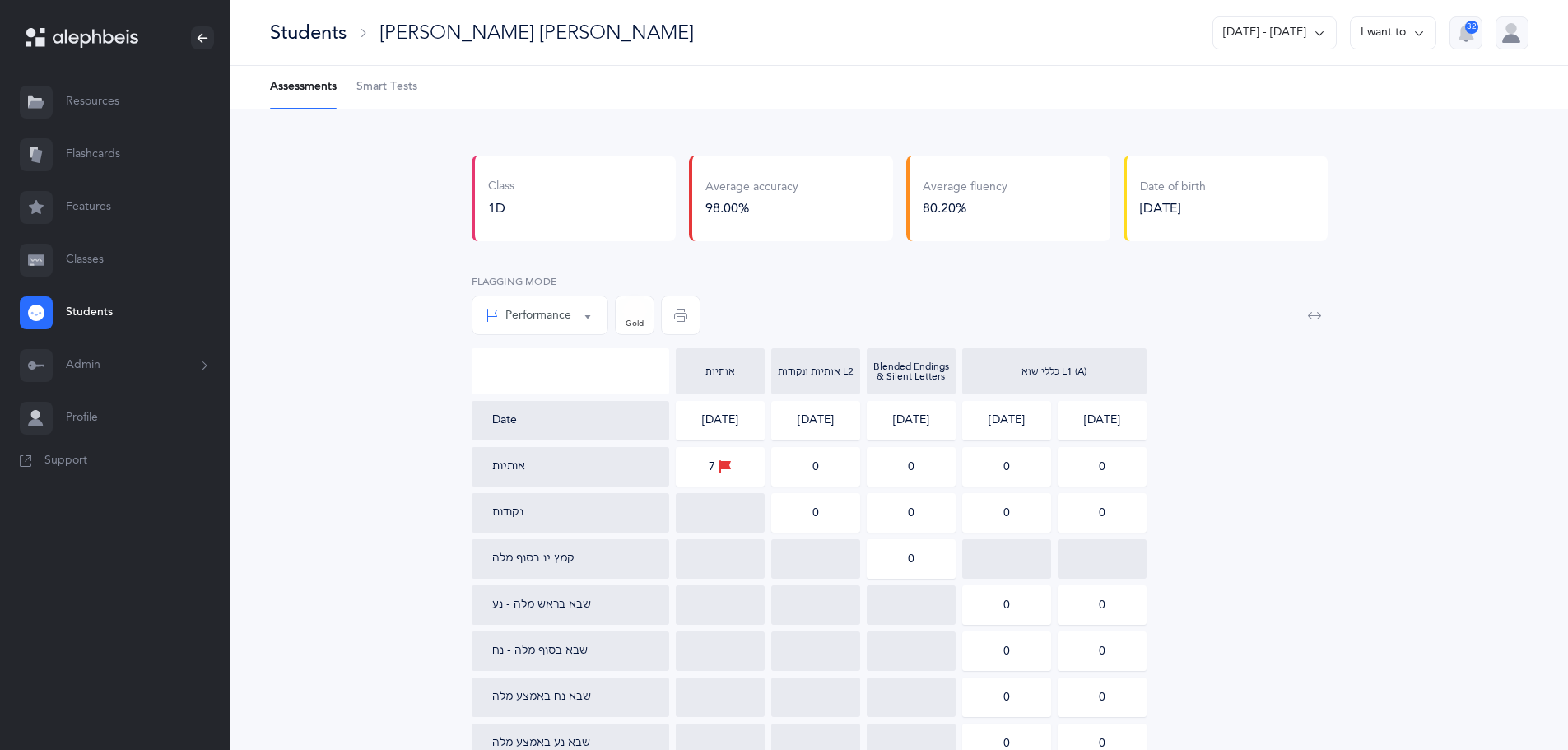
click at [313, 36] on div "Students" at bounding box center [309, 33] width 76 height 27
